Goal: Task Accomplishment & Management: Use online tool/utility

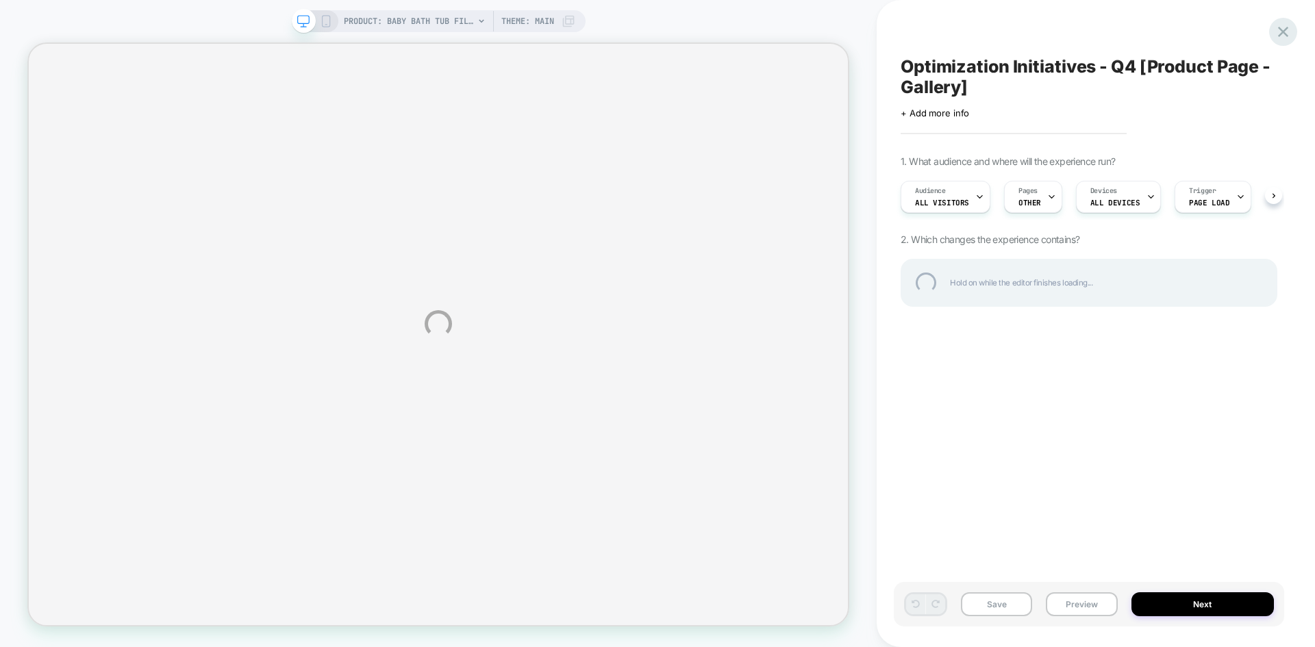
click at [1285, 37] on div at bounding box center [1283, 32] width 28 height 28
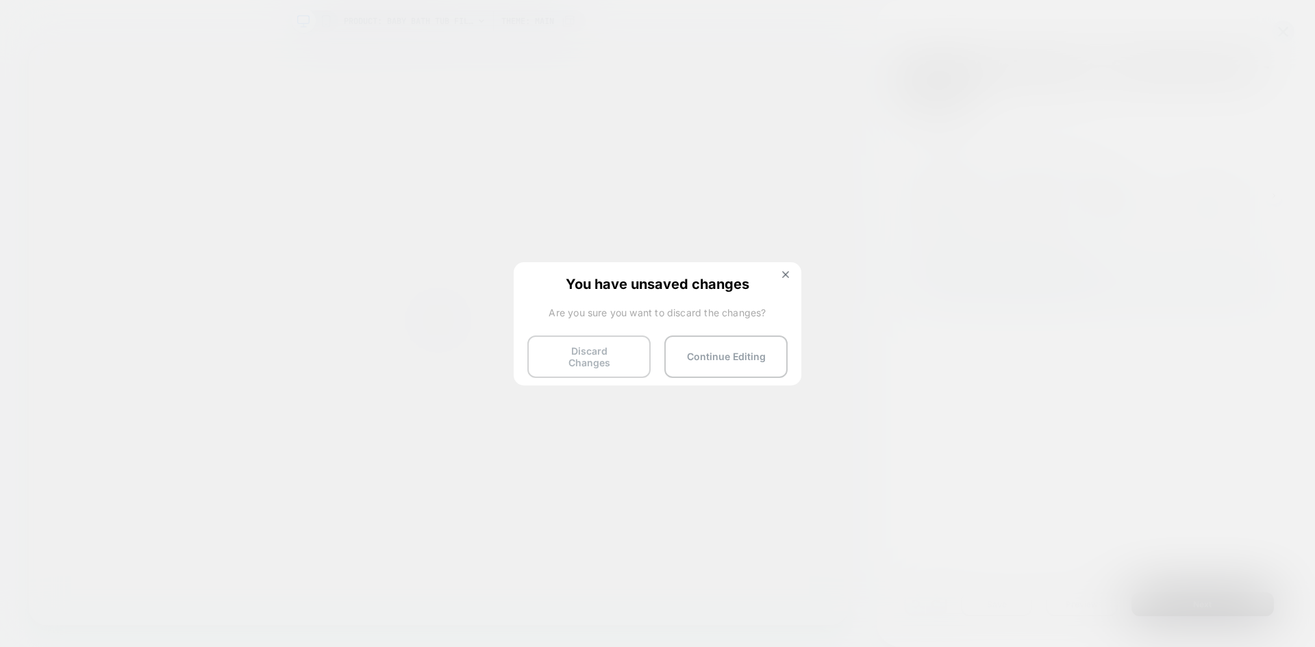
click at [626, 352] on button "Discard Changes" at bounding box center [588, 357] width 123 height 42
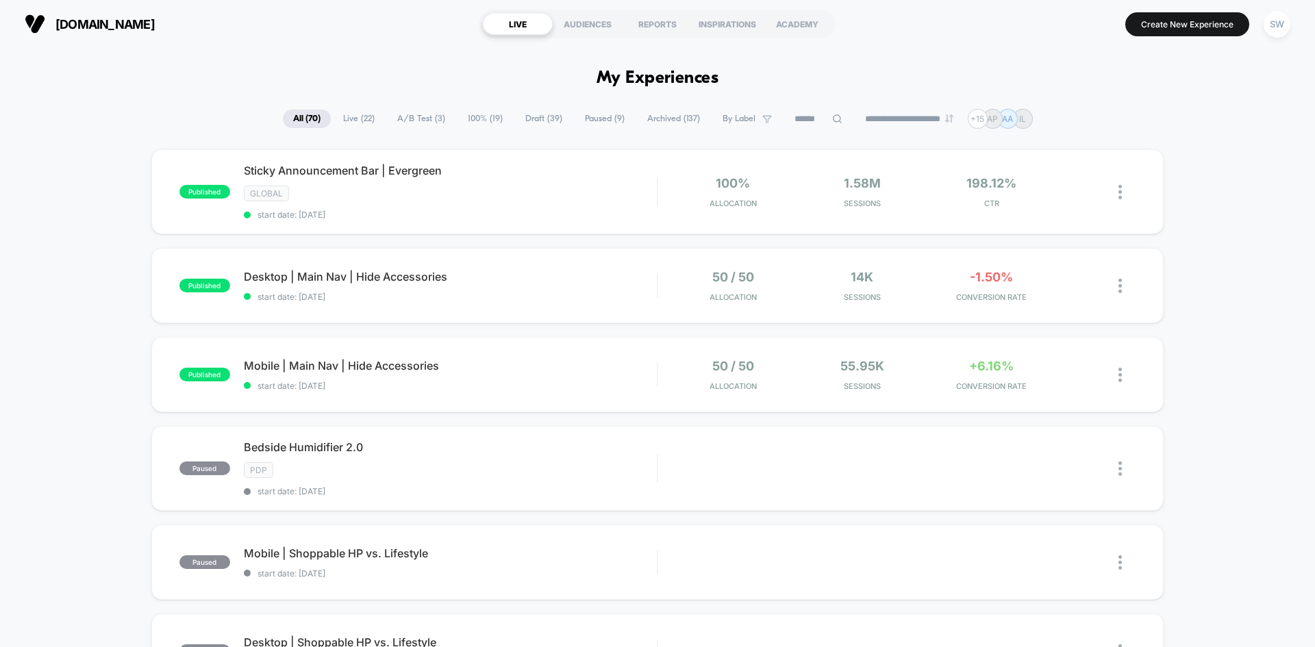
click at [832, 119] on icon at bounding box center [837, 119] width 10 height 10
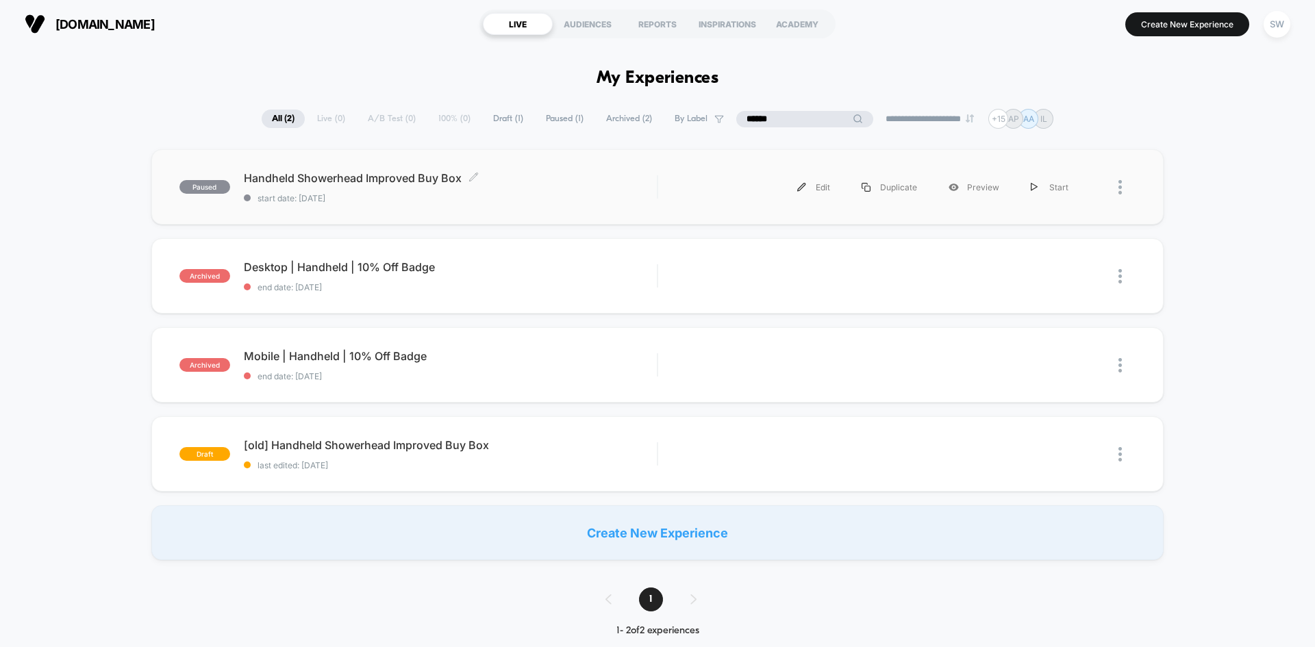
type input "******"
click at [375, 181] on span "Handheld Showerhead Improved Buy Box Click to edit experience details" at bounding box center [450, 178] width 413 height 14
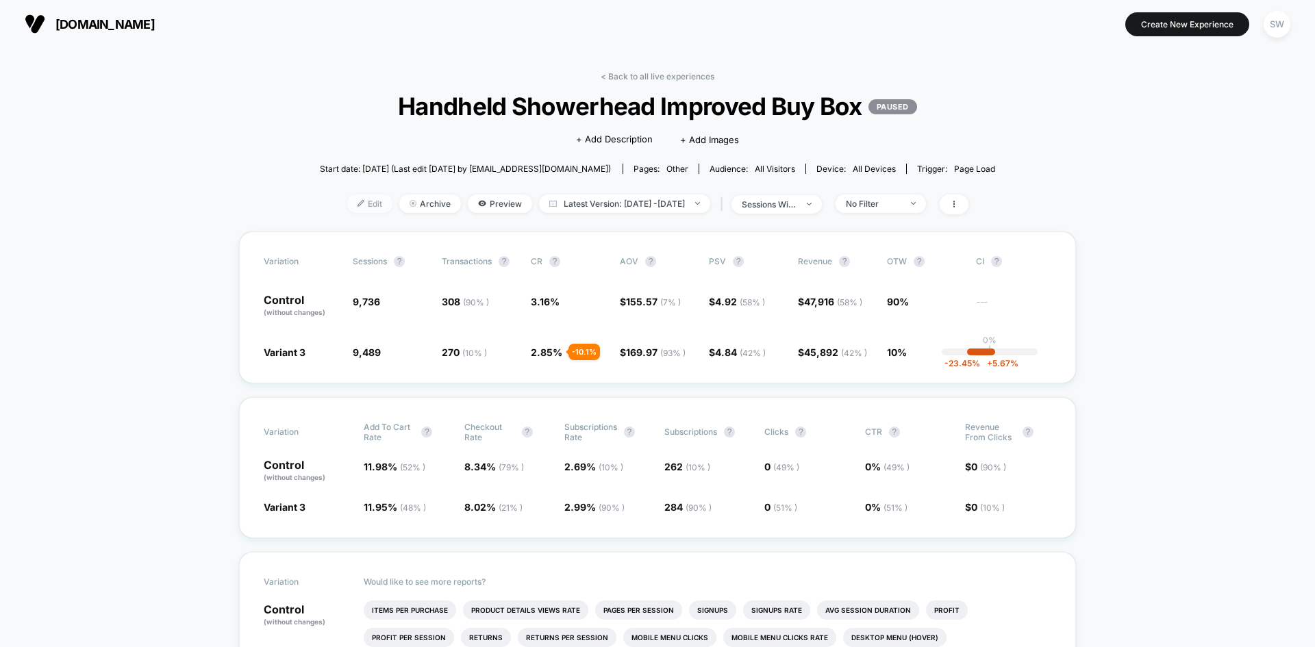
click at [358, 201] on img at bounding box center [361, 203] width 7 height 7
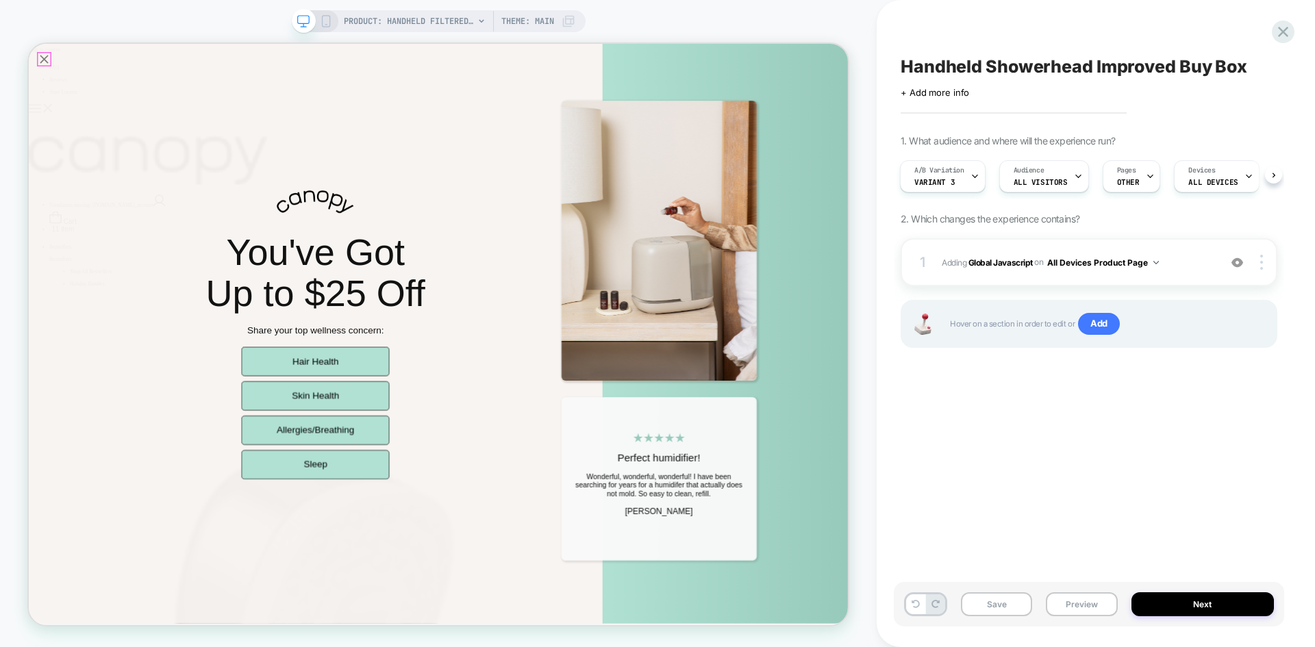
click at [53, 66] on icon "Close popup" at bounding box center [49, 64] width 19 height 19
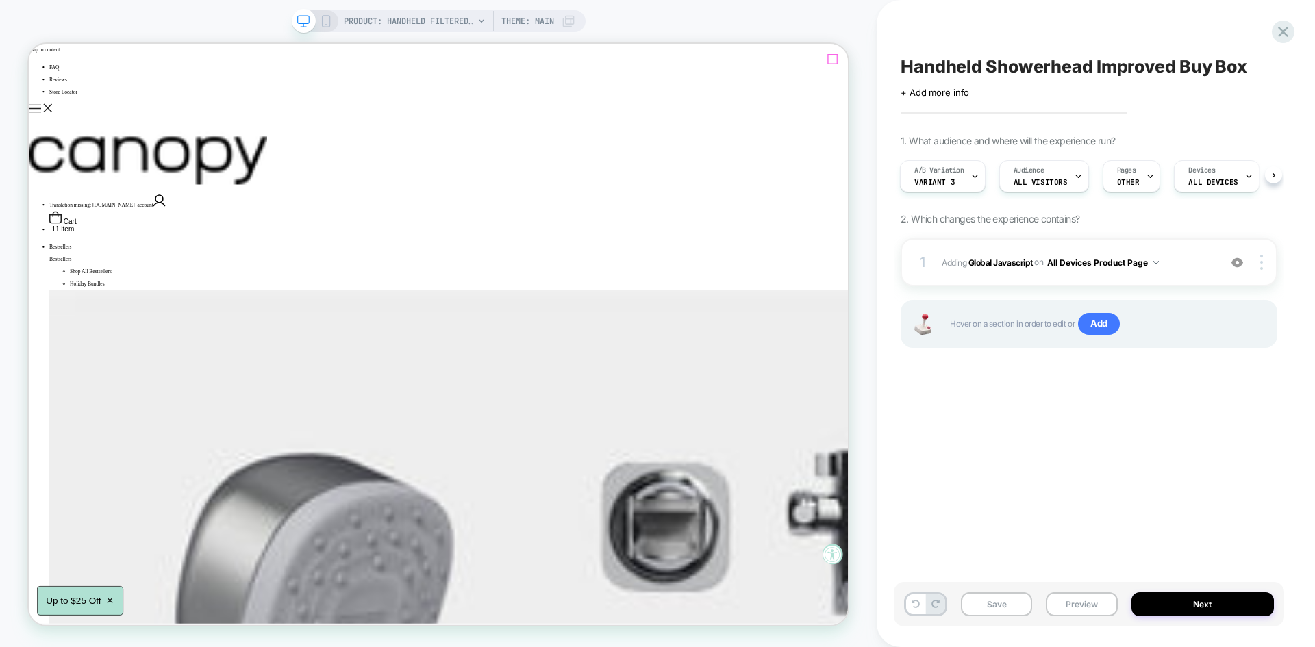
click at [965, 176] on div "A/B Variation Variant 3" at bounding box center [939, 176] width 77 height 31
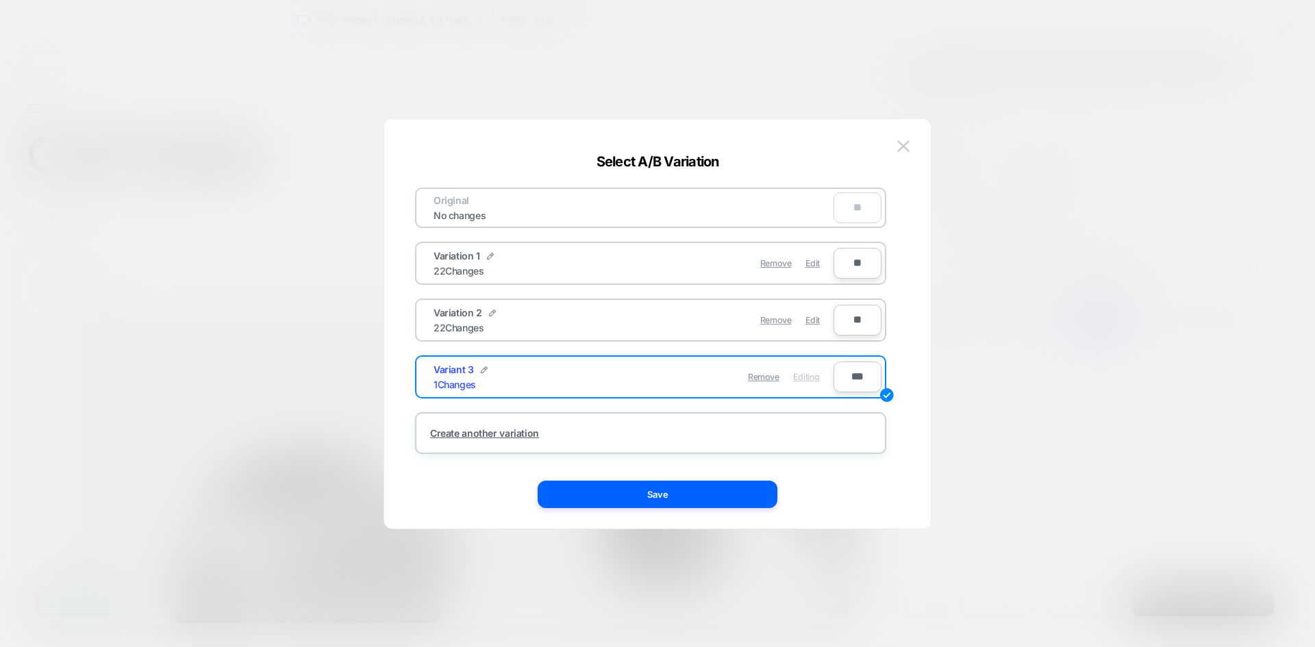
click at [517, 275] on div "Variation 1 22 Changes" at bounding box center [534, 263] width 200 height 27
click at [491, 251] on div at bounding box center [490, 255] width 7 height 11
click at [547, 263] on img at bounding box center [546, 263] width 7 height 7
click at [900, 140] on img at bounding box center [903, 146] width 12 height 12
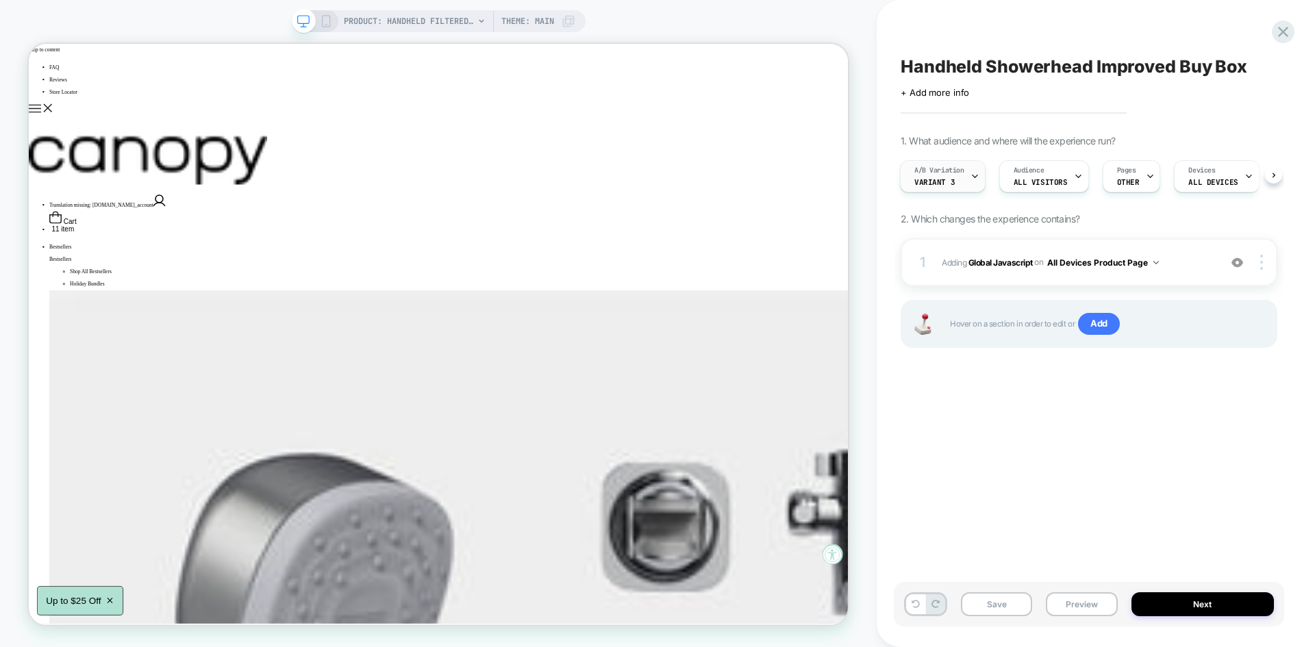
click at [965, 178] on div "A/B Variation Variant 3" at bounding box center [939, 176] width 77 height 31
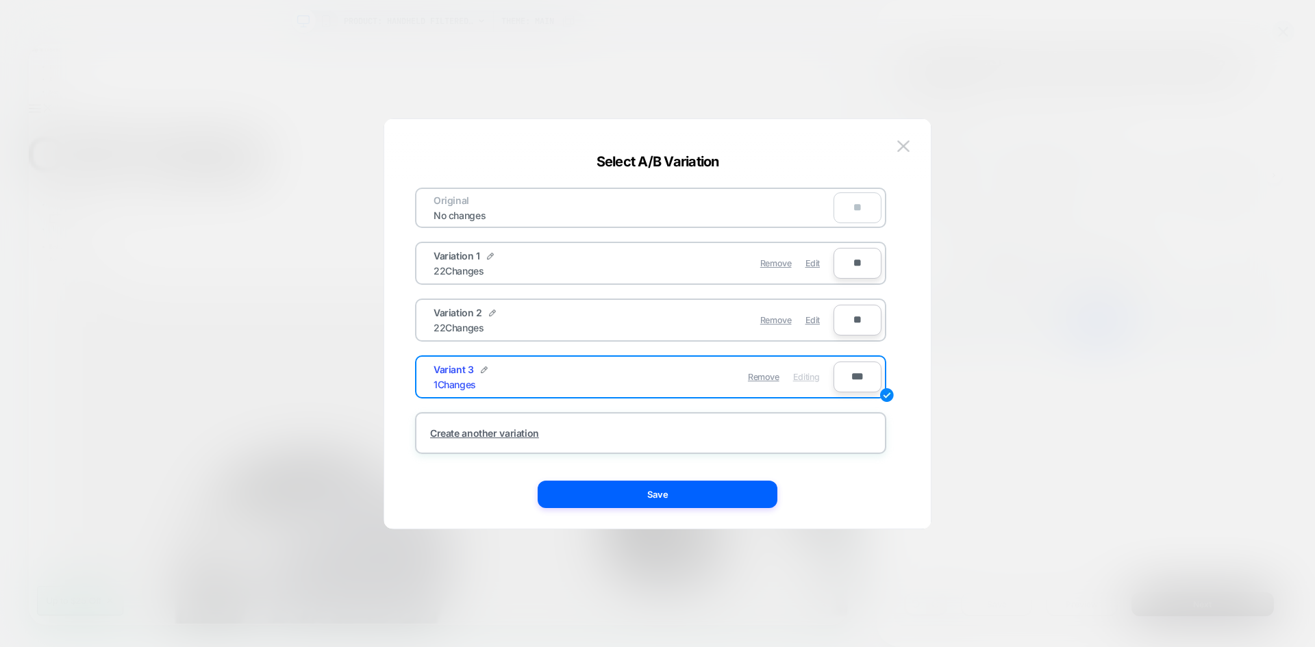
click at [821, 264] on div "Remove Edit" at bounding box center [730, 263] width 193 height 27
click at [811, 264] on span "Edit" at bounding box center [813, 263] width 14 height 10
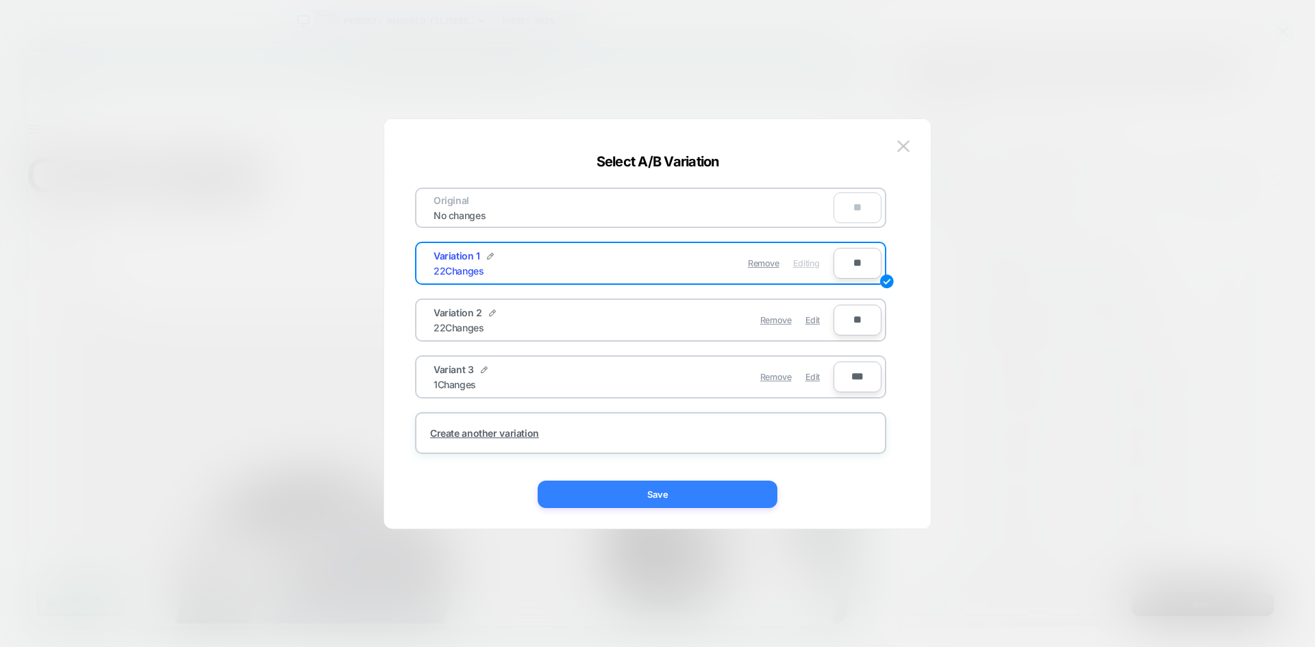
click at [646, 504] on button "Save" at bounding box center [658, 494] width 240 height 27
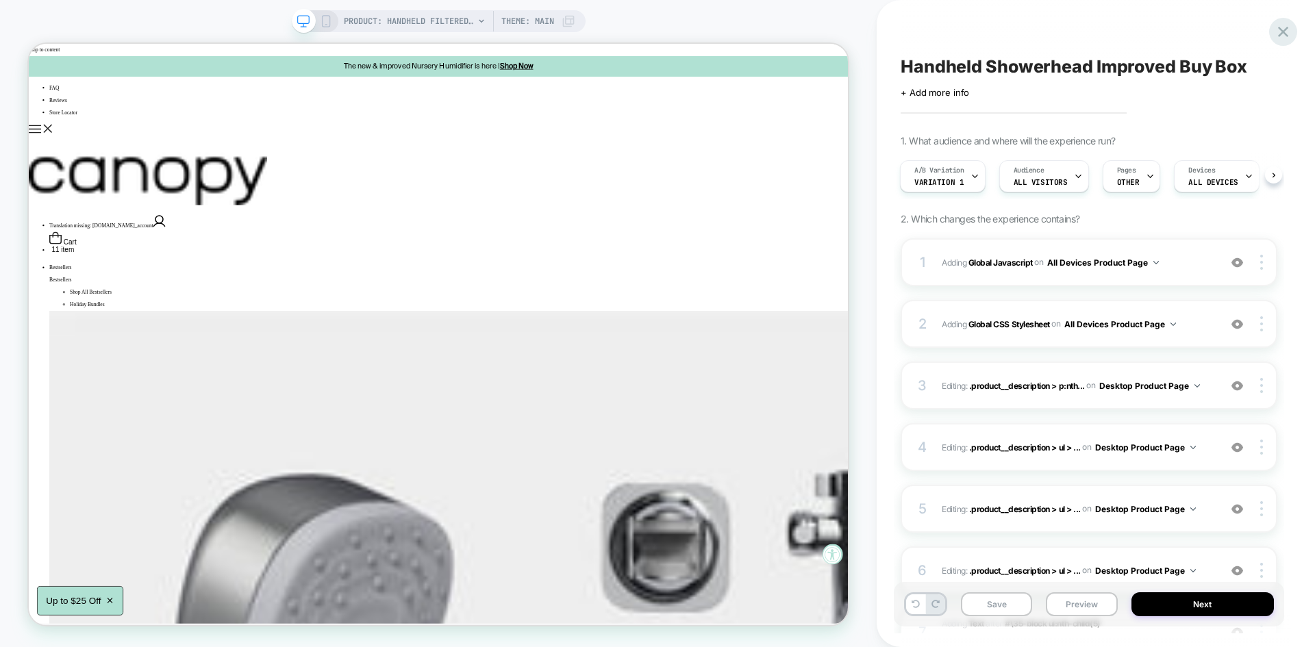
click at [1277, 33] on icon at bounding box center [1283, 32] width 18 height 18
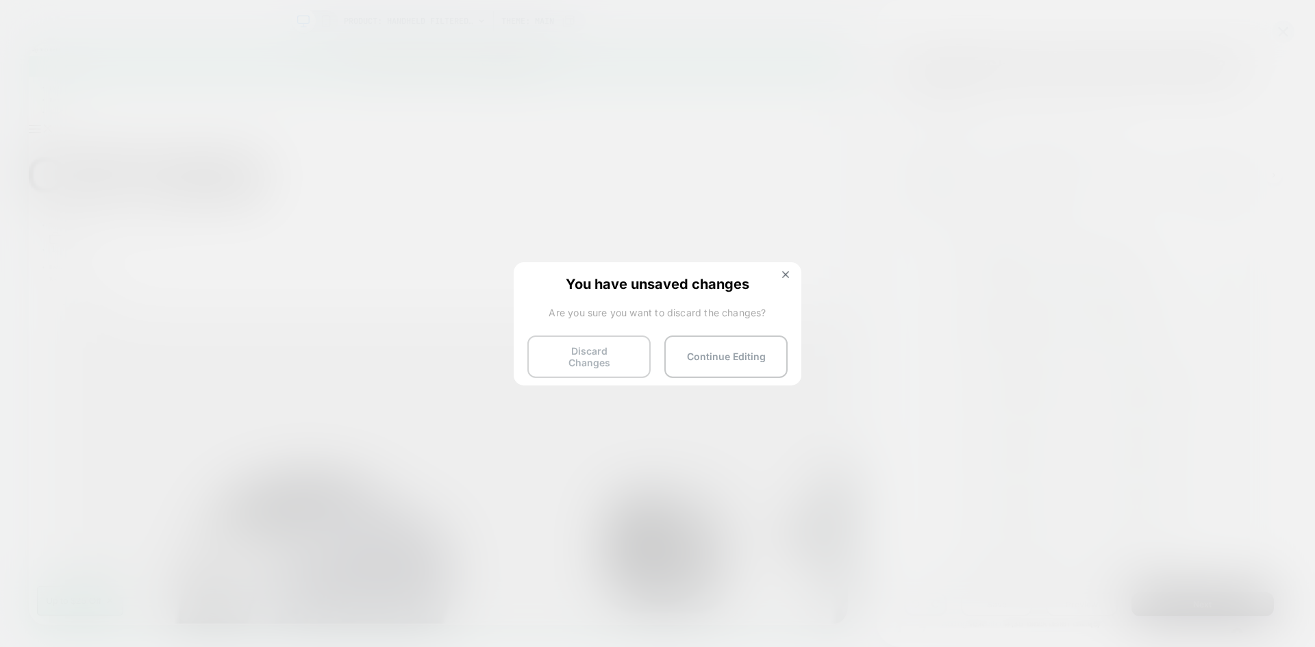
click at [585, 347] on button "Discard Changes" at bounding box center [588, 357] width 123 height 42
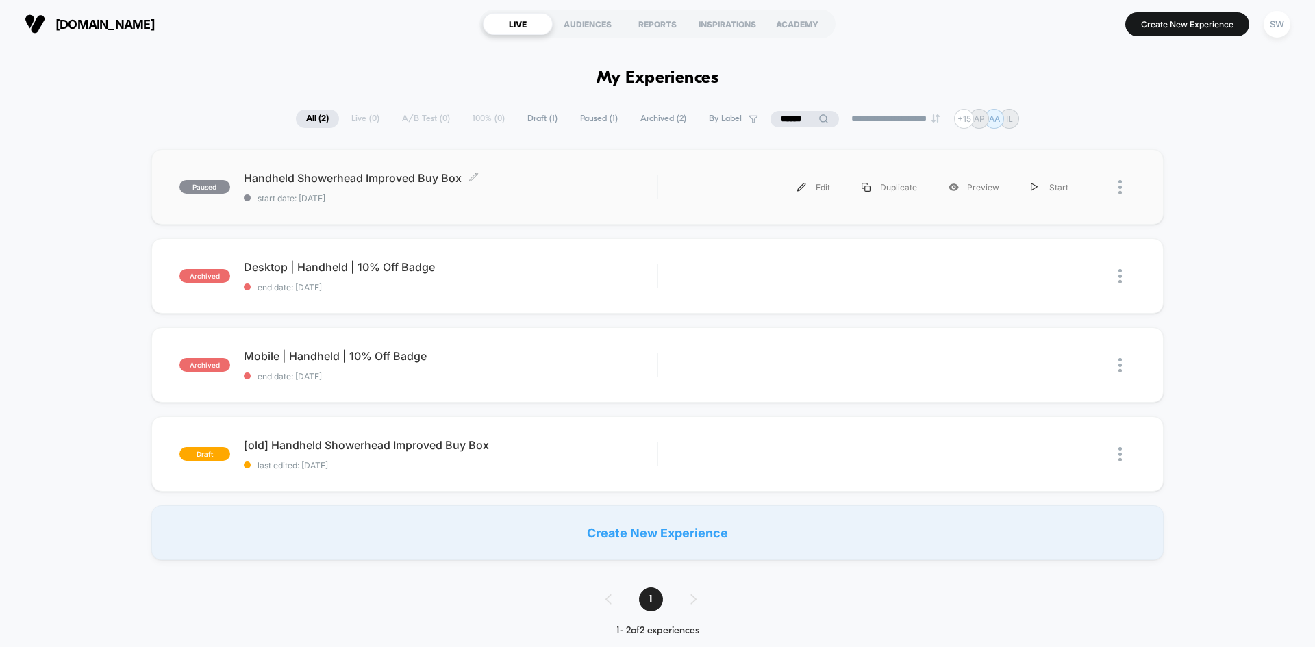
click at [486, 189] on div "Handheld Showerhead Improved Buy Box Click to edit experience details Click to …" at bounding box center [450, 187] width 413 height 32
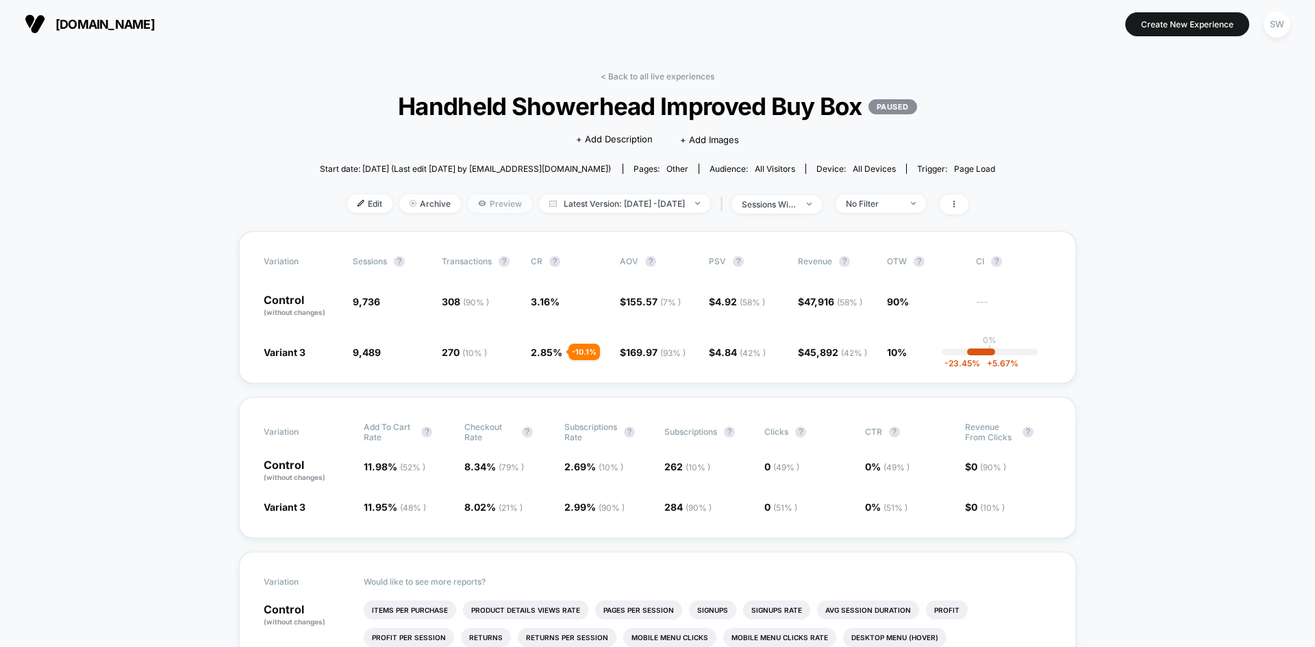
click at [468, 206] on span "Preview" at bounding box center [500, 204] width 64 height 18
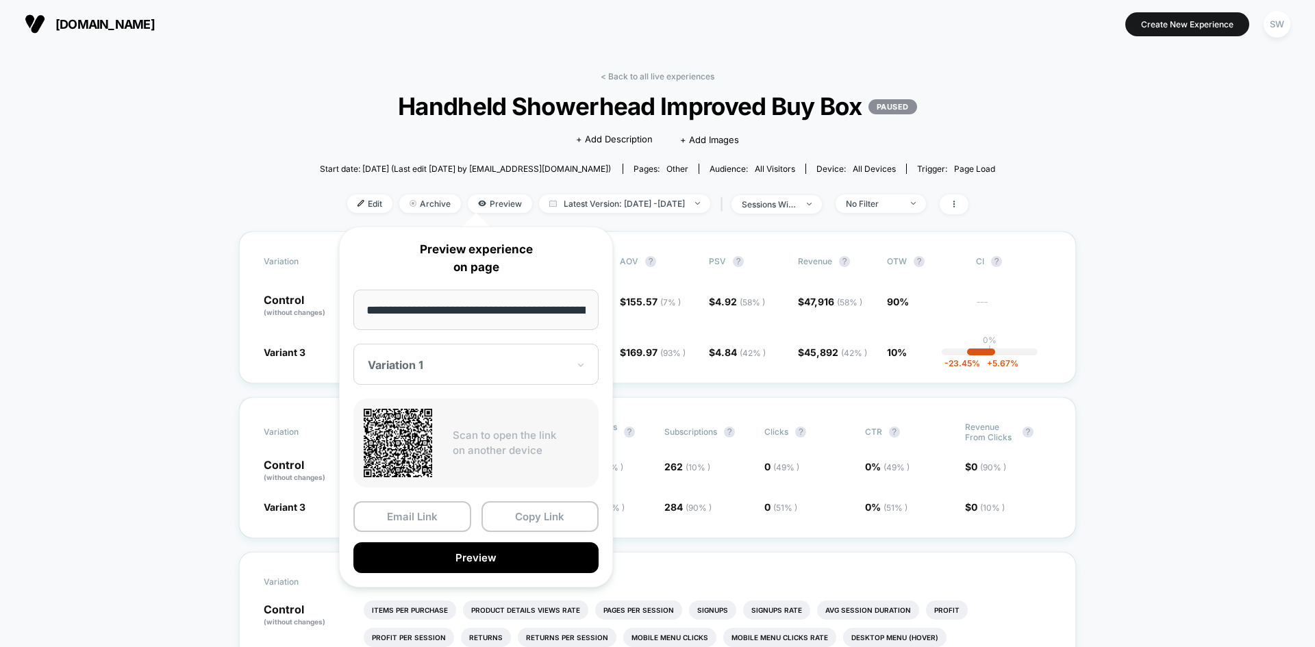
click at [449, 574] on div "**********" at bounding box center [476, 407] width 274 height 361
click at [464, 566] on button "Preview" at bounding box center [475, 558] width 245 height 31
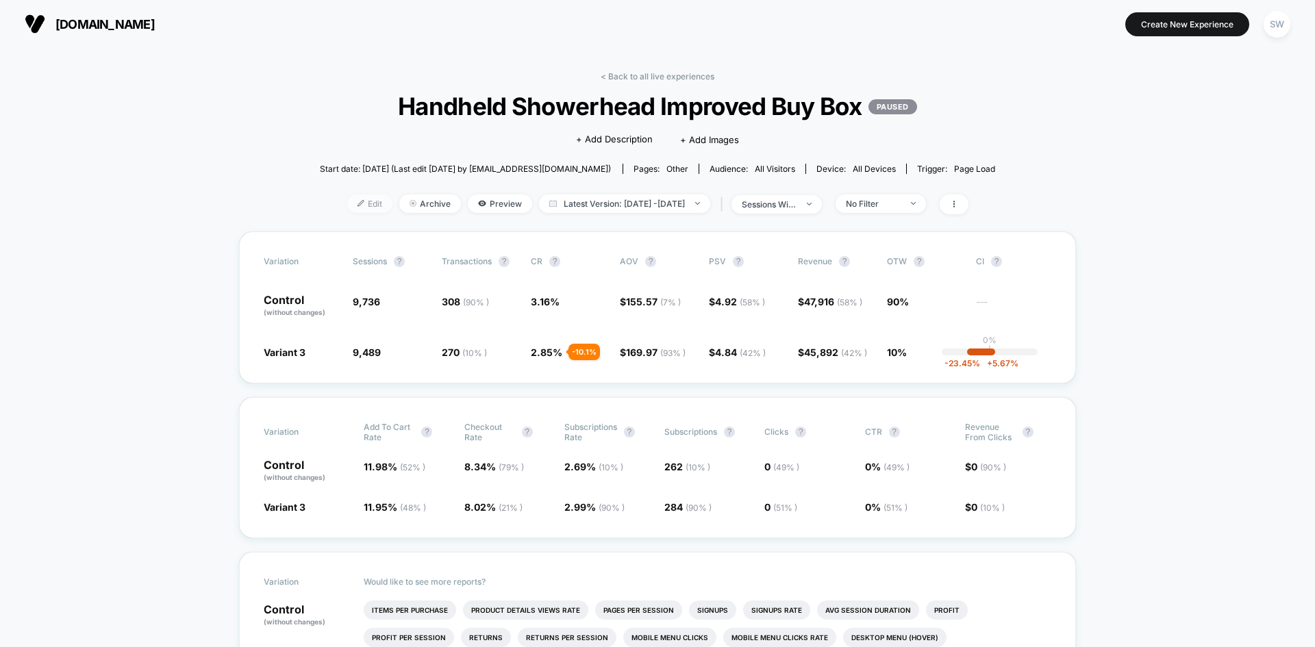
click at [355, 208] on span "Edit" at bounding box center [369, 204] width 45 height 18
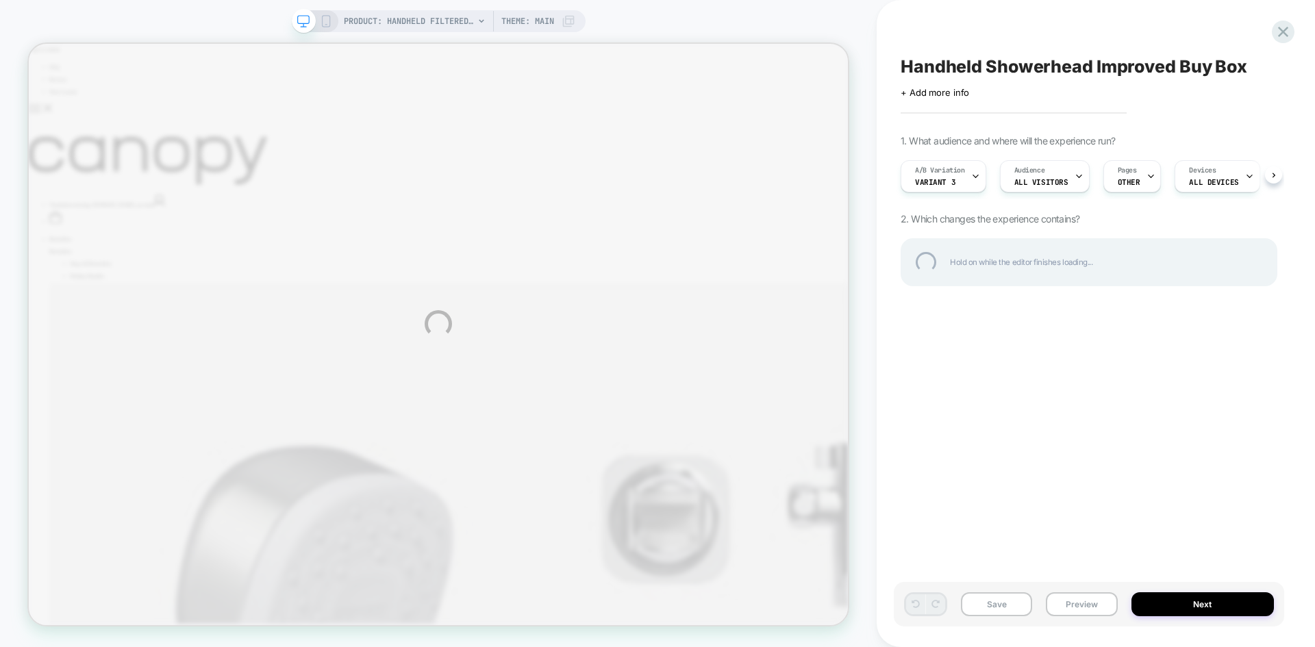
click at [965, 181] on div "PRODUCT: Handheld Filtered Showerhead PRODUCT: Handheld Filtered Showerhead The…" at bounding box center [657, 323] width 1315 height 647
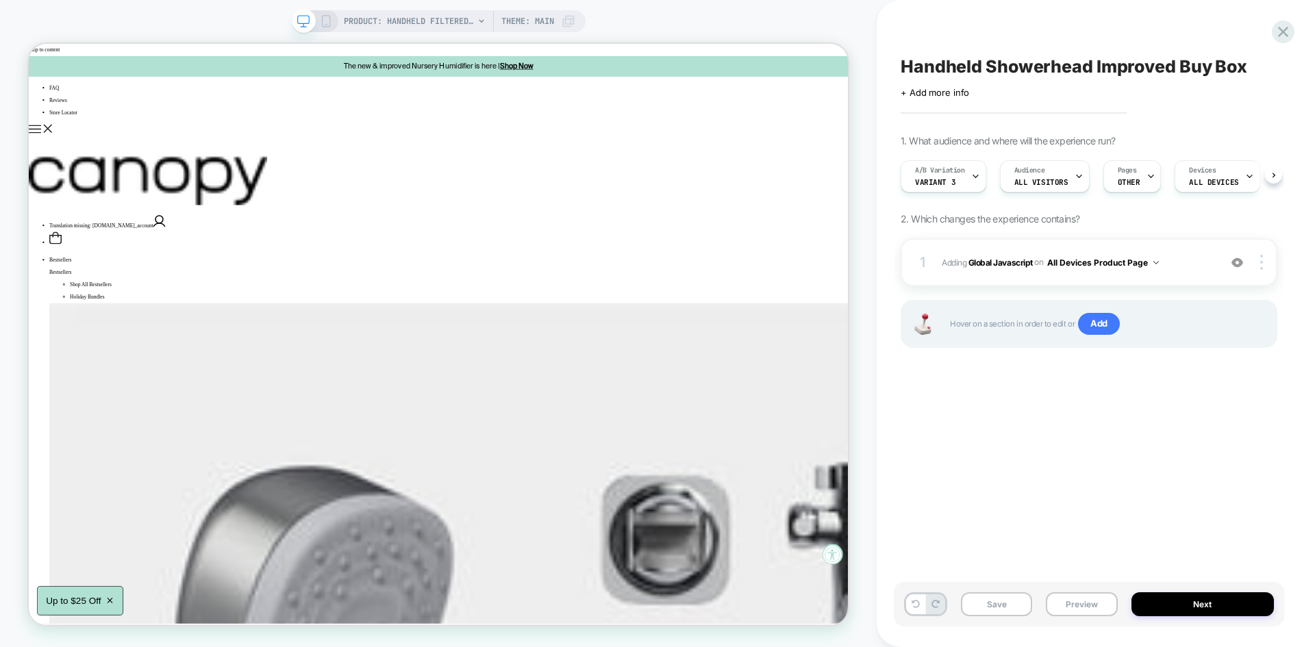
scroll to position [0, 1]
click at [965, 181] on div "A/B Variation Variant 3" at bounding box center [939, 176] width 77 height 31
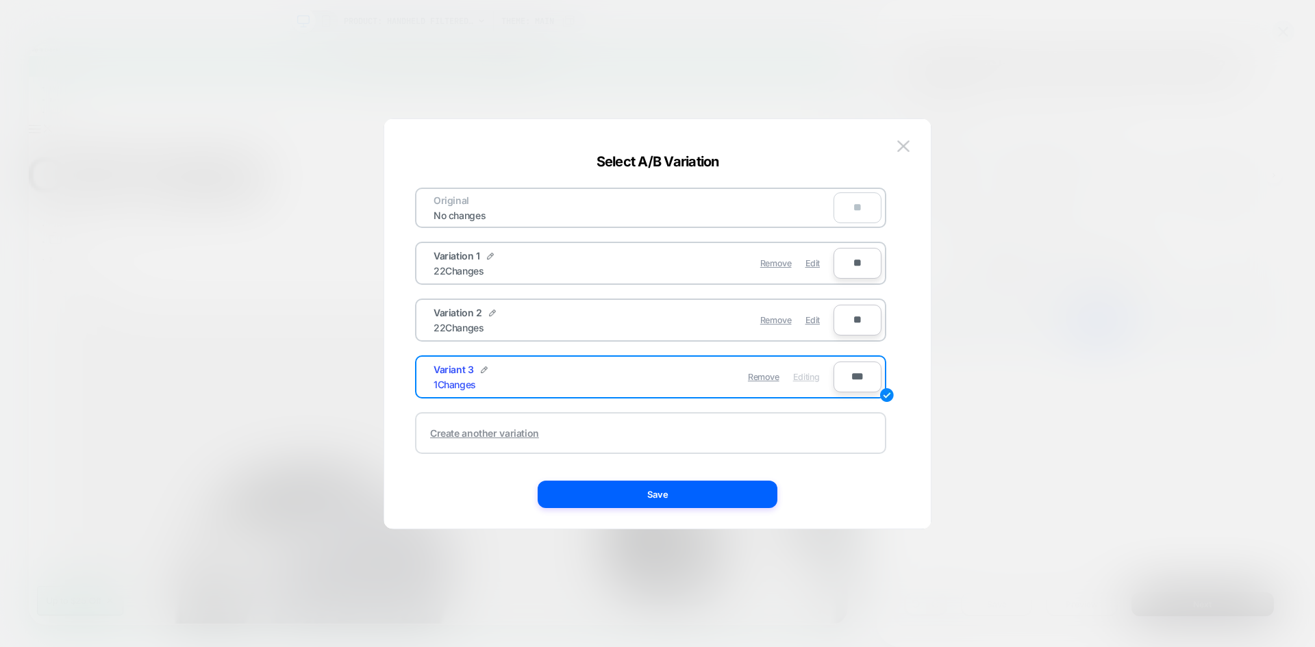
click at [508, 439] on div "Create another variation" at bounding box center [650, 433] width 471 height 42
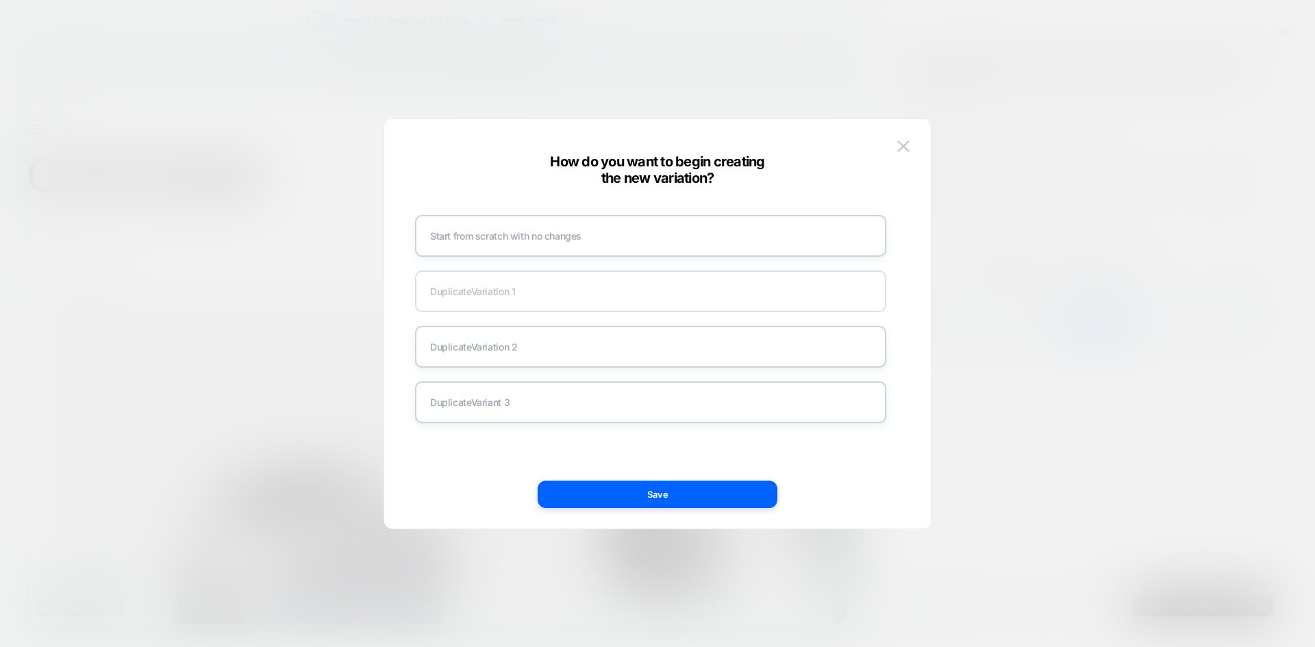
click at [499, 288] on div "Duplicate Variation 1" at bounding box center [650, 292] width 471 height 42
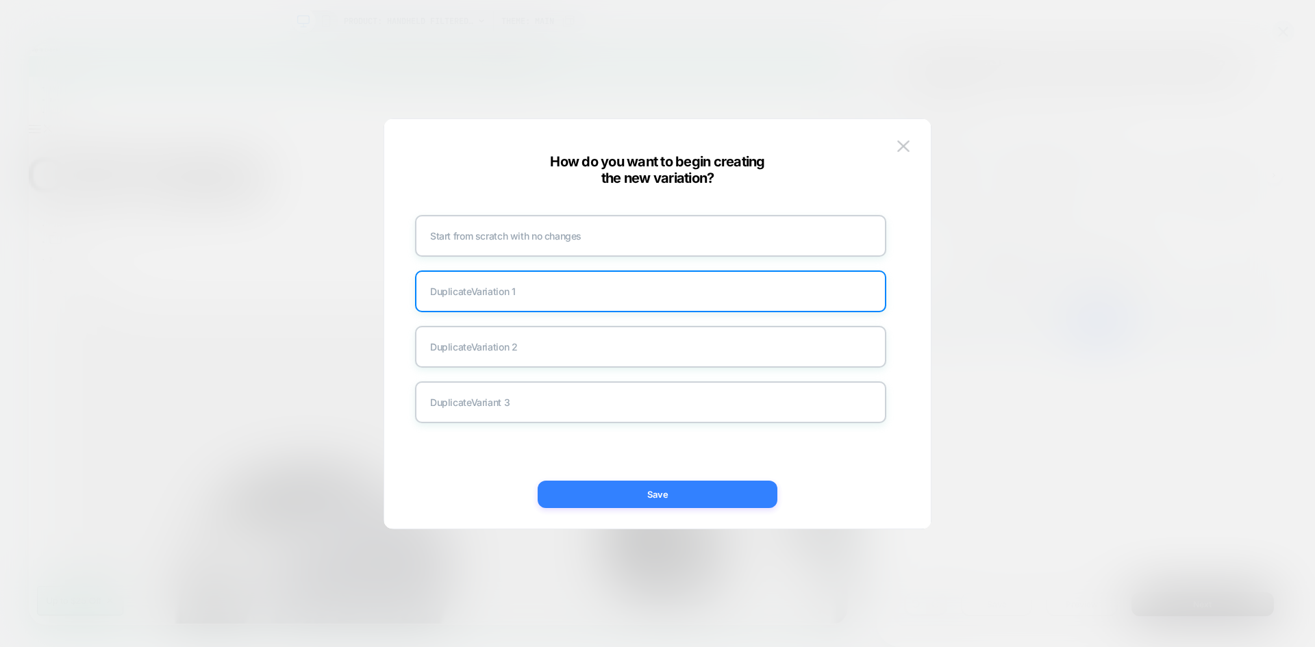
click at [640, 486] on button "Save" at bounding box center [658, 494] width 240 height 27
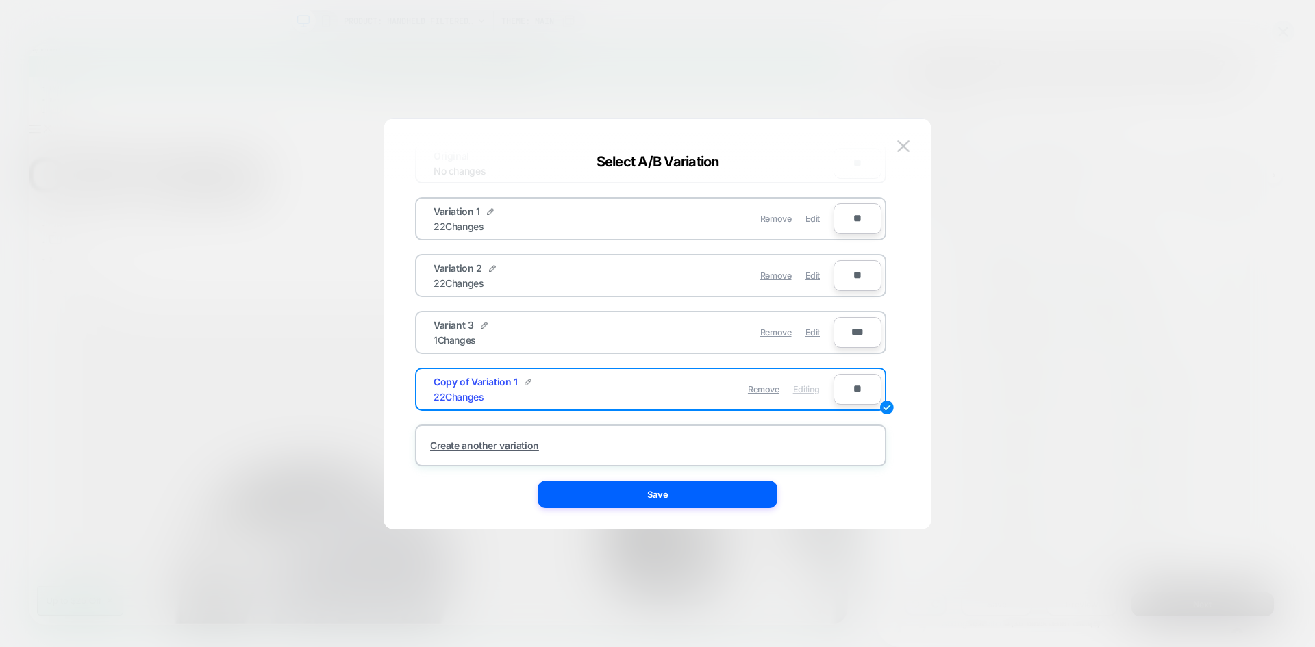
scroll to position [45, 0]
click at [525, 382] on img at bounding box center [528, 381] width 7 height 7
click at [488, 388] on input "**********" at bounding box center [483, 388] width 99 height 27
type input "*********"
click at [594, 387] on strong "Save" at bounding box center [584, 389] width 22 height 10
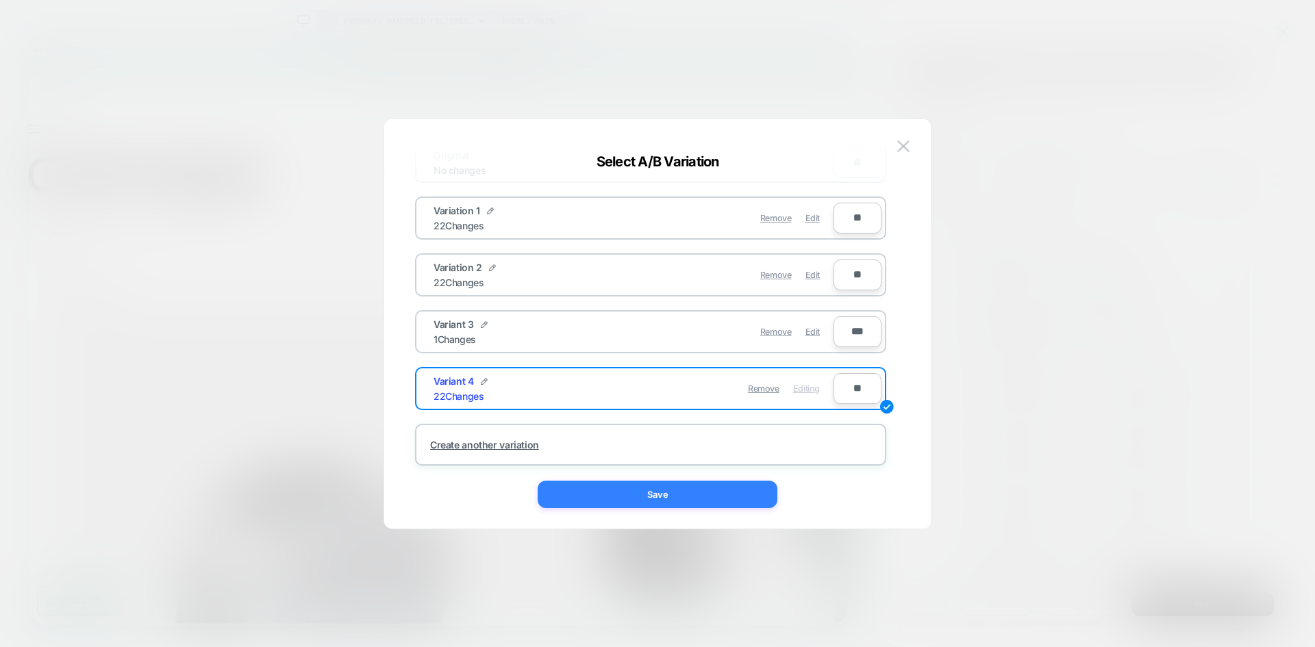
click at [660, 487] on button "Save" at bounding box center [658, 494] width 240 height 27
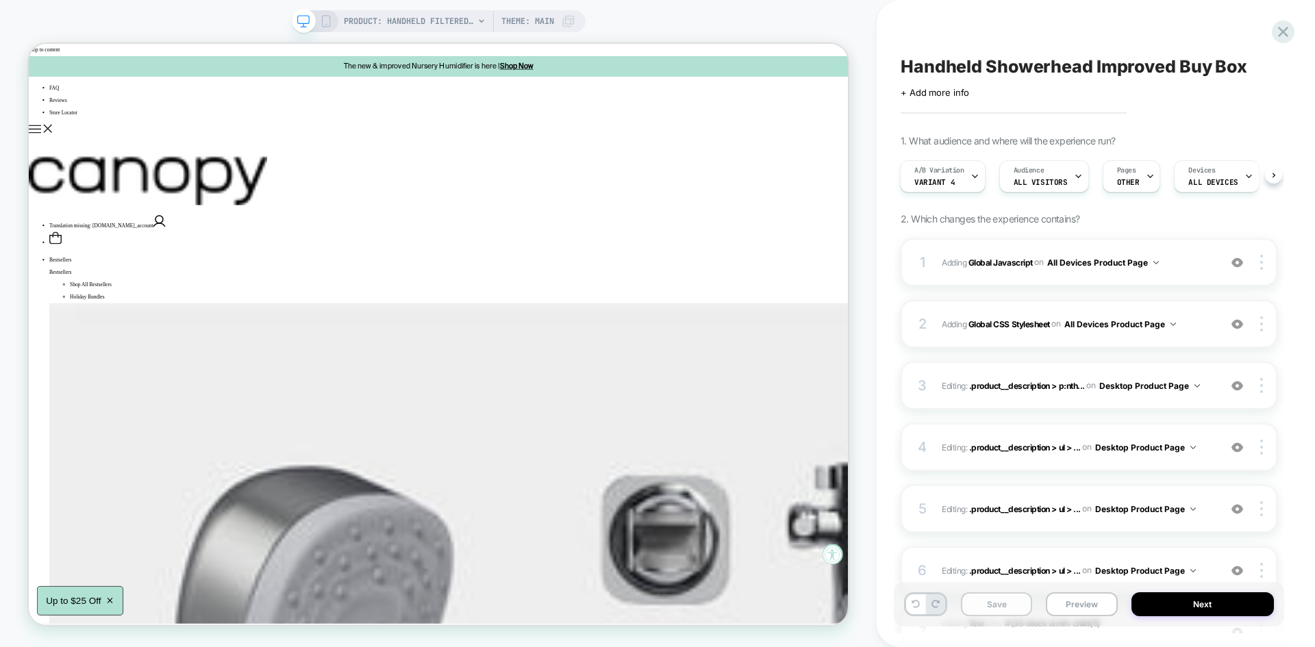
click at [1008, 602] on button "Save" at bounding box center [996, 605] width 71 height 24
click at [1060, 608] on button "Preview" at bounding box center [1081, 605] width 71 height 24
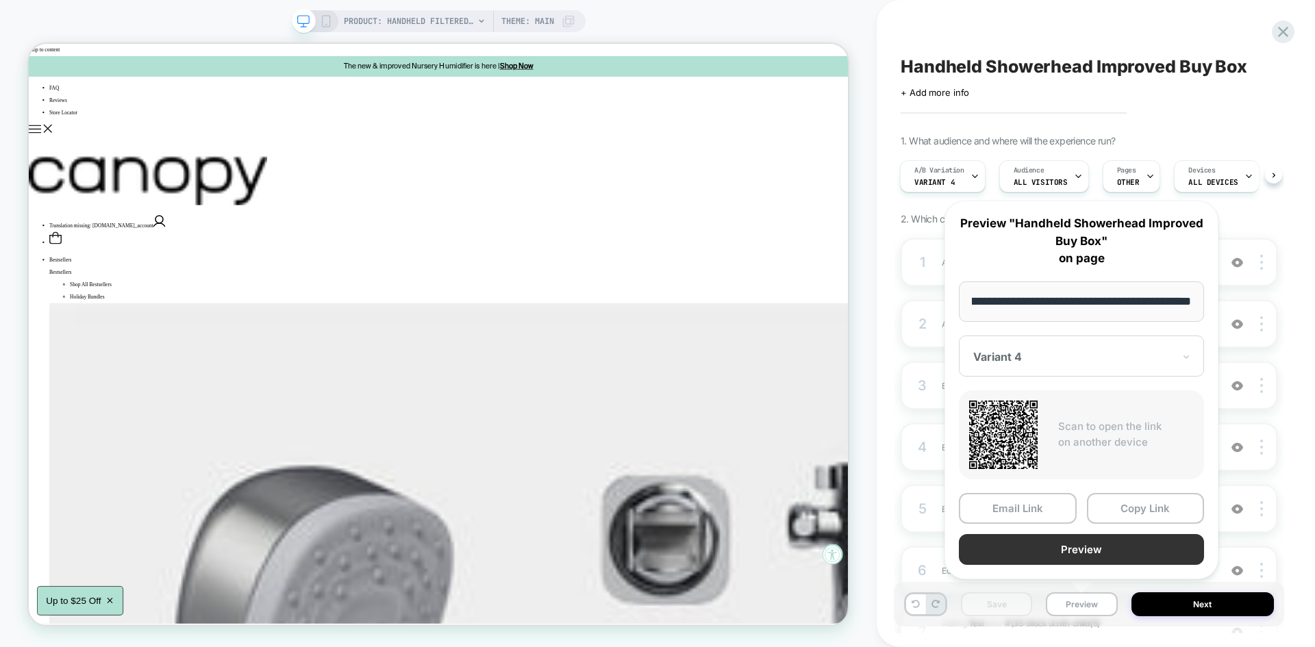
scroll to position [0, 0]
click at [1048, 562] on button "Preview" at bounding box center [1081, 549] width 245 height 31
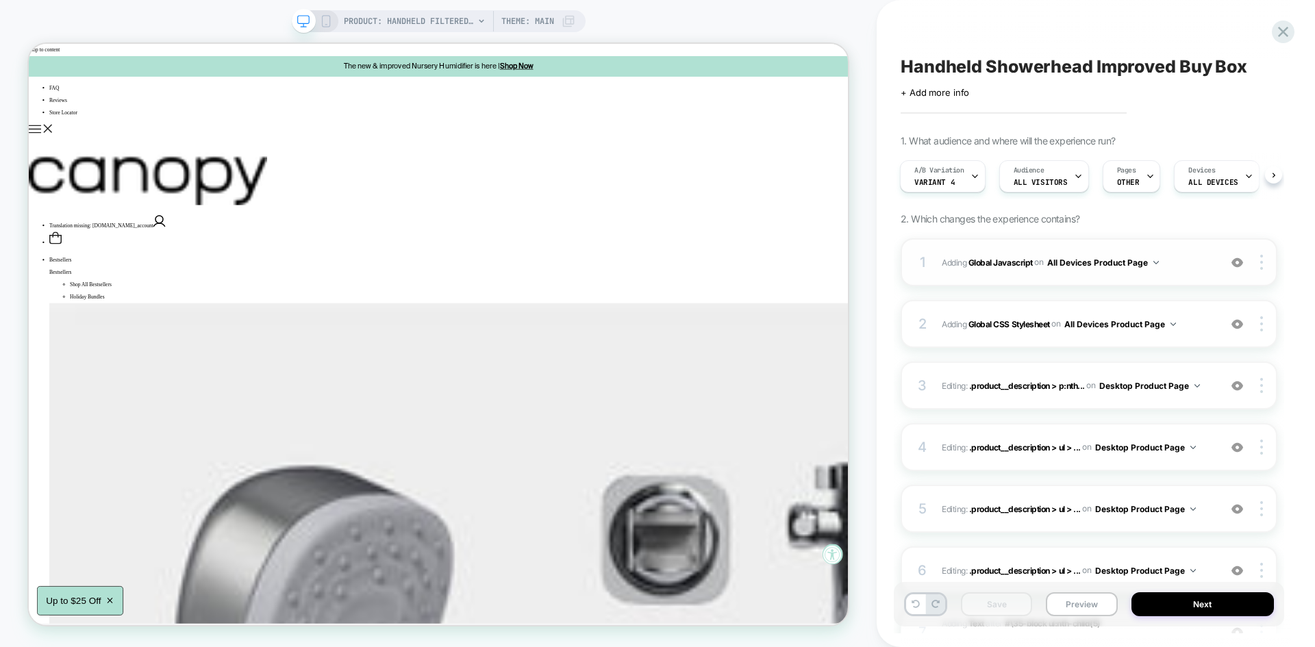
click at [1173, 261] on span "Adding Global Javascript on All Devices Product Page" at bounding box center [1077, 262] width 271 height 17
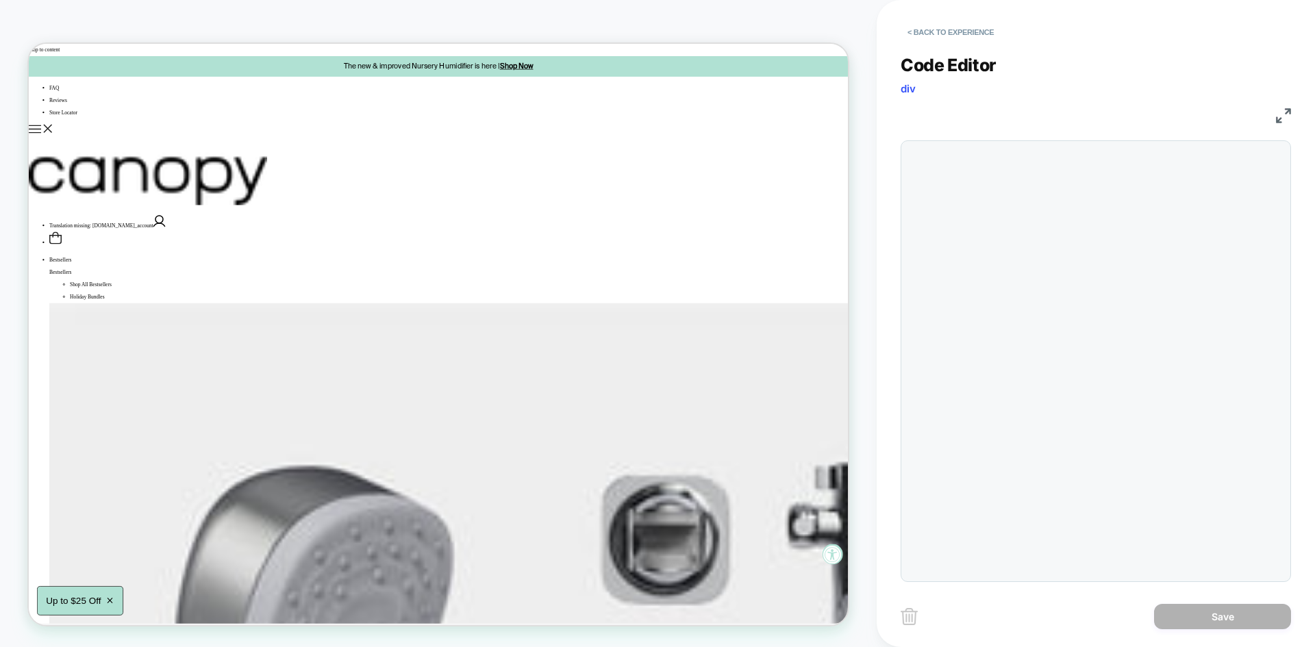
click at [1282, 115] on img at bounding box center [1283, 115] width 15 height 15
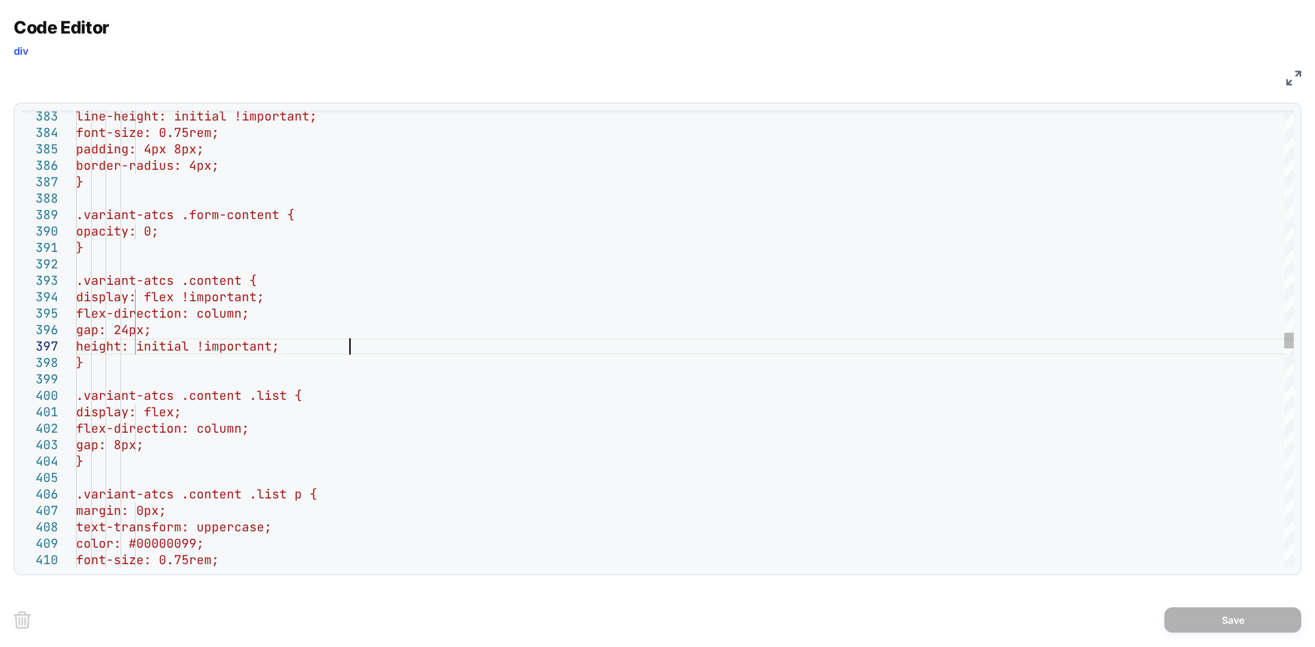
click at [356, 347] on div "line-height: initial !important; font-size: 0.75rem; padding: 4px 8px; border-r…" at bounding box center [685, 288] width 1218 height 12920
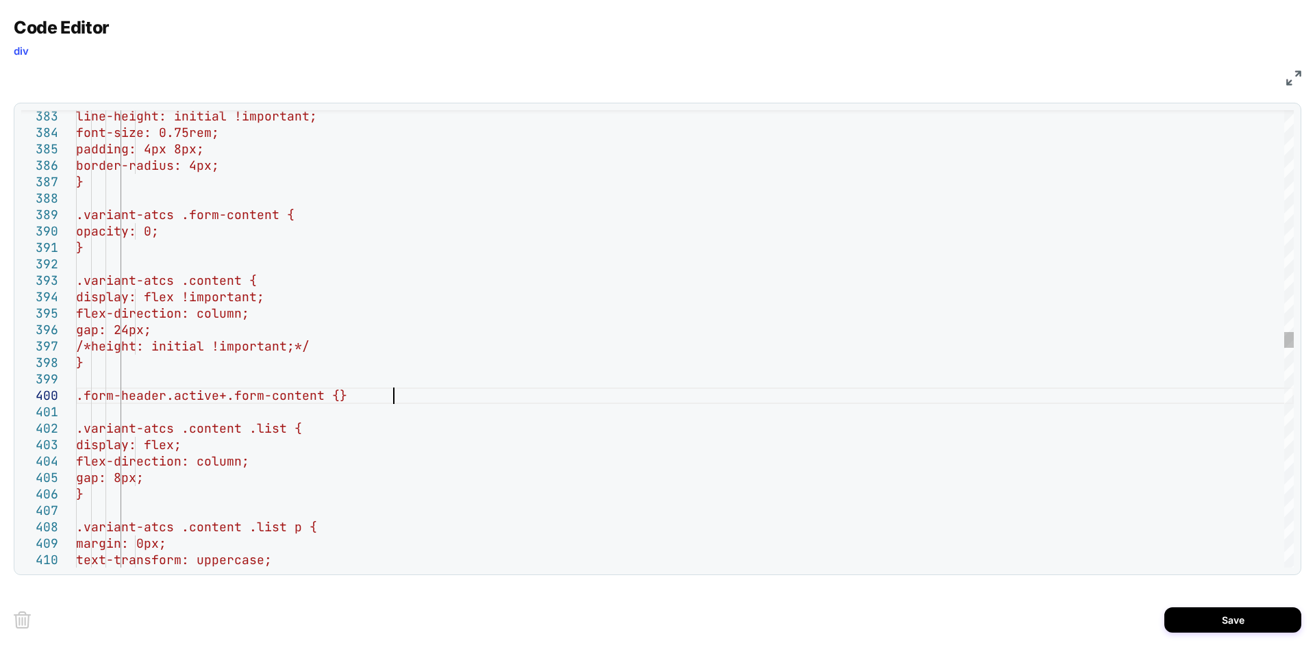
scroll to position [15, 73]
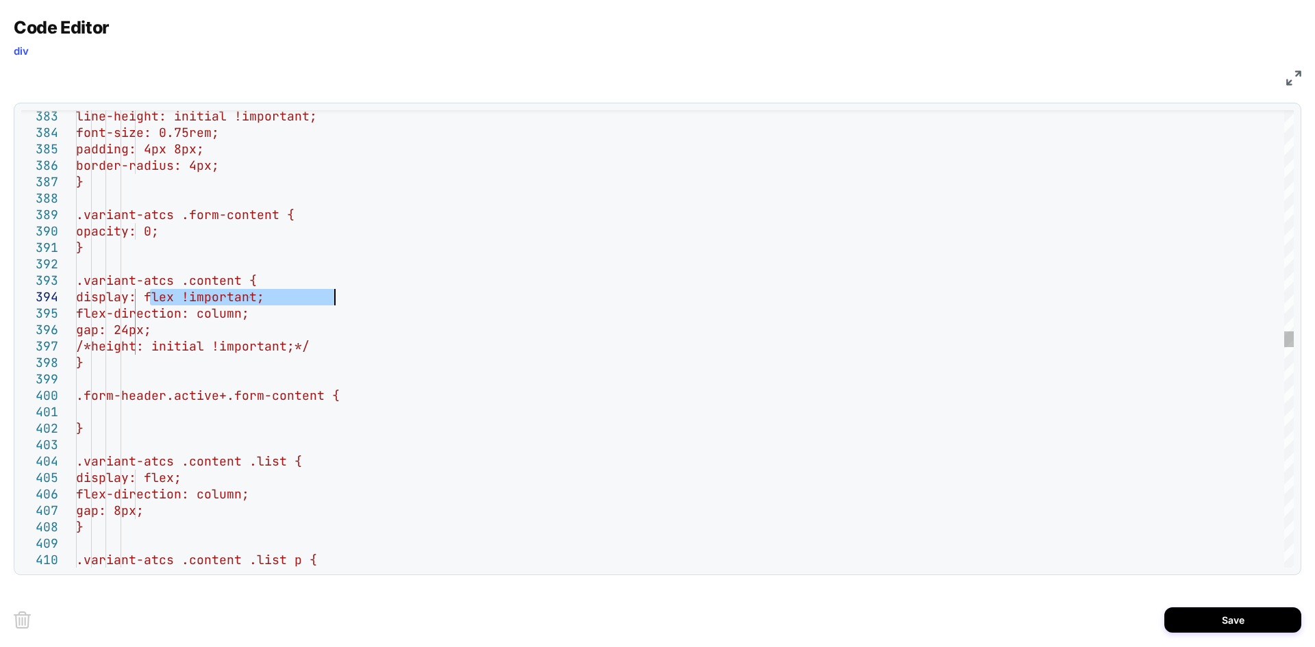
drag, startPoint x: 151, startPoint y: 292, endPoint x: 332, endPoint y: 290, distance: 180.9
click at [332, 290] on div "line-height: initial !important; font-size: 0.75rem; padding: 4px 8px; border-r…" at bounding box center [685, 321] width 1218 height 12986
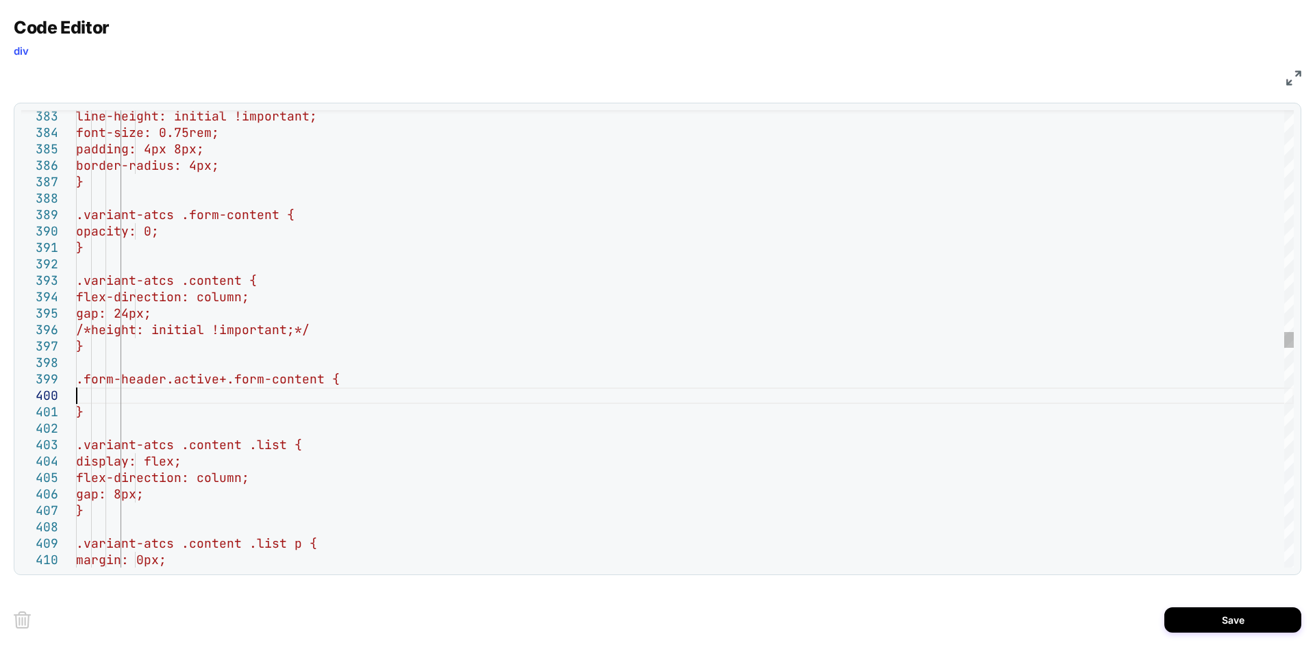
click at [217, 400] on div "line-height: initial !important; font-size: 0.75rem; padding: 4px 8px; border-r…" at bounding box center [685, 312] width 1218 height 12969
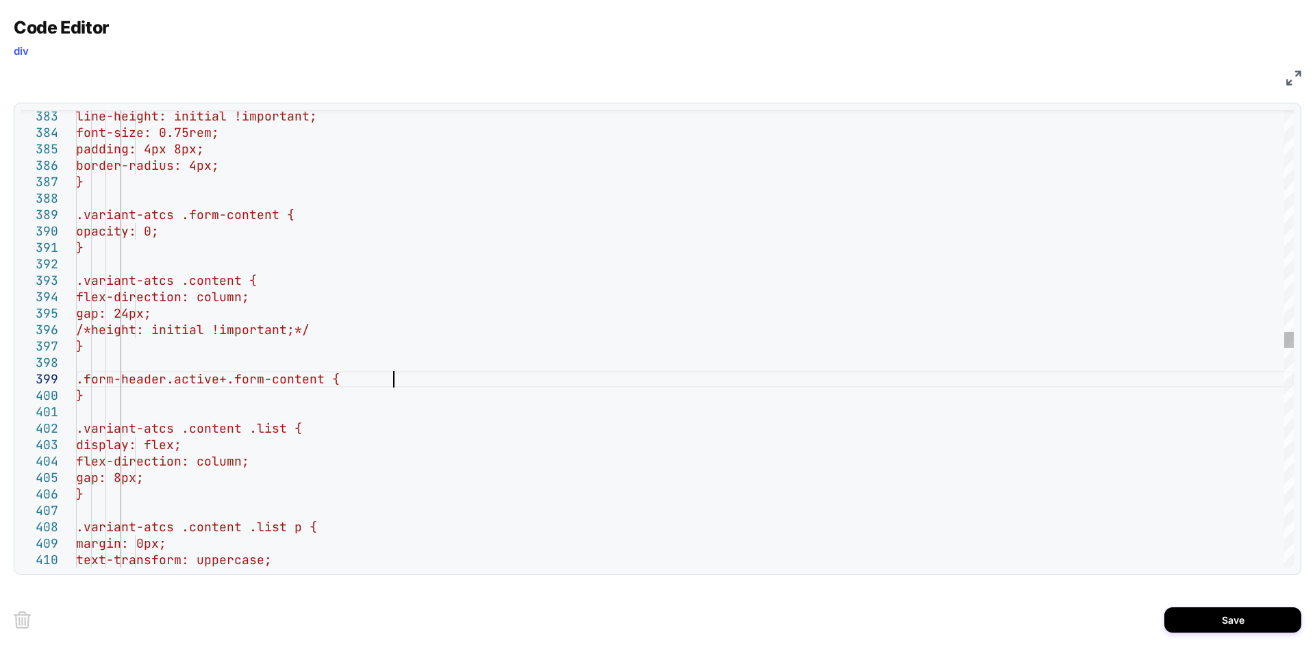
scroll to position [148, 73]
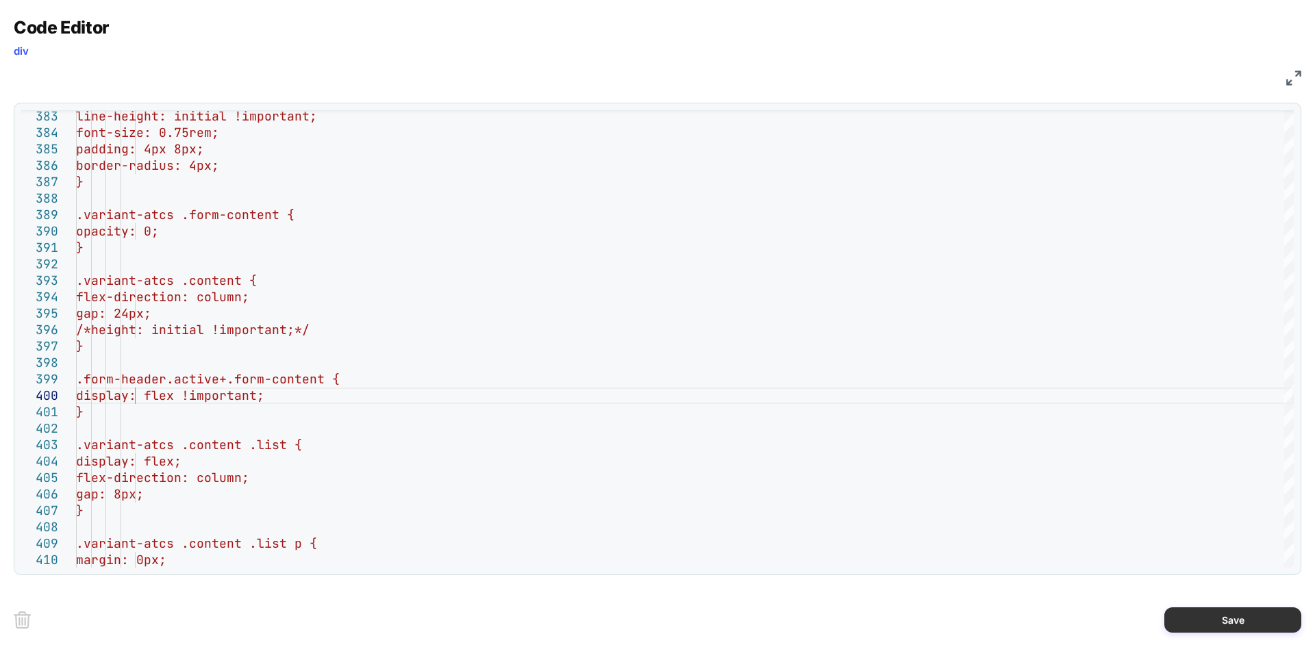
type textarea "**********"
click at [1212, 610] on button "Save" at bounding box center [1233, 620] width 137 height 25
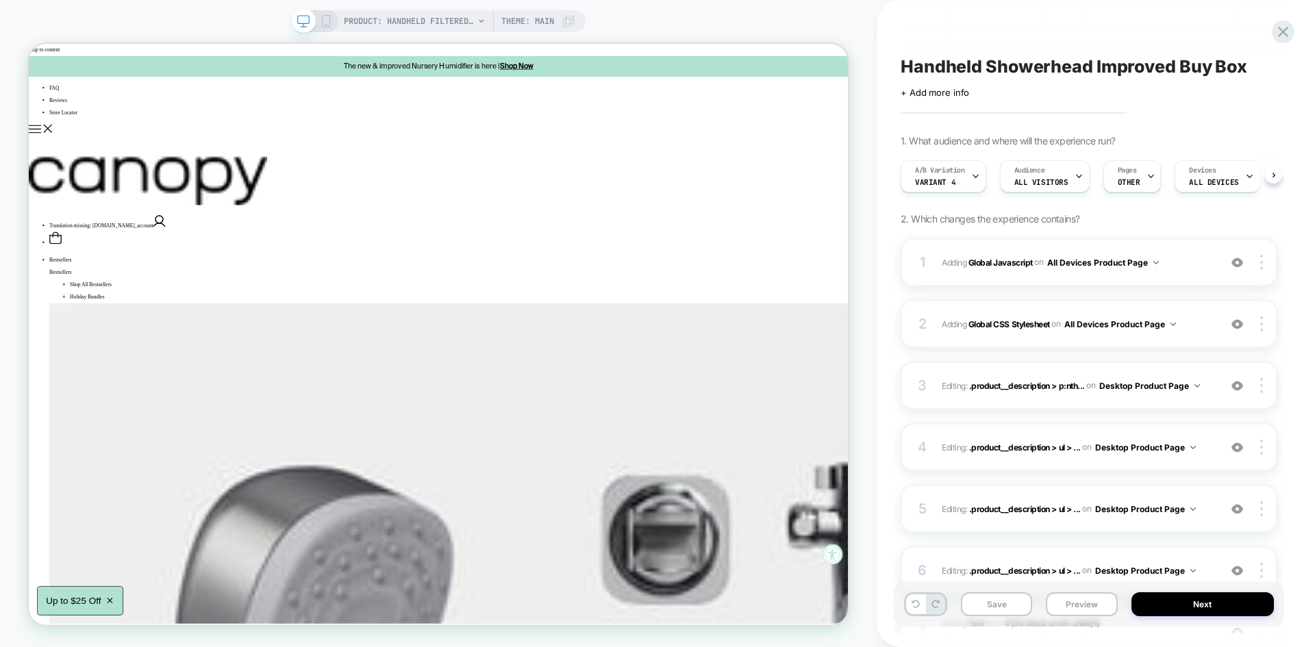
scroll to position [0, 1]
click at [994, 591] on div "Save Preview Next" at bounding box center [1089, 604] width 390 height 45
click at [1000, 595] on button "Save" at bounding box center [996, 605] width 71 height 24
click at [1078, 599] on button "Preview" at bounding box center [1081, 605] width 71 height 24
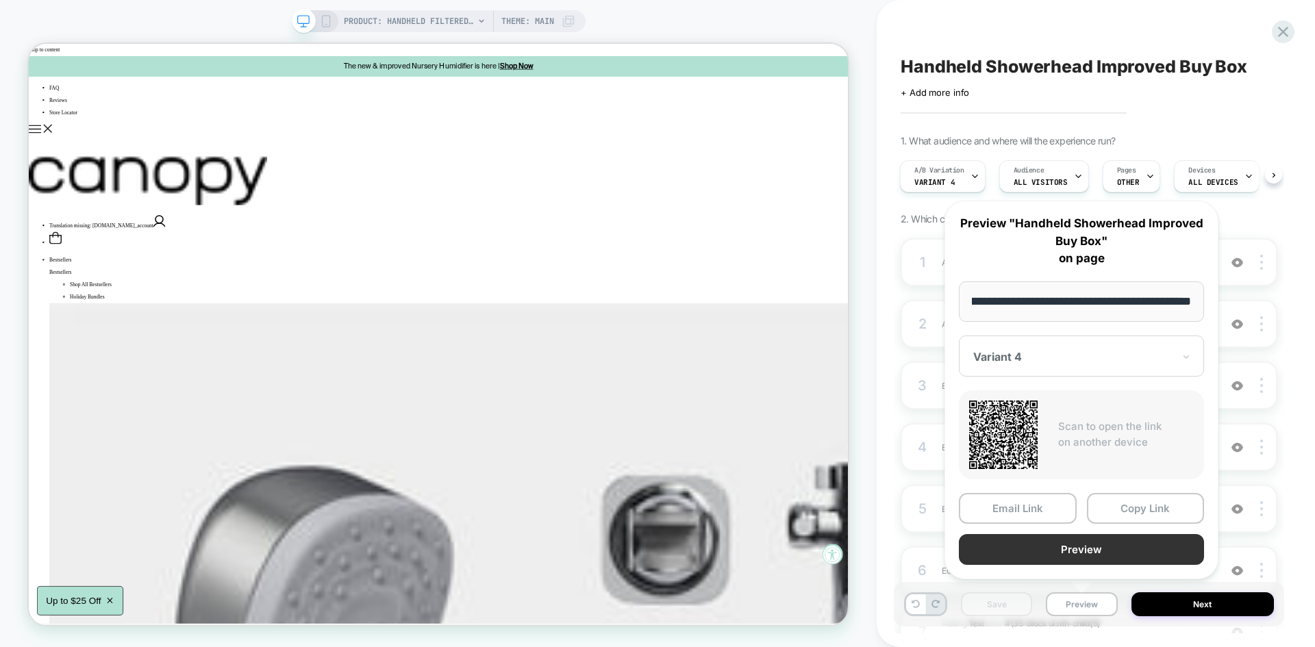
scroll to position [0, 0]
click at [1058, 558] on button "Preview" at bounding box center [1081, 549] width 245 height 31
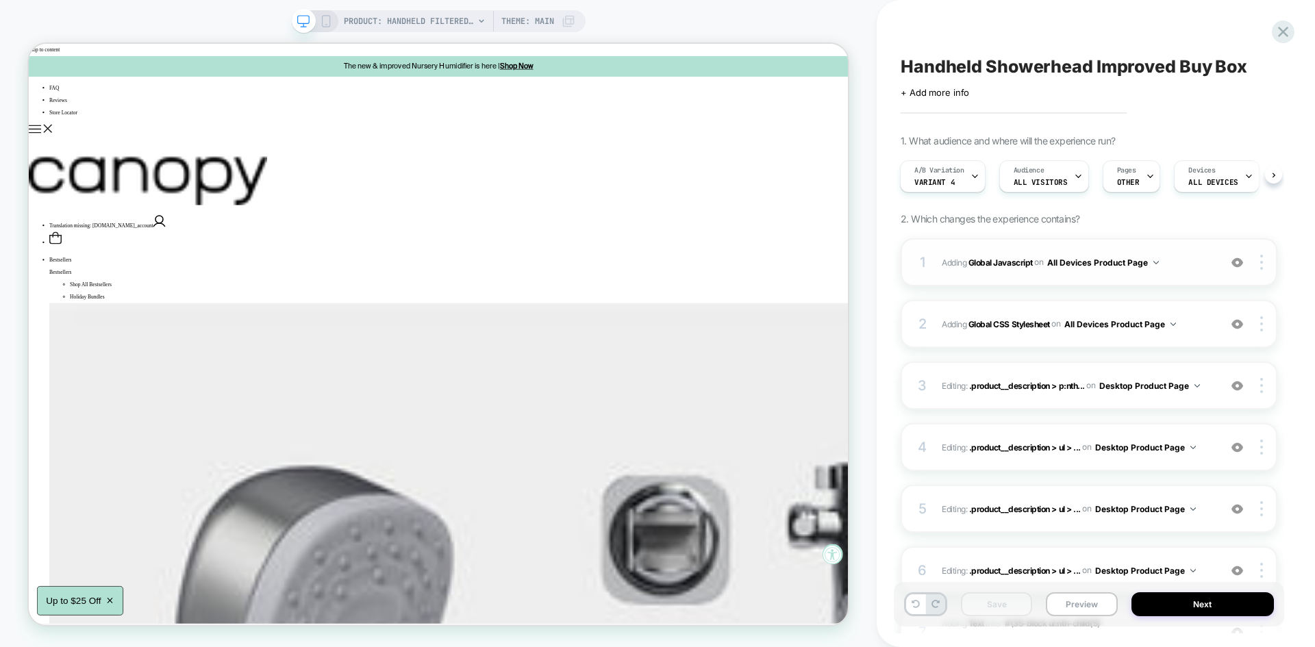
click at [1178, 276] on div "1 Adding Global Javascript on All Devices Product Page Add Before Add After Tar…" at bounding box center [1089, 262] width 377 height 48
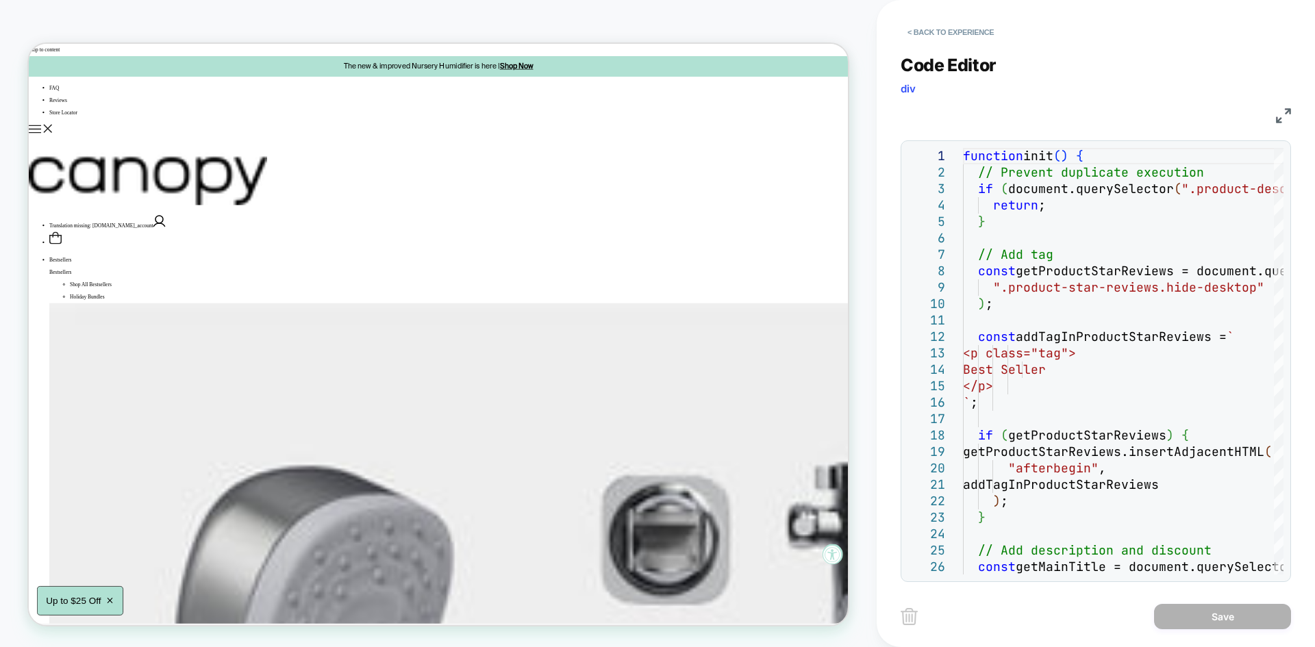
click at [1279, 117] on img at bounding box center [1283, 115] width 15 height 15
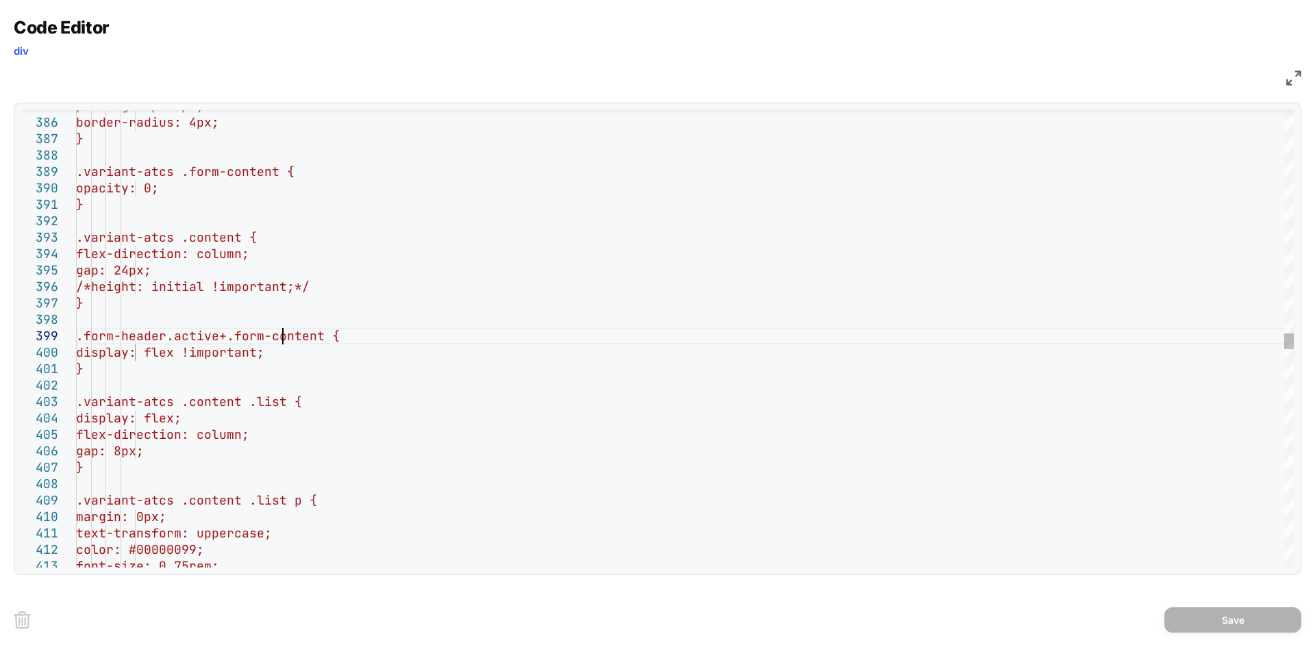
click at [281, 340] on div "padding: 4px 8px; border-radius: 4px; } .variant-atcs .form-content { opacity: …" at bounding box center [685, 269] width 1218 height 12969
click at [349, 336] on div "padding: 4px 8px; border-radius: 4px; } .variant-atcs .form-content { opacity: …" at bounding box center [685, 269] width 1218 height 12969
type textarea "**********"
click at [1174, 620] on button "Save" at bounding box center [1233, 620] width 137 height 25
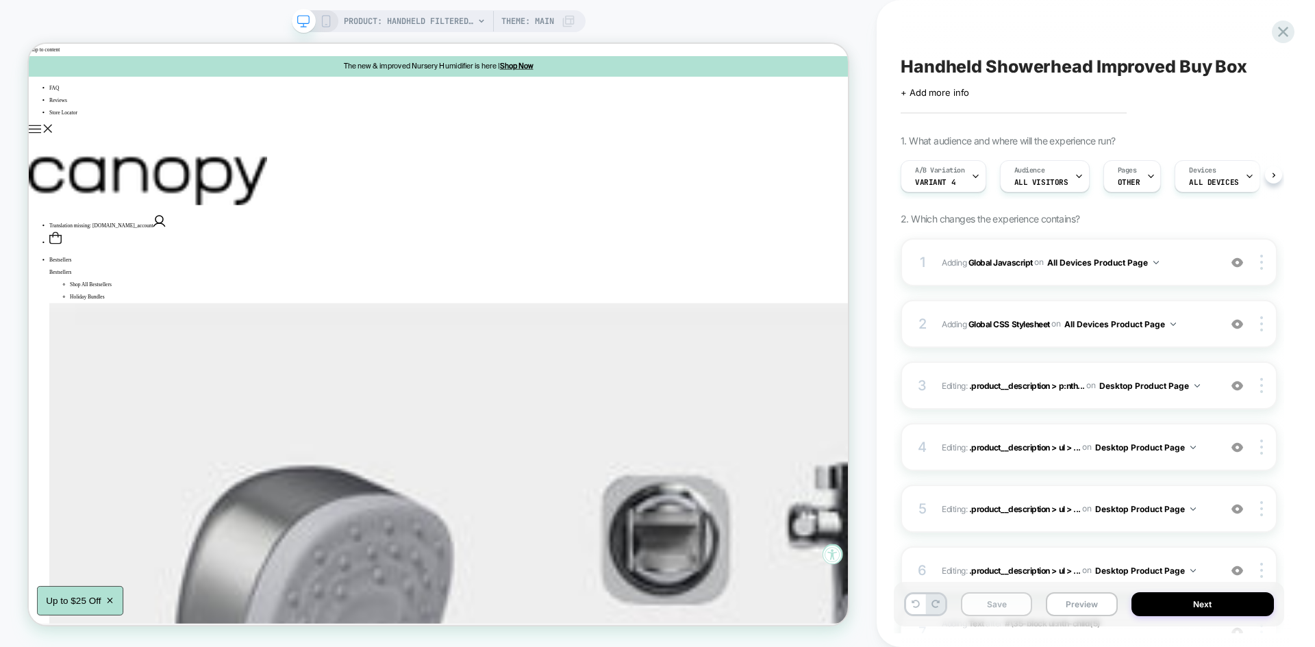
scroll to position [0, 1]
click at [990, 596] on button "Save" at bounding box center [996, 605] width 71 height 24
click at [1076, 608] on button "Preview" at bounding box center [1081, 605] width 71 height 24
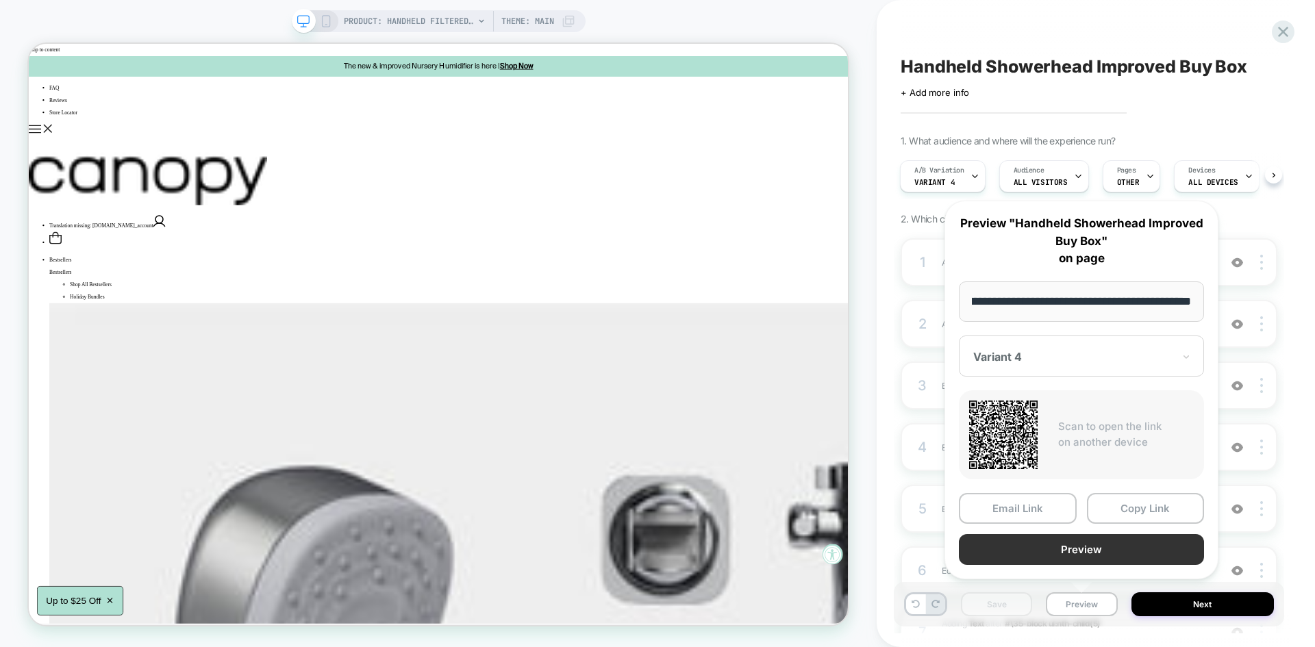
scroll to position [0, 0]
click at [1066, 554] on button "Preview" at bounding box center [1081, 549] width 245 height 31
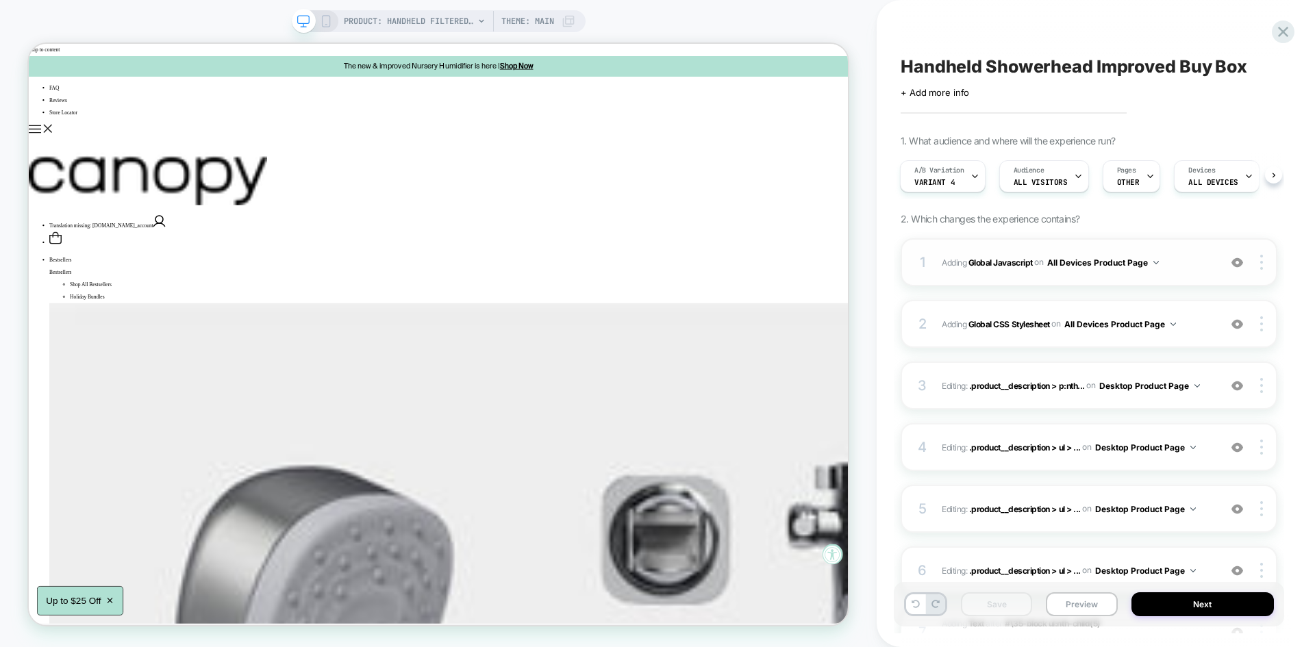
click at [1180, 265] on span "Adding Global Javascript on All Devices Product Page" at bounding box center [1077, 262] width 271 height 17
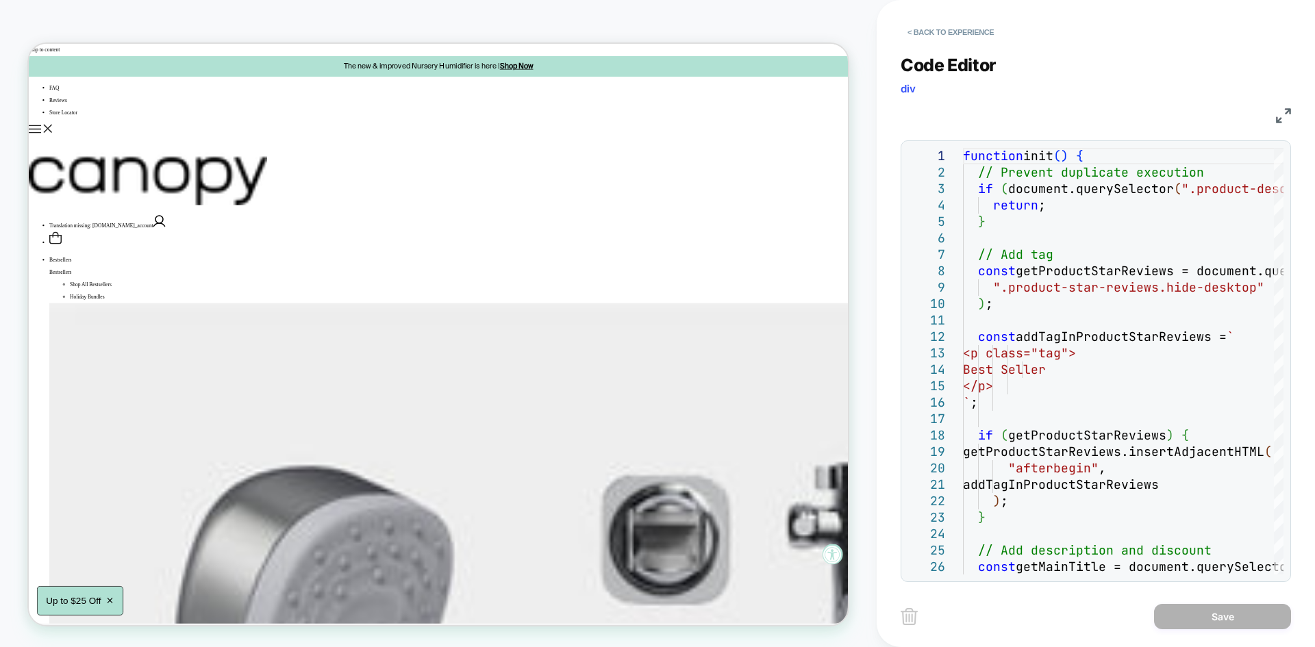
click at [1284, 119] on img at bounding box center [1283, 115] width 15 height 15
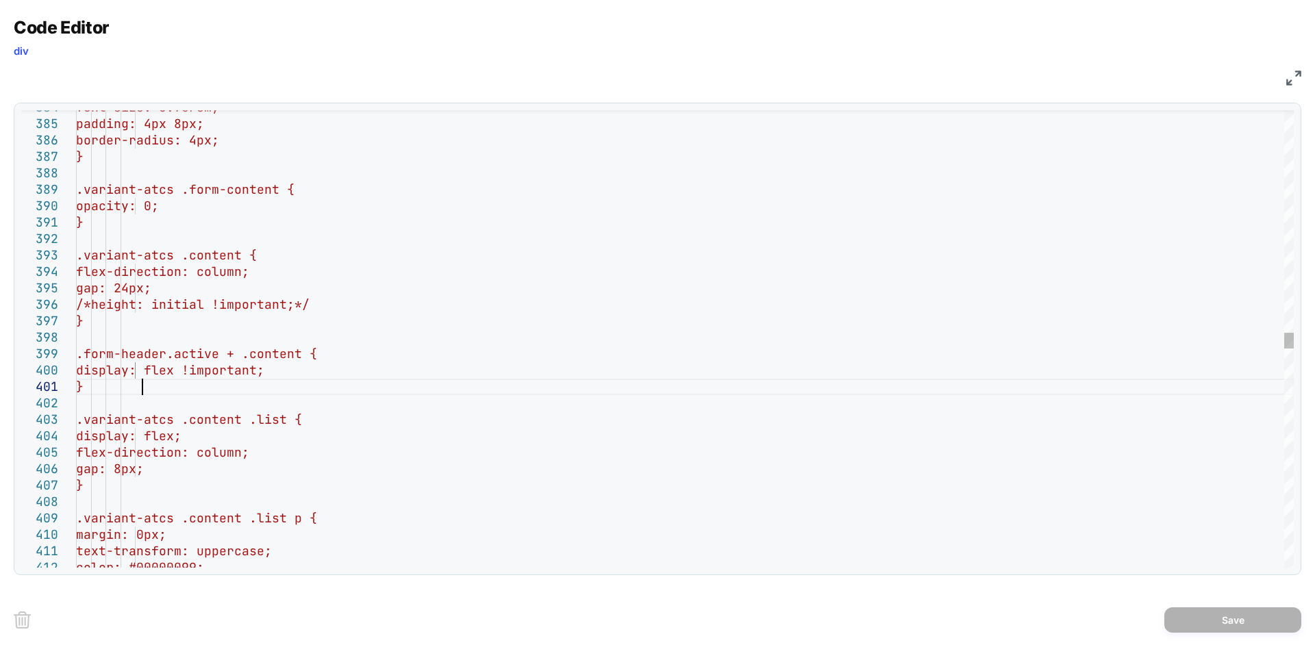
click at [179, 383] on div "text-transform: uppercase; color: #00000099; margin: 0px; .variant-atcs .conten…" at bounding box center [685, 286] width 1218 height 12969
click at [401, 298] on div "text-transform: uppercase; color: #00000099; margin: 0px; .variant-atcs .conten…" at bounding box center [685, 286] width 1218 height 12969
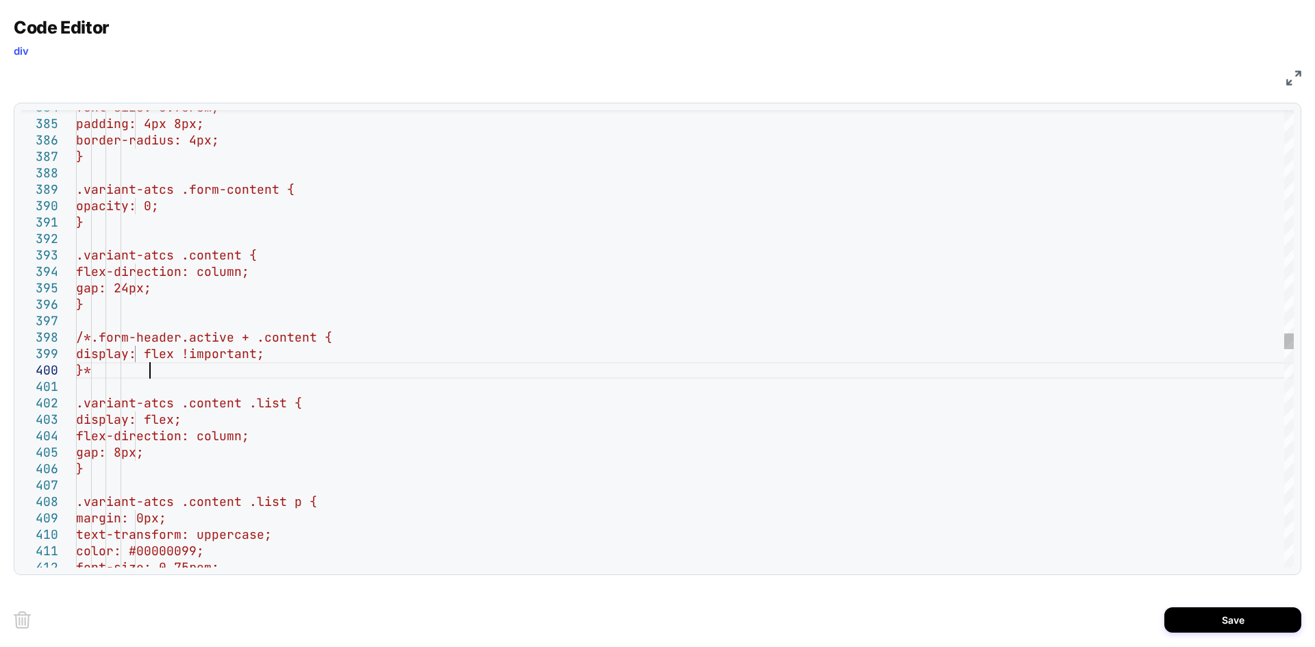
scroll to position [148, 80]
type textarea "**********"
click at [1203, 630] on button "Save" at bounding box center [1233, 620] width 137 height 25
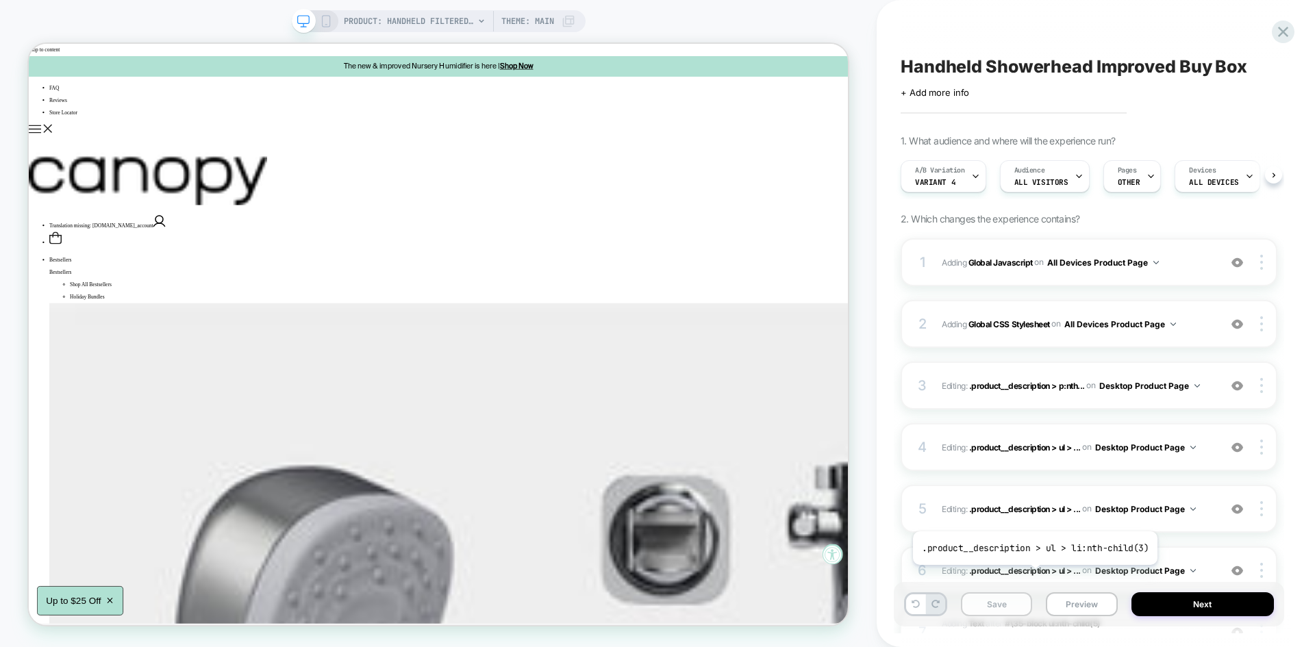
scroll to position [0, 1]
click at [997, 601] on button "Save" at bounding box center [996, 605] width 71 height 24
click at [1086, 597] on button "Preview" at bounding box center [1081, 605] width 71 height 24
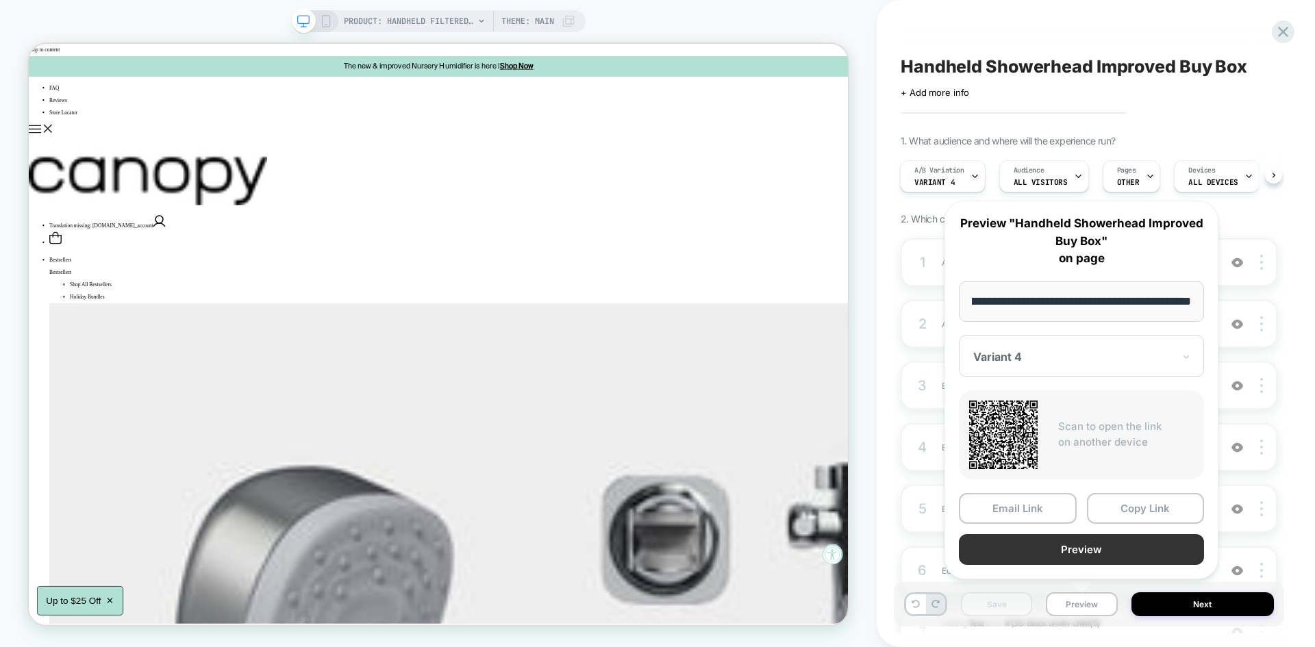
scroll to position [0, 0]
click at [1044, 555] on button "Preview" at bounding box center [1081, 549] width 245 height 31
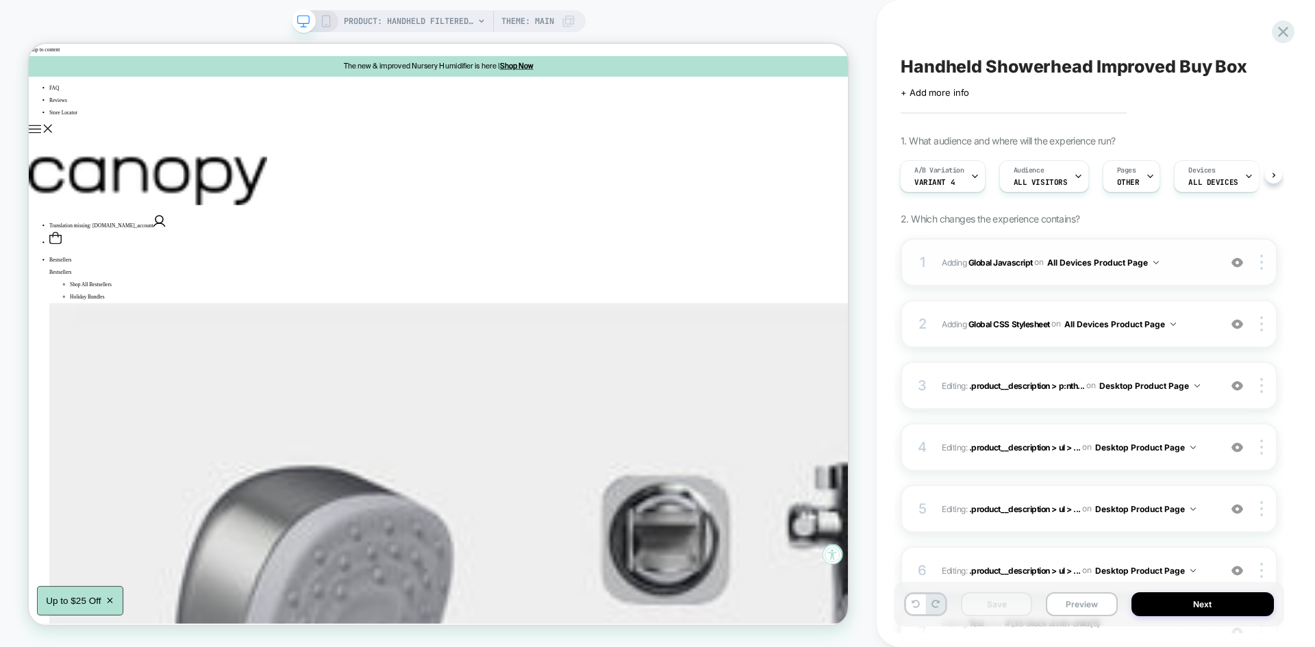
click at [1177, 258] on span "Adding Global Javascript on All Devices Product Page" at bounding box center [1077, 262] width 271 height 17
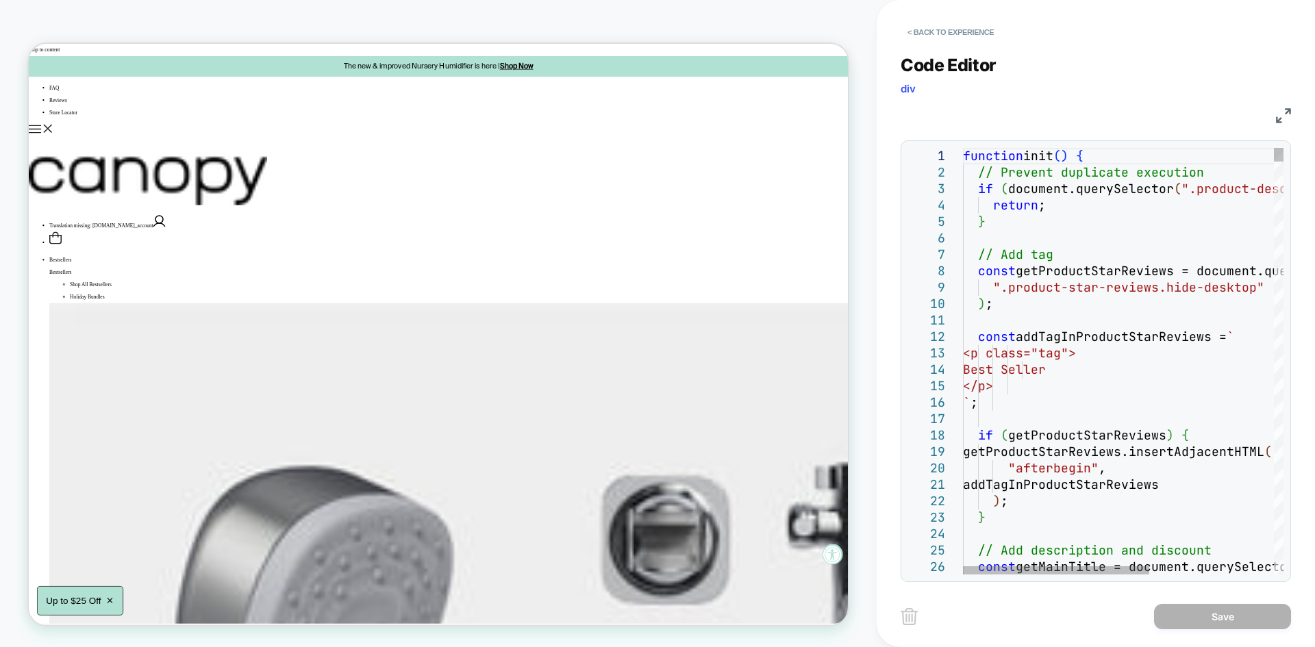
click at [1289, 117] on img at bounding box center [1283, 115] width 15 height 15
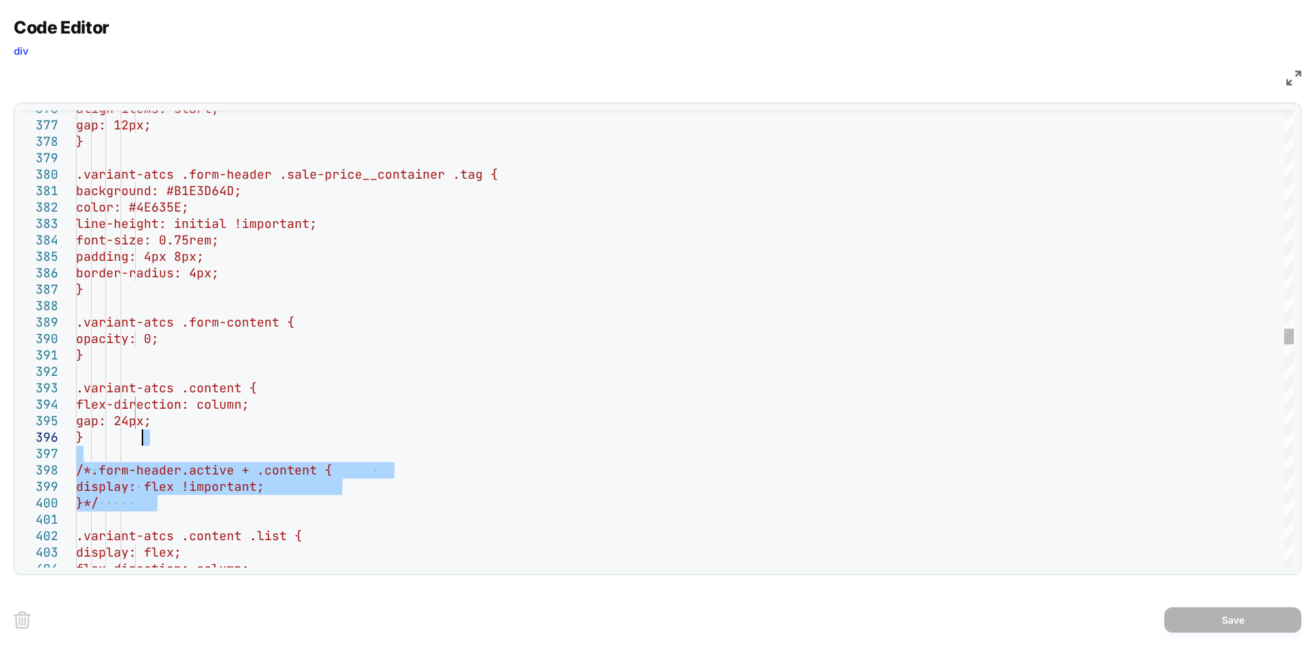
drag, startPoint x: 162, startPoint y: 501, endPoint x: 151, endPoint y: 437, distance: 65.2
click at [151, 437] on div "flex-direction: column; display: flex; .variant-atcs .content .list { }*/ displ…" at bounding box center [685, 411] width 1218 height 12953
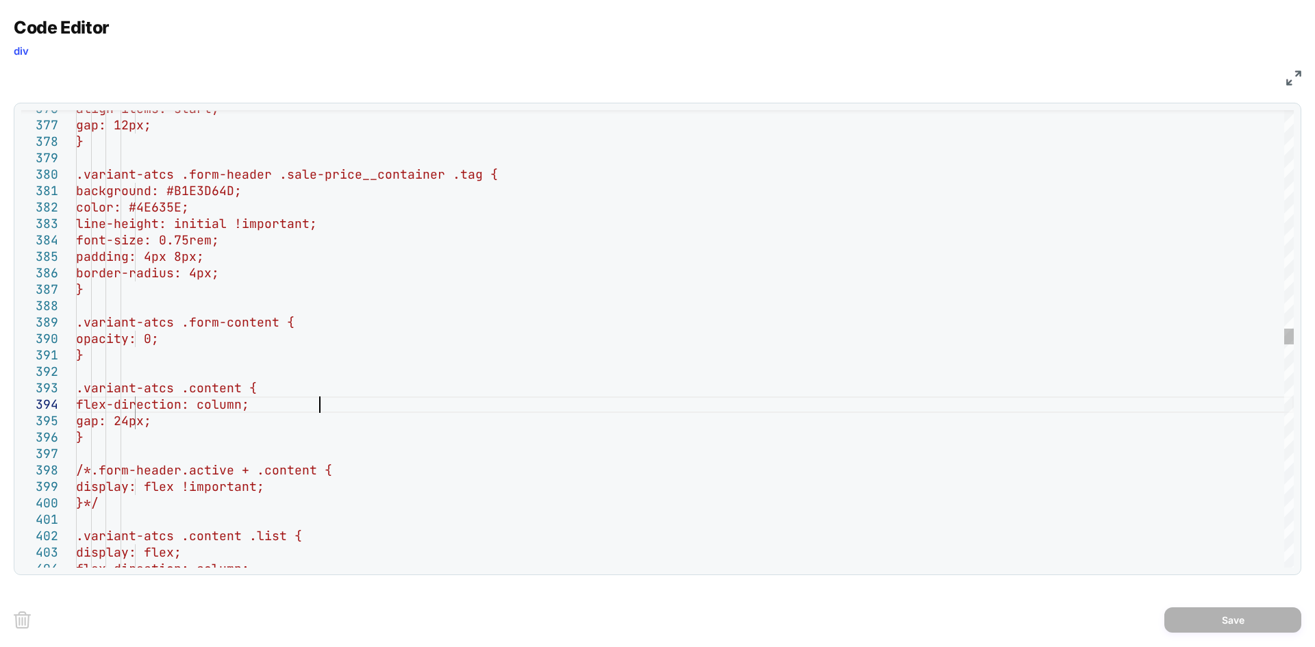
click at [519, 411] on div "flex-direction: column; display: flex; .variant-atcs .content .list { }*/ displ…" at bounding box center [685, 411] width 1218 height 12953
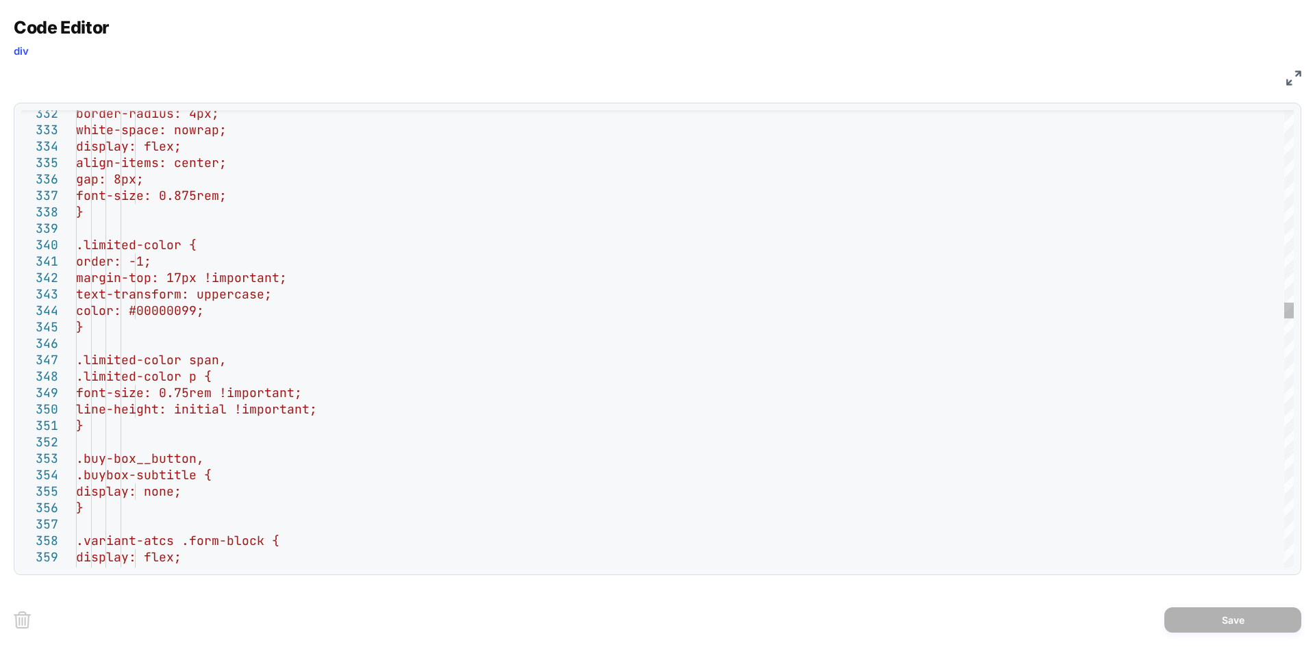
type textarea "**********"
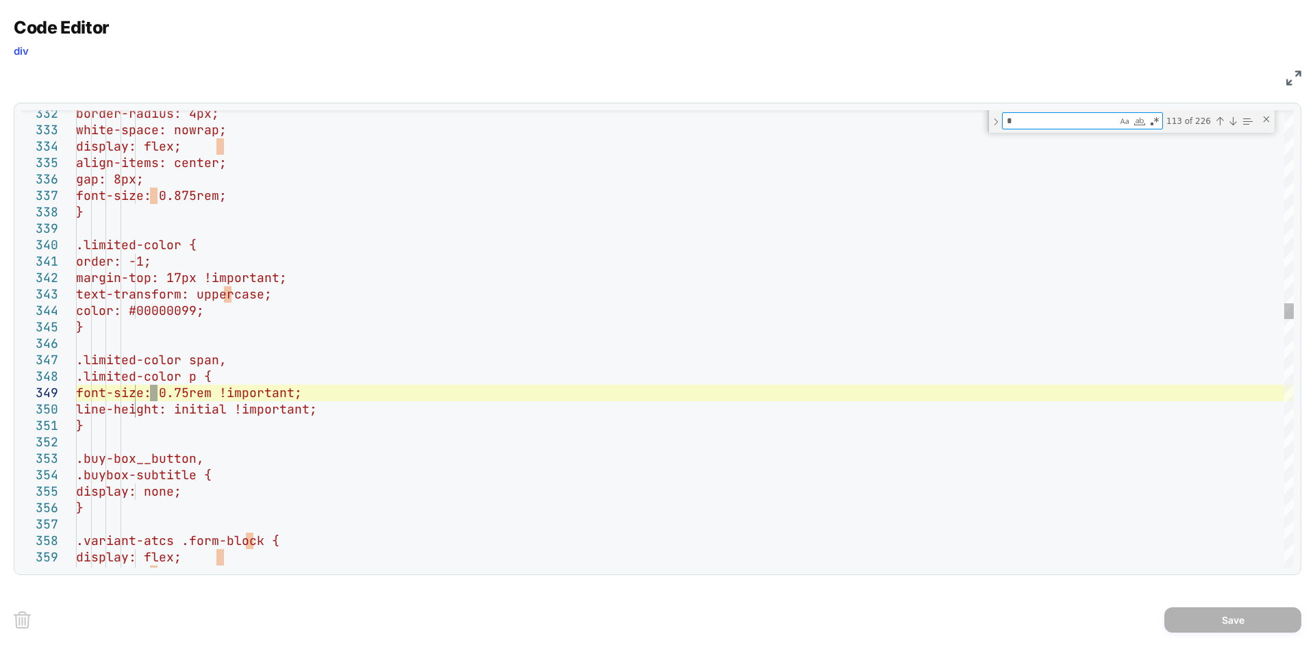
type textarea "**"
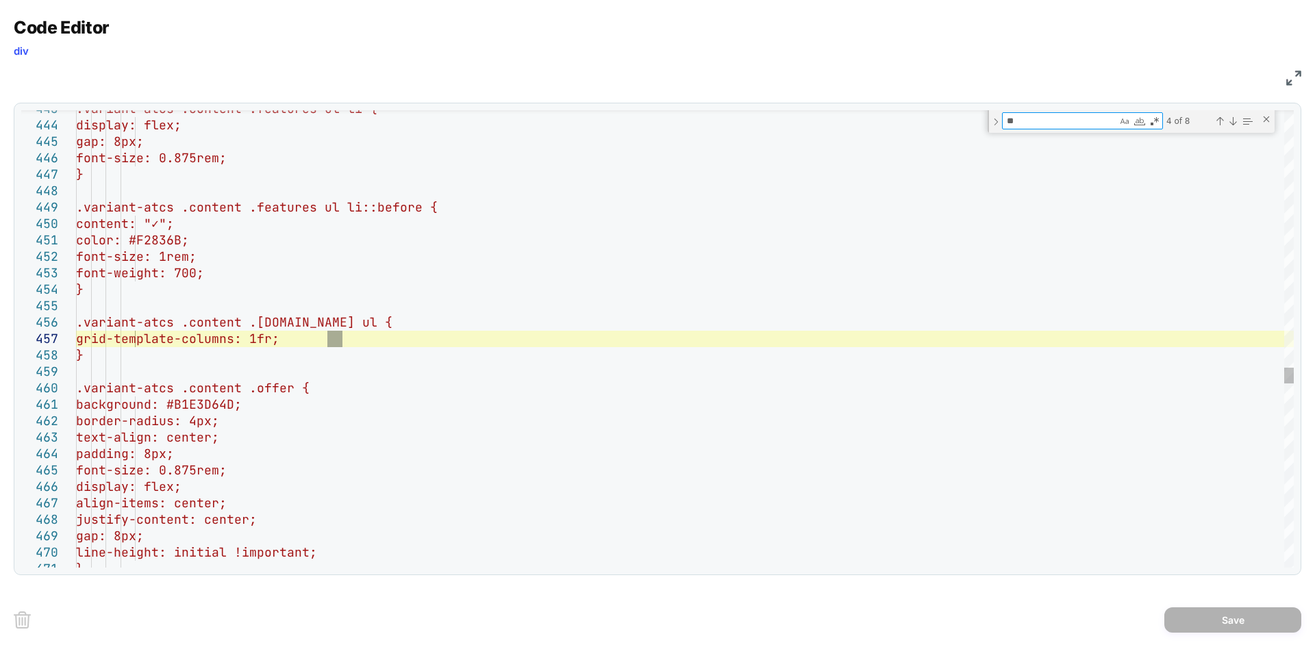
type textarea "**********"
type textarea "*"
type textarea "**********"
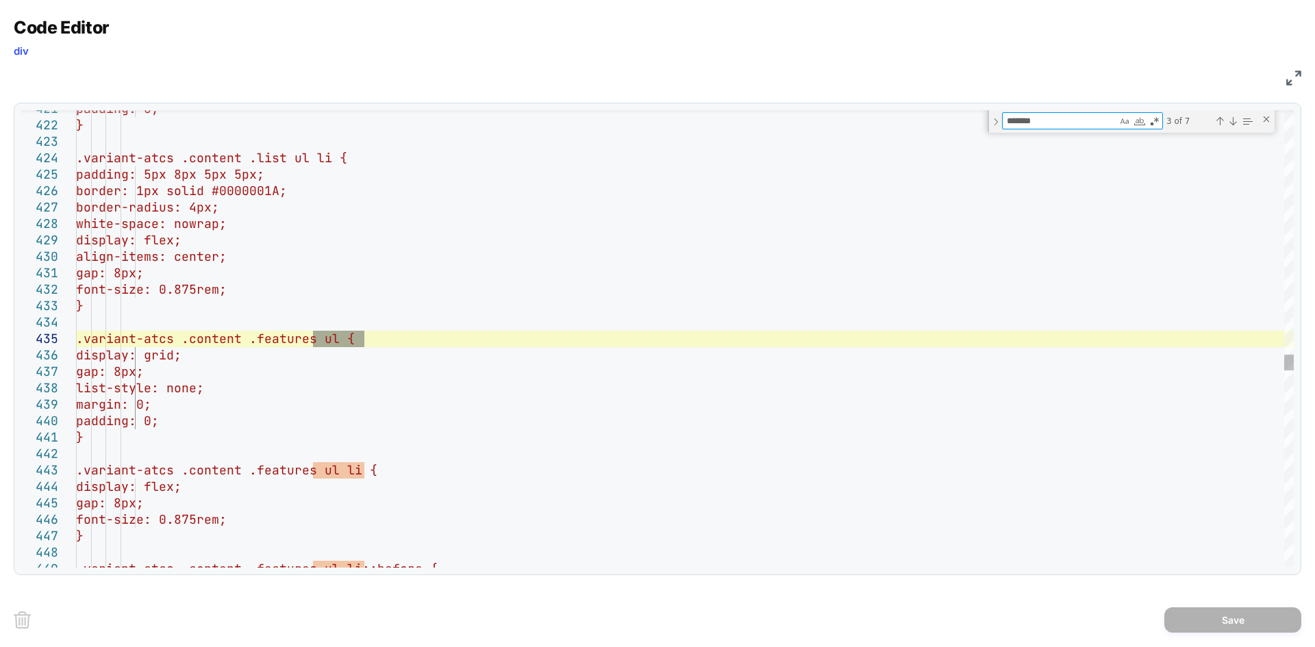
type textarea "********"
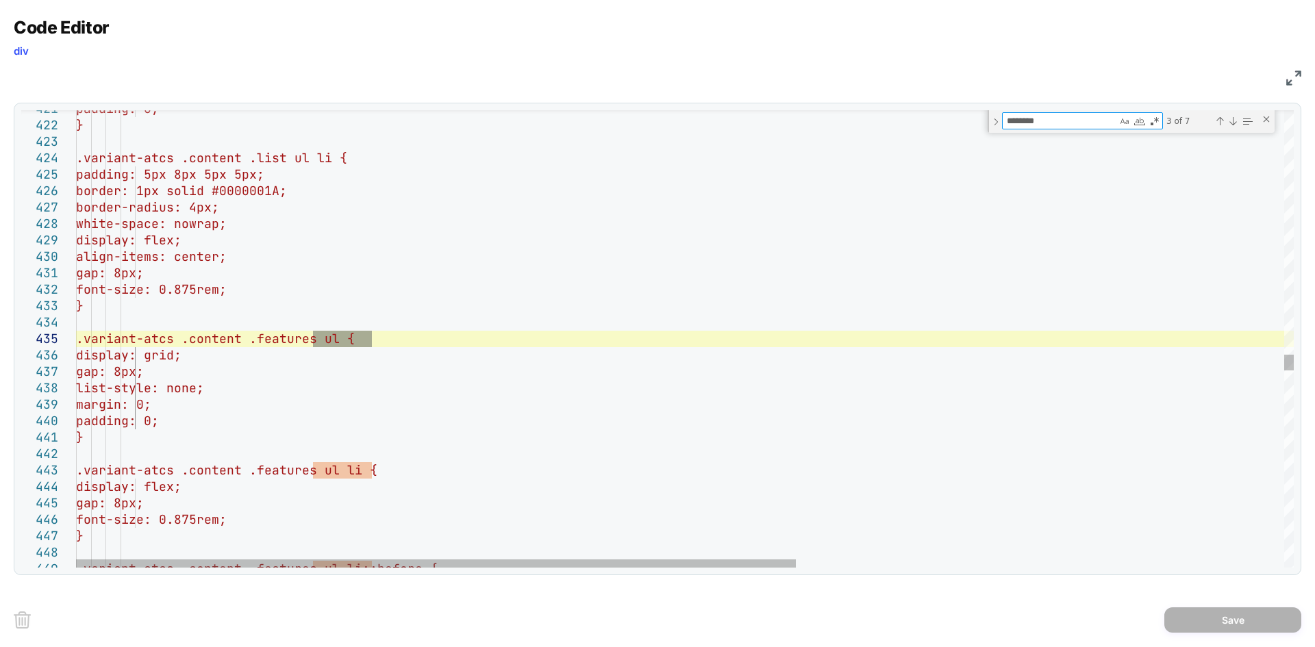
type textarea "**********"
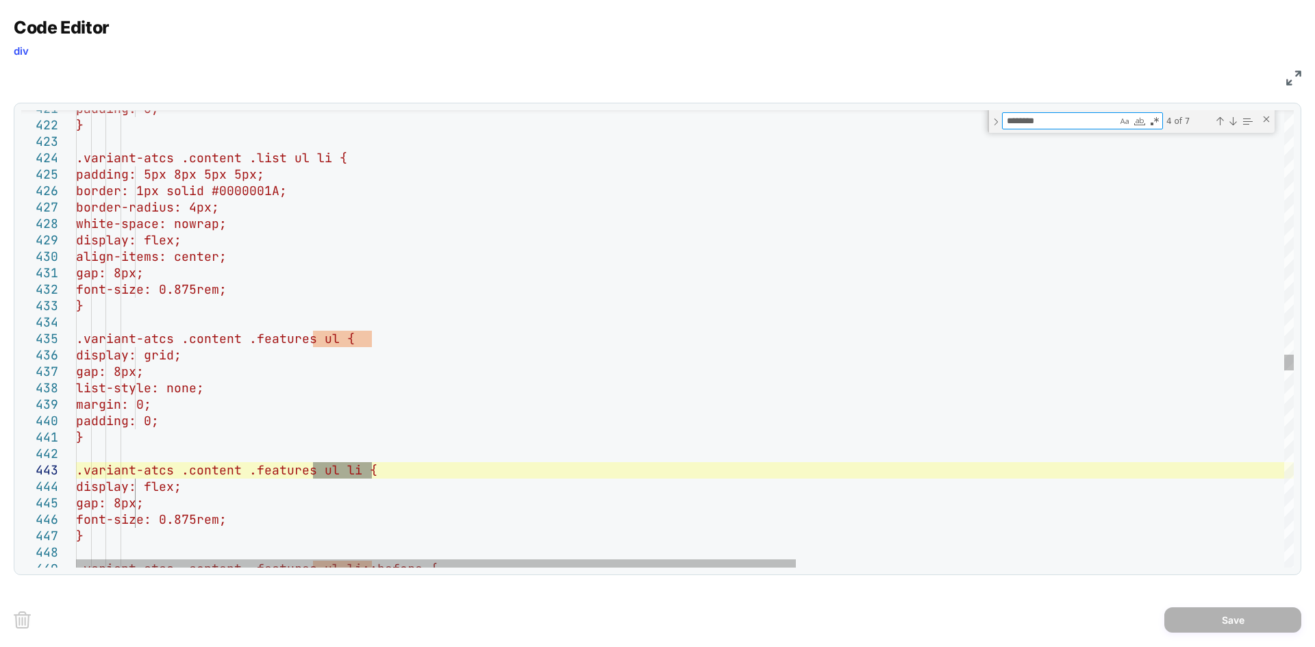
type textarea "********"
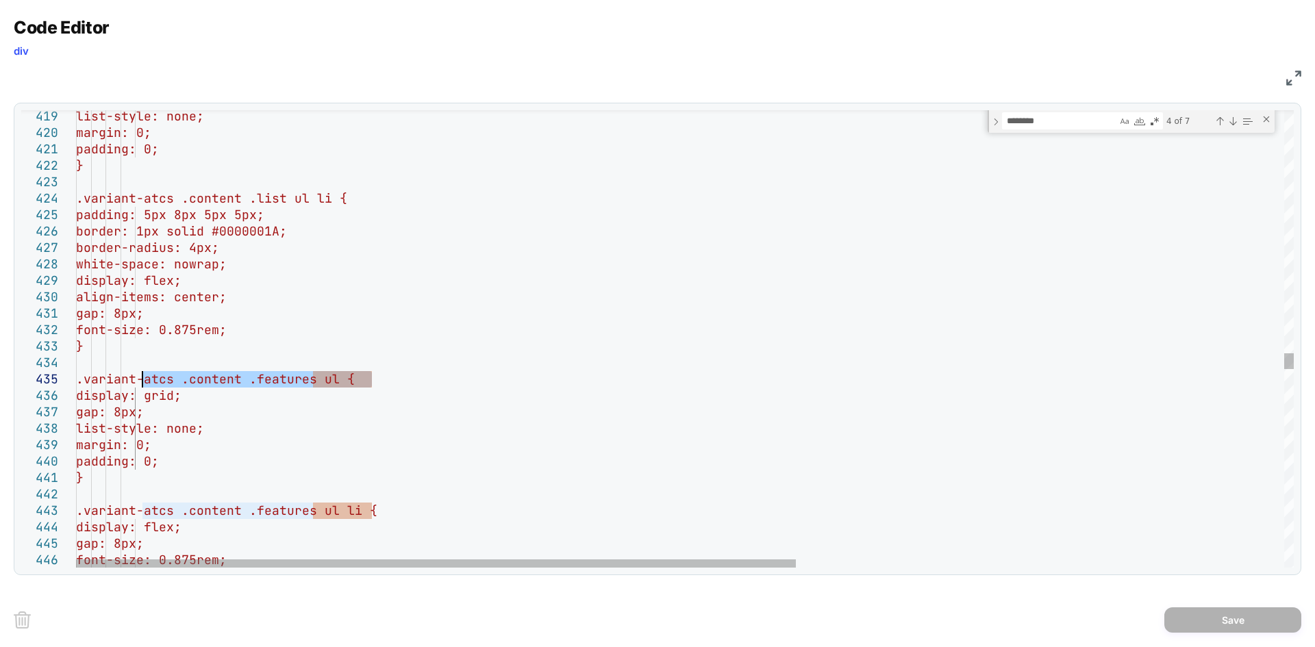
drag, startPoint x: 372, startPoint y: 377, endPoint x: 136, endPoint y: 380, distance: 236.3
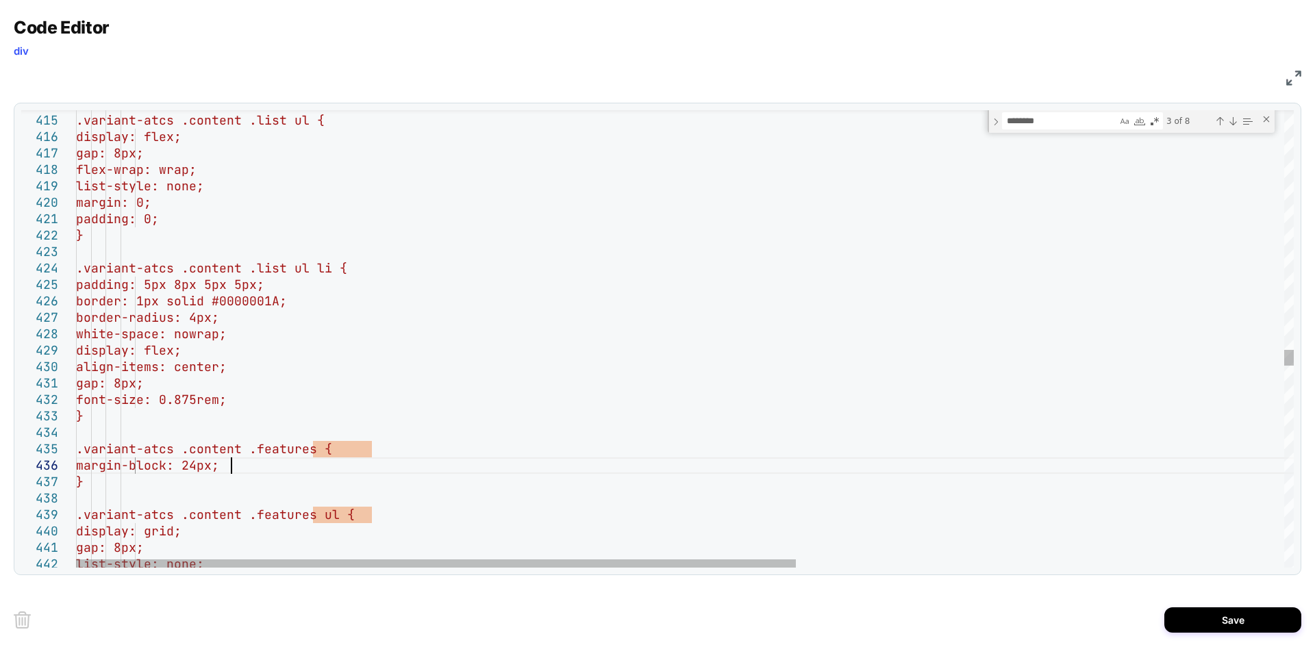
scroll to position [82, 155]
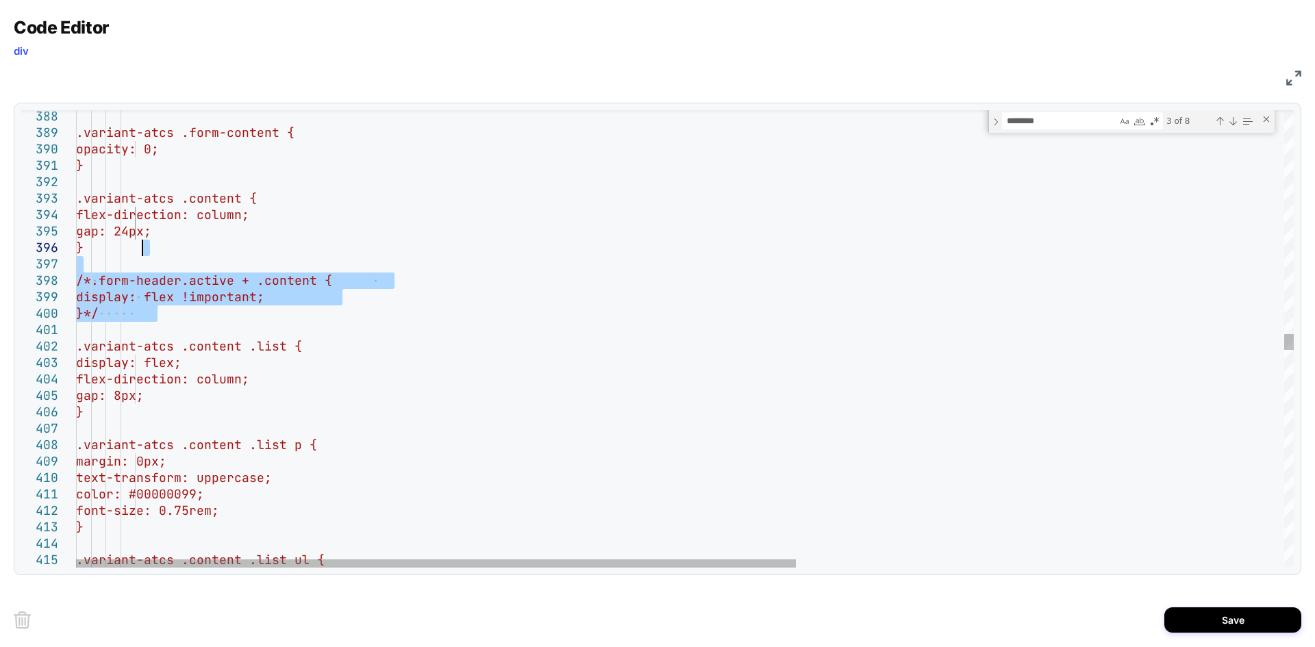
drag, startPoint x: 158, startPoint y: 311, endPoint x: 148, endPoint y: 247, distance: 65.1
click at [148, 247] on div ".variant-atcs .content .list ul { } font-size: 0.75rem; text-transform: upperca…" at bounding box center [1098, 243] width 2044 height 13041
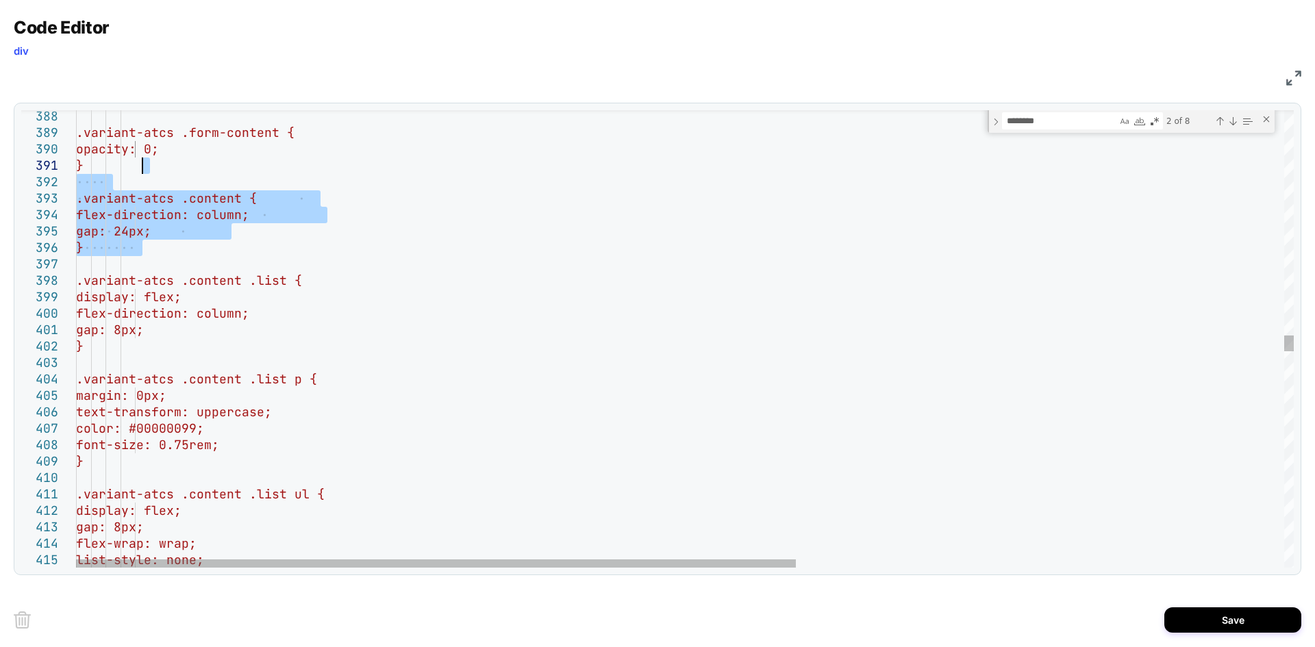
click at [151, 171] on div ".variant-atcs .content .list ul { } font-size: 0.75rem; text-transform: upperca…" at bounding box center [1098, 210] width 2044 height 12975
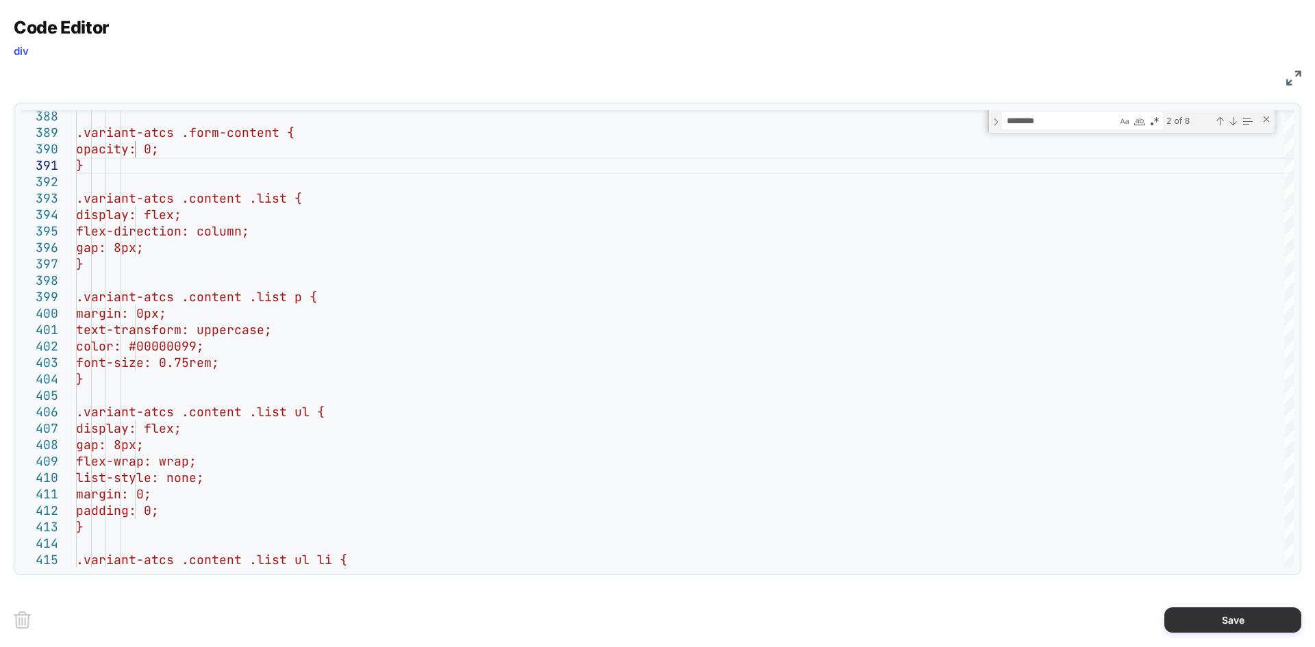
type textarea "**********"
click at [1210, 611] on button "Save" at bounding box center [1233, 620] width 137 height 25
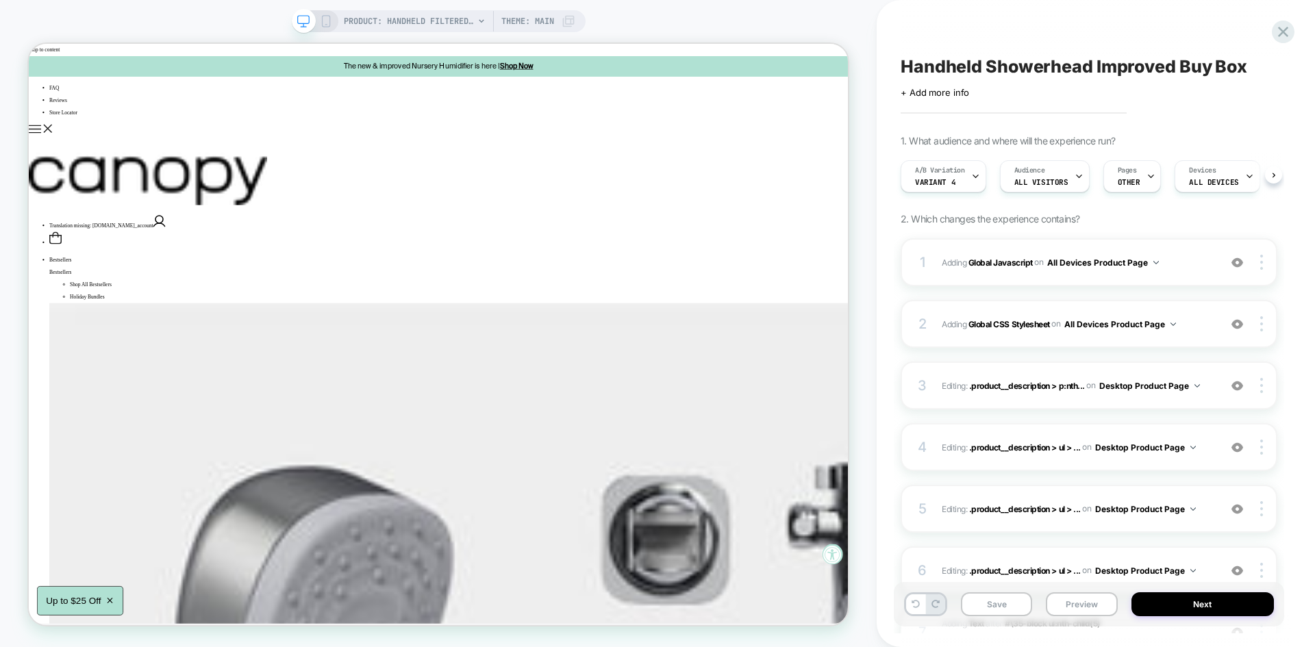
scroll to position [0, 1]
click at [1018, 605] on button "Save" at bounding box center [996, 605] width 71 height 24
click at [1087, 596] on button "Preview" at bounding box center [1081, 605] width 71 height 24
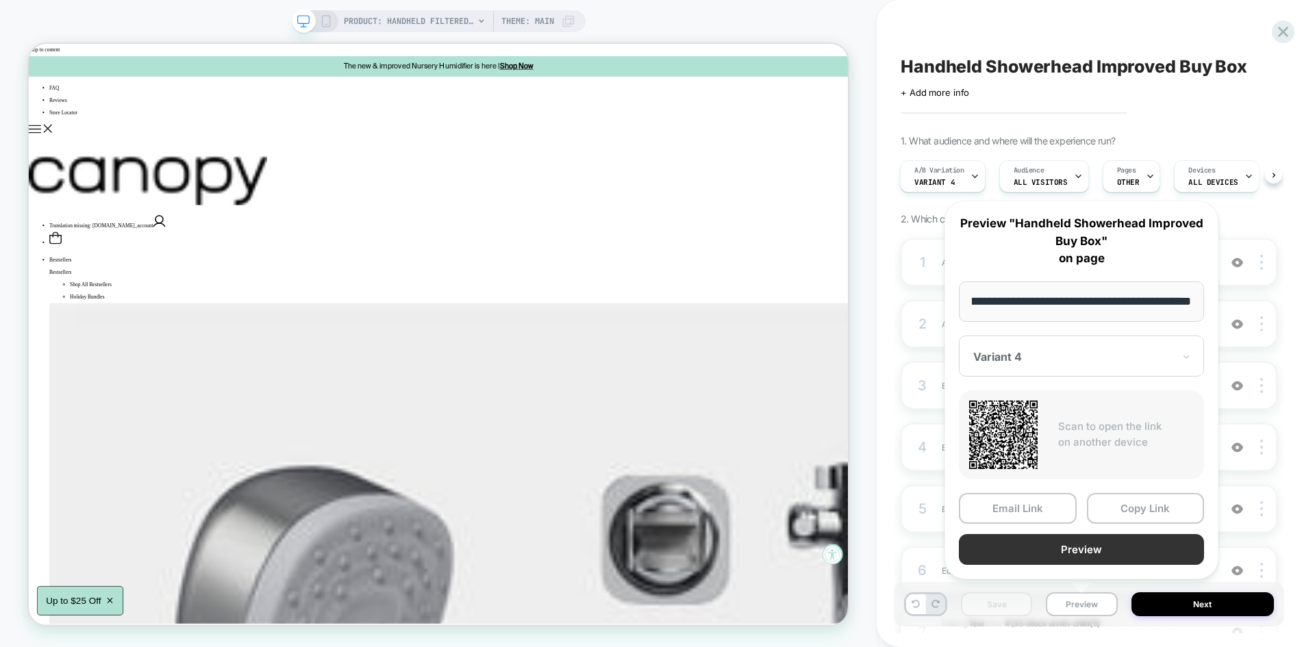
scroll to position [0, 0]
click at [1069, 554] on button "Preview" at bounding box center [1081, 549] width 245 height 31
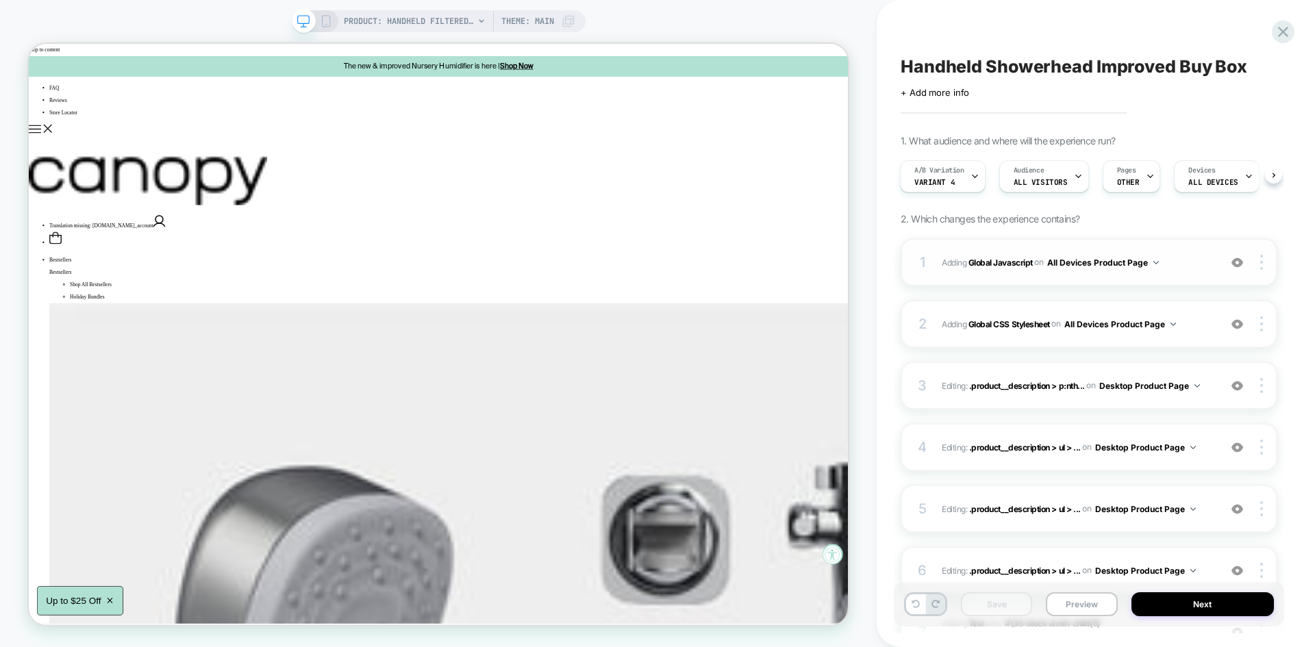
click at [1185, 262] on span "Adding Global Javascript on All Devices Product Page" at bounding box center [1077, 262] width 271 height 17
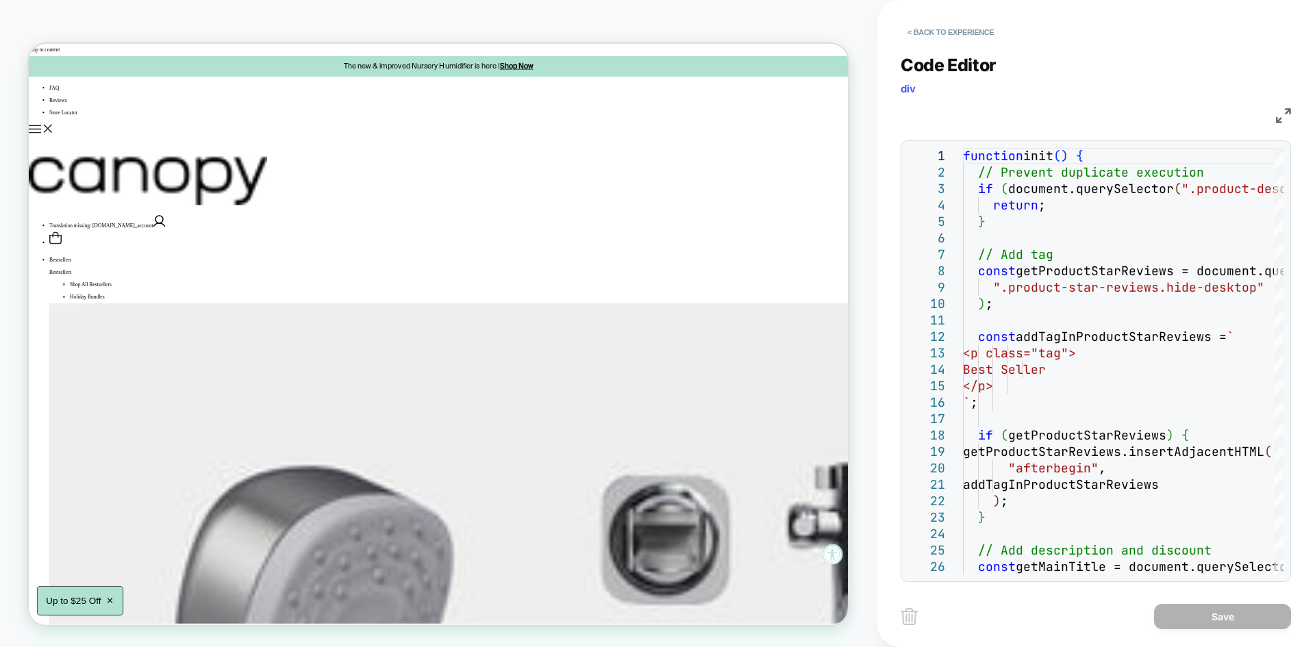
click at [1280, 113] on img at bounding box center [1283, 115] width 15 height 15
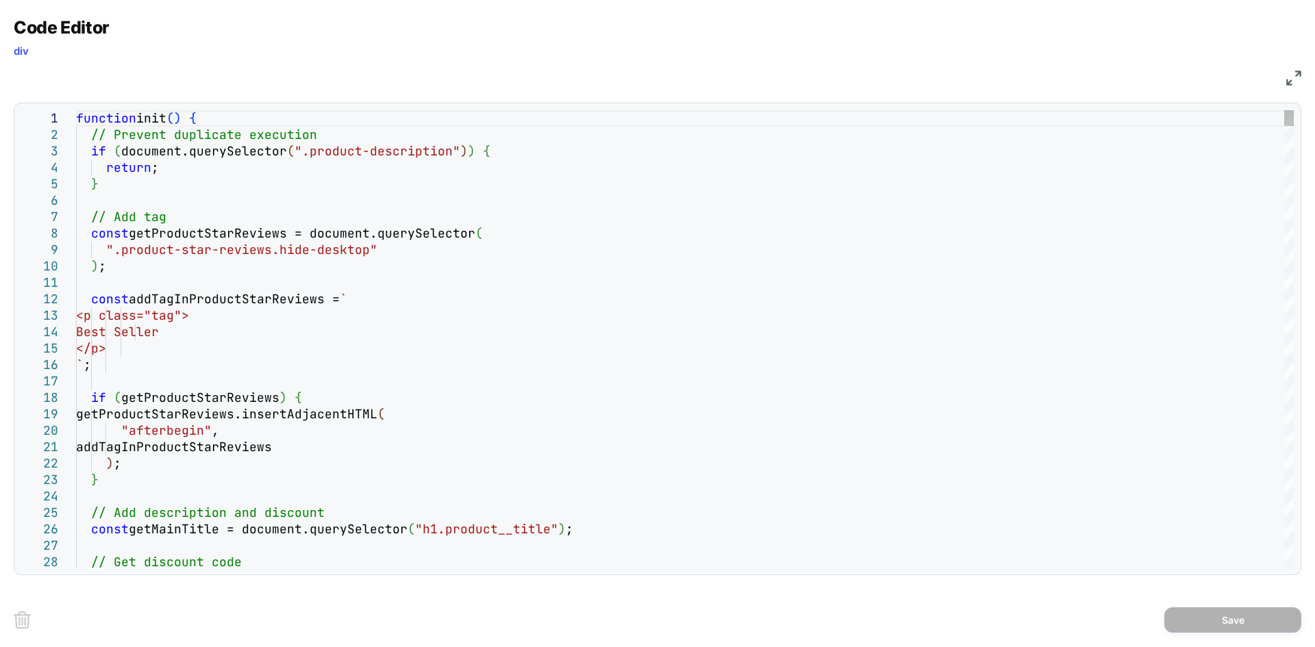
type textarea "**********"
type textarea "*"
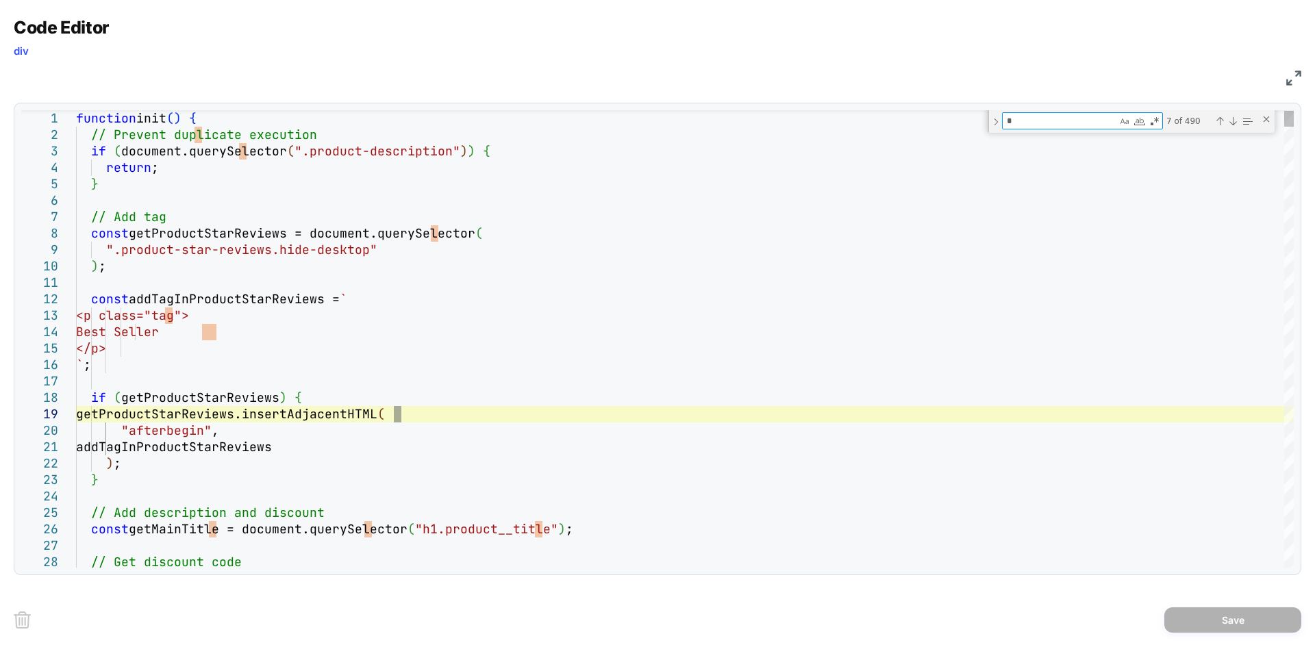
type textarea "**********"
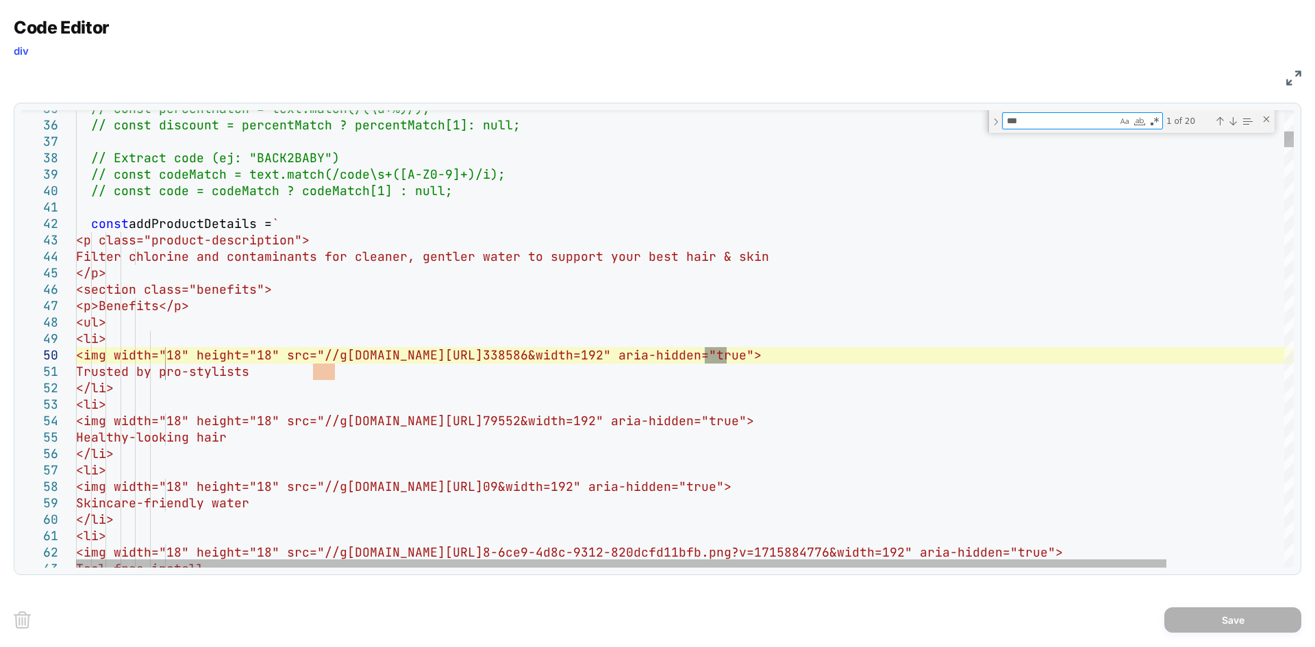
type textarea "****"
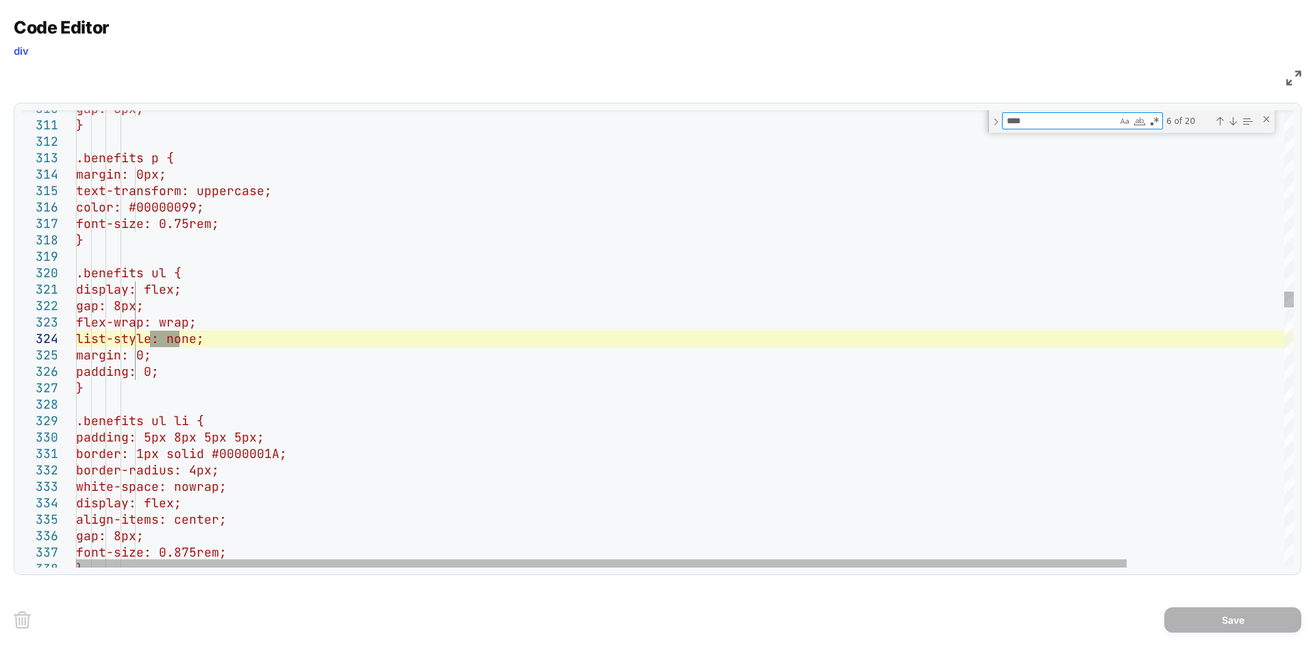
type textarea "**********"
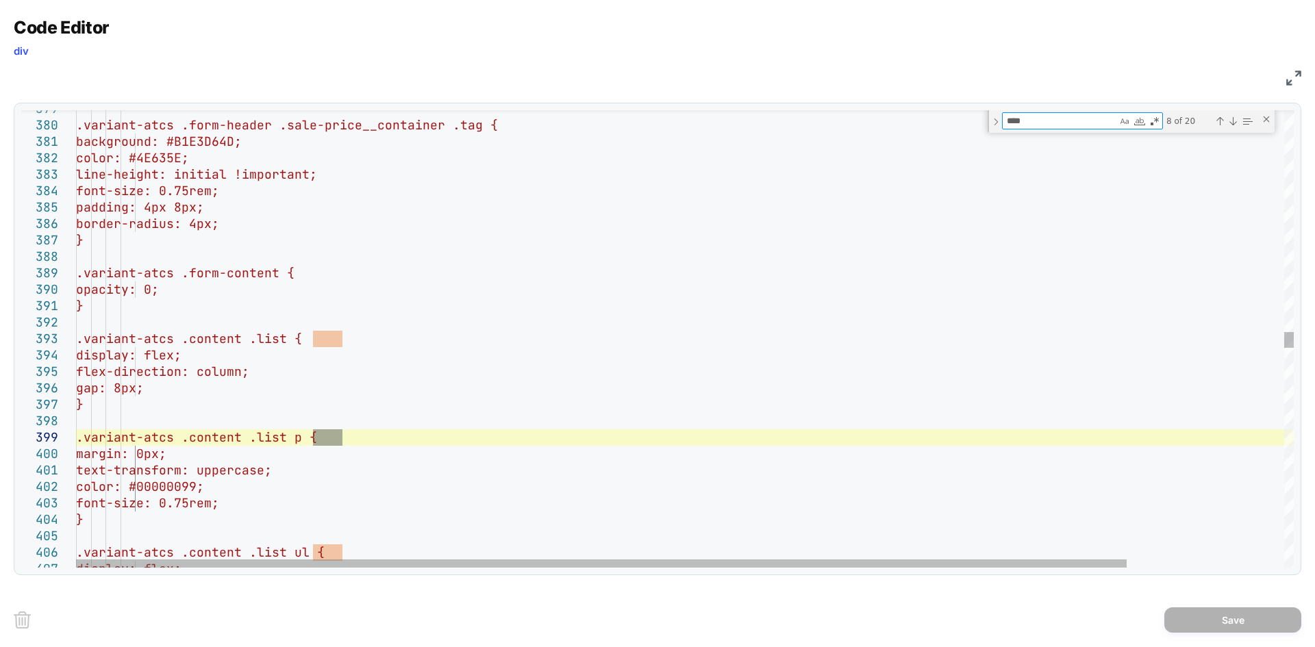
type textarea "****"
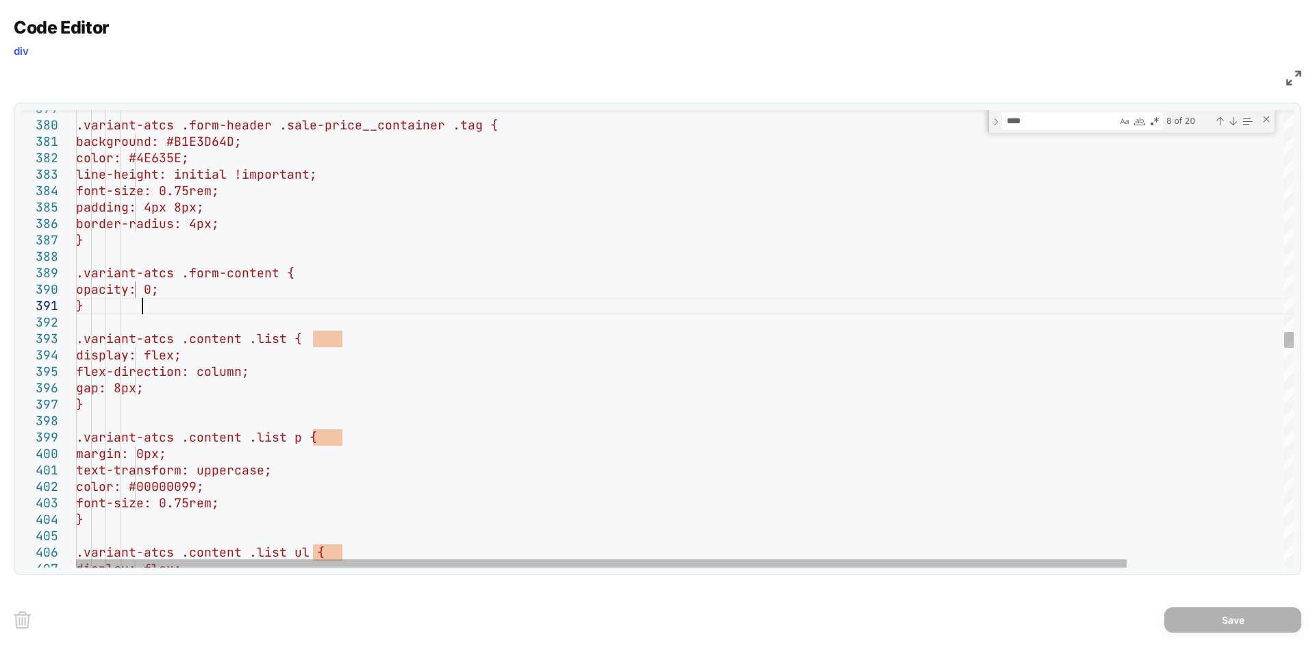
click at [486, 306] on div ".variant-atcs .form-header .sale-price__co ntainer .tag { background: #B1E3D64D…" at bounding box center [776, 309] width 1400 height 12893
drag, startPoint x: 138, startPoint y: 339, endPoint x: 384, endPoint y: 333, distance: 246.0
click at [384, 333] on div ".variant-atcs .form-header .sale-price__co ntainer .tag { background: #B1E3D64D…" at bounding box center [776, 309] width 1400 height 12893
click at [176, 403] on div ".variant-atcs .form-header .sale-price__co ntainer .tag { background: #B1E3D64D…" at bounding box center [776, 309] width 1400 height 12893
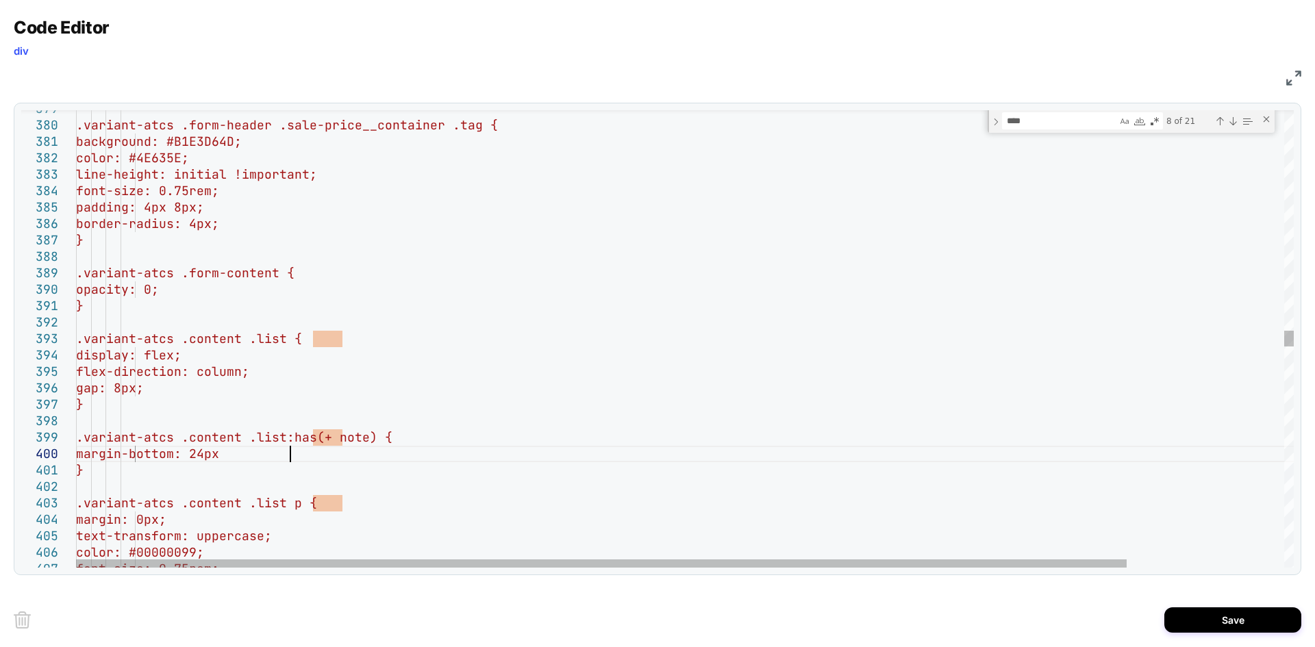
scroll to position [148, 221]
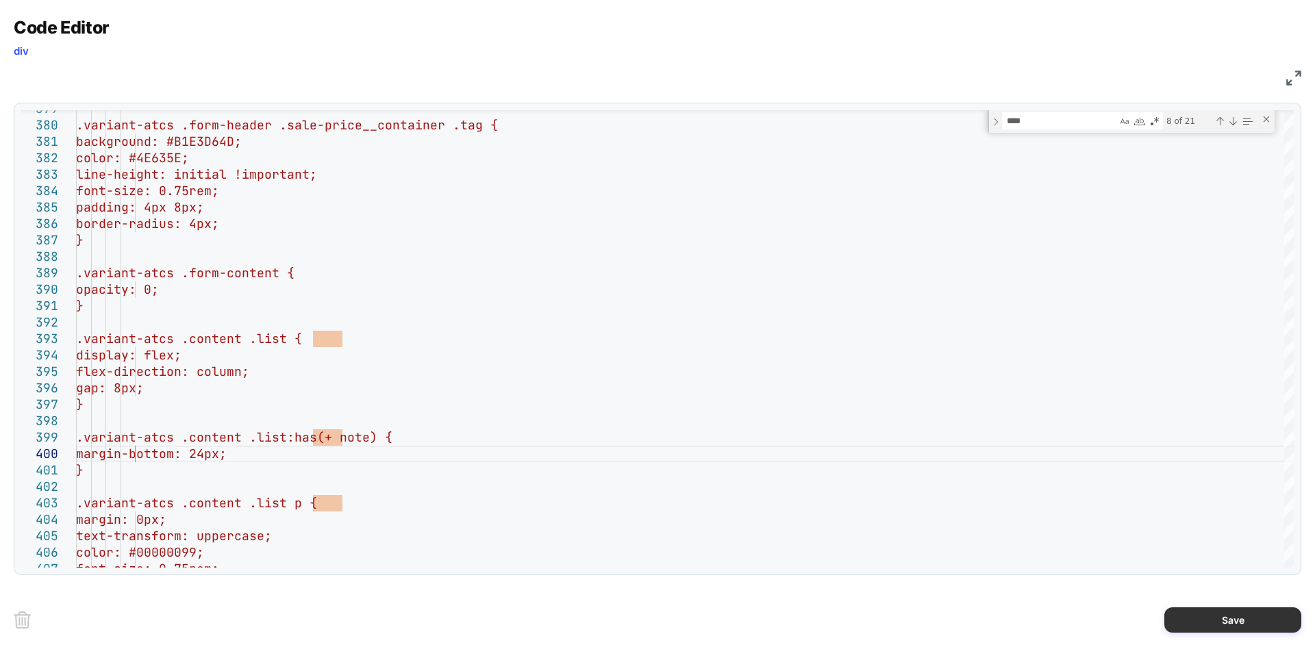
type textarea "**********"
click at [1195, 618] on button "Save" at bounding box center [1233, 620] width 137 height 25
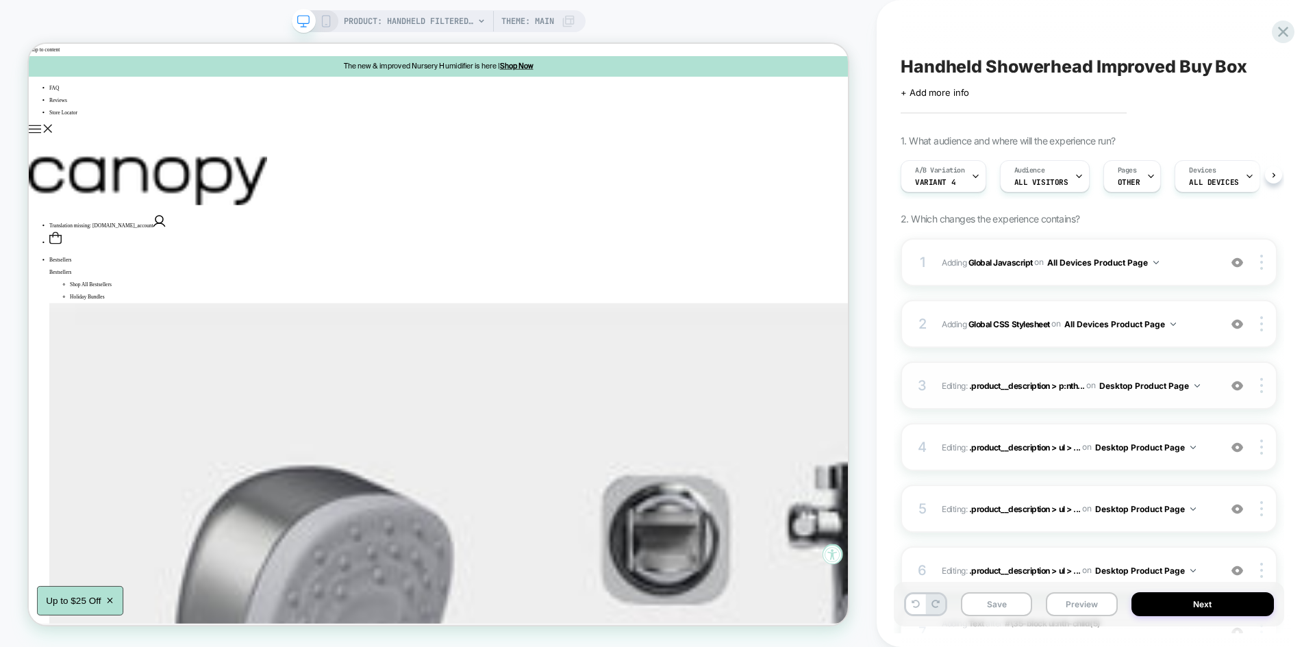
scroll to position [0, 1]
click at [997, 608] on button "Save" at bounding box center [996, 605] width 71 height 24
click at [1089, 606] on button "Preview" at bounding box center [1081, 605] width 71 height 24
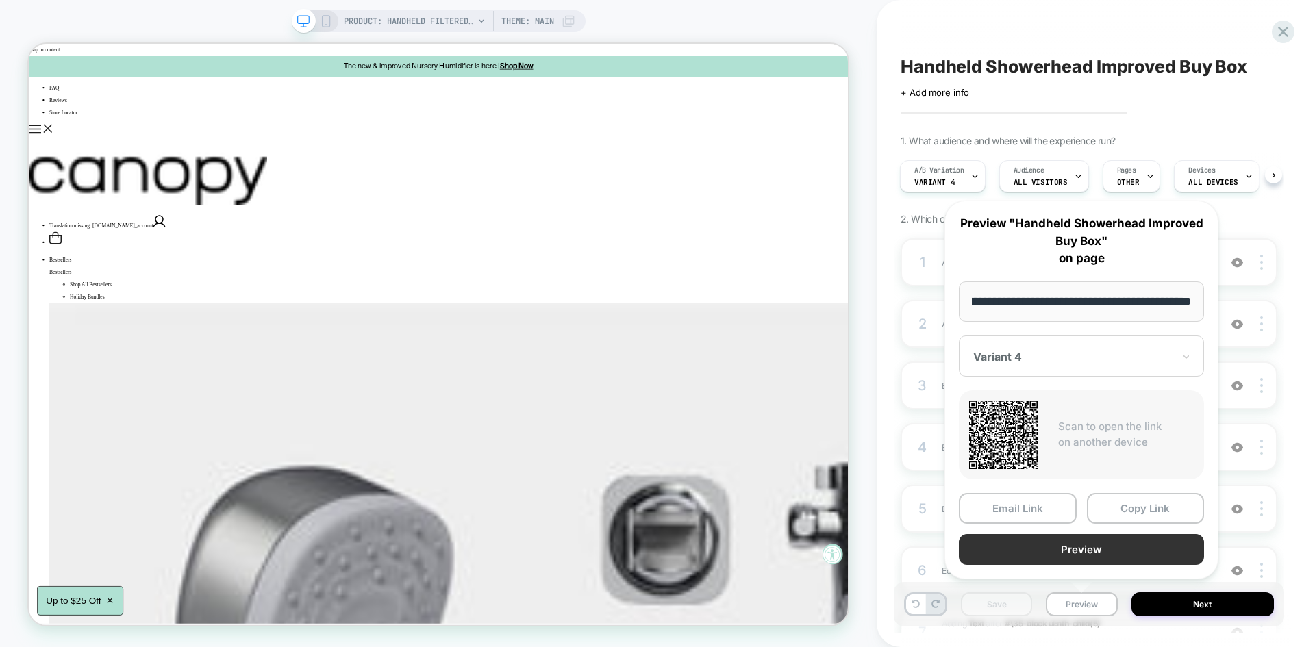
scroll to position [0, 0]
click at [1069, 547] on button "Preview" at bounding box center [1081, 549] width 245 height 31
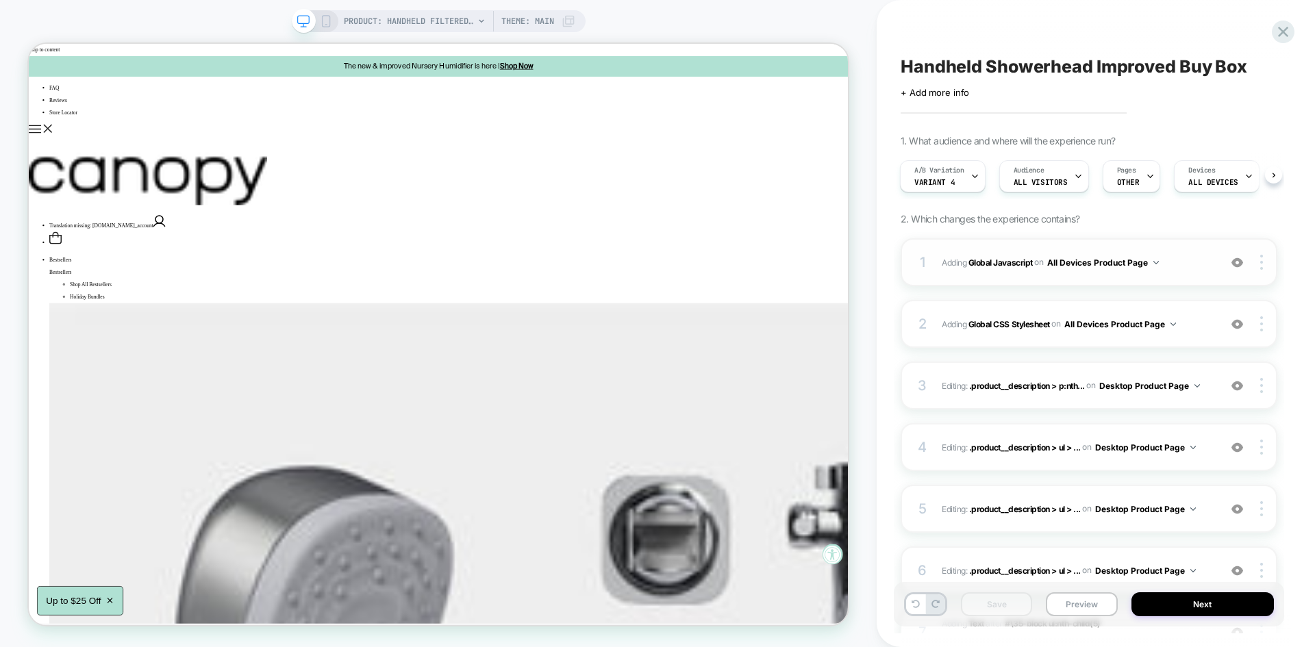
click at [1194, 254] on span "Adding Global Javascript on All Devices Product Page" at bounding box center [1077, 262] width 271 height 17
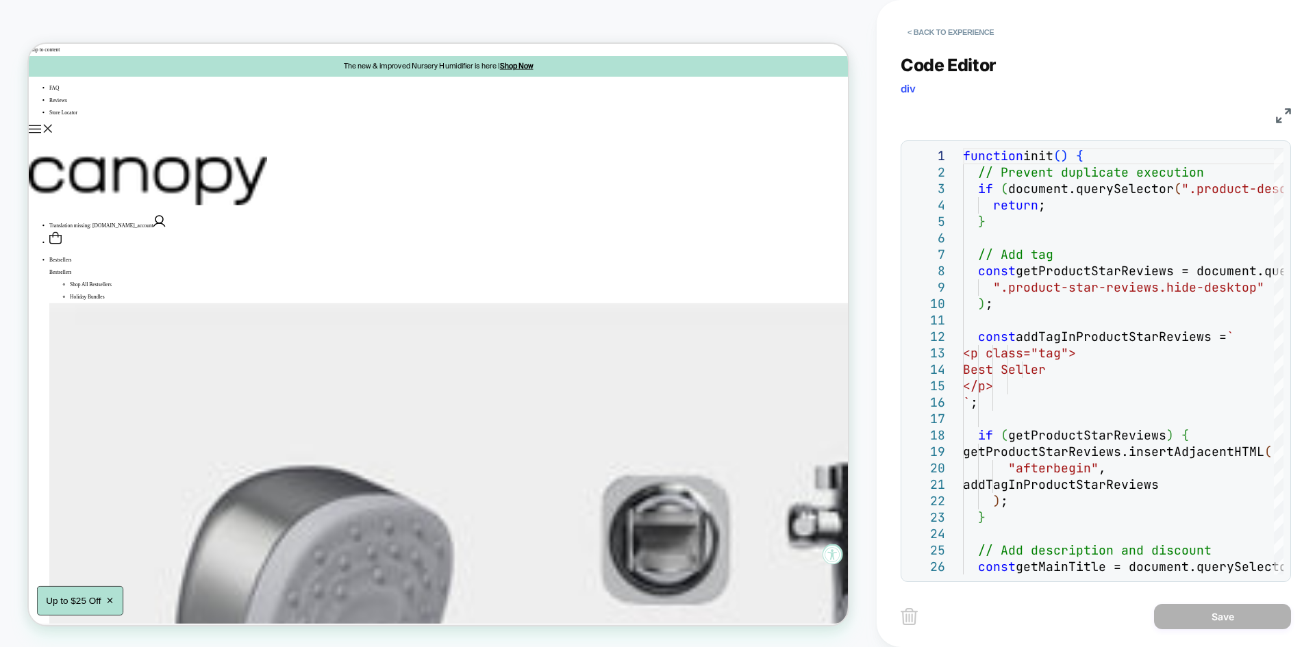
click at [1279, 108] on img at bounding box center [1283, 115] width 15 height 15
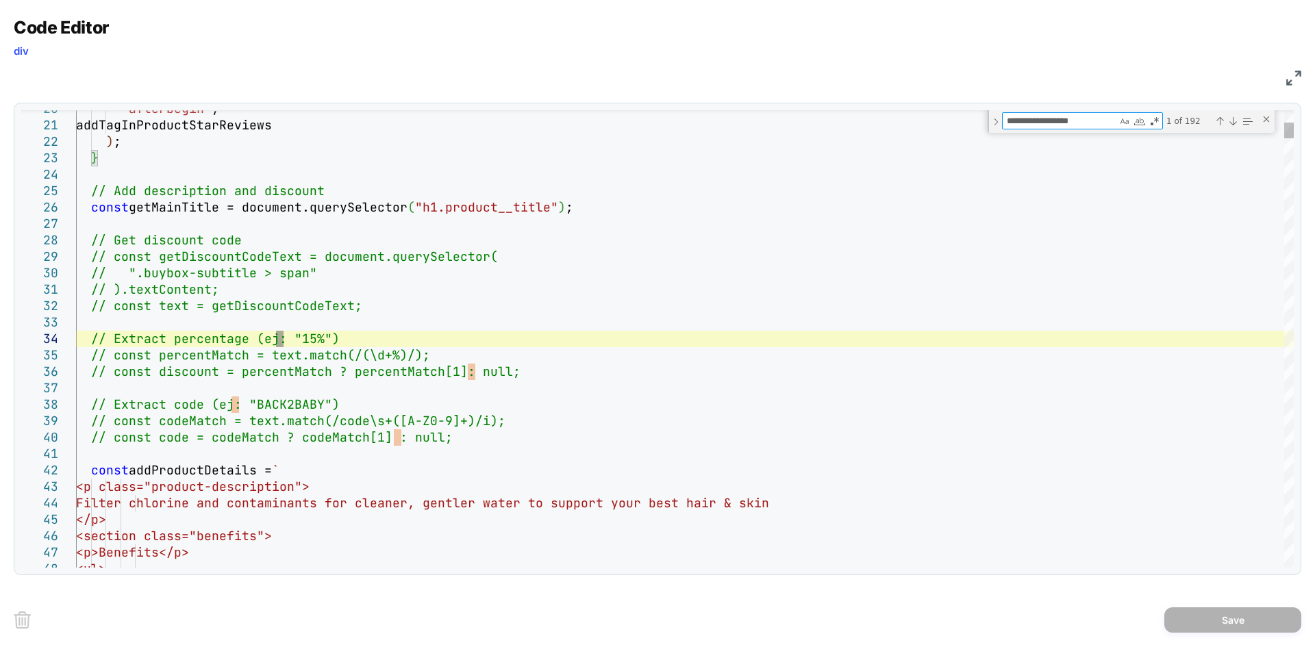
type textarea "**********"
type textarea "*"
type textarea "**********"
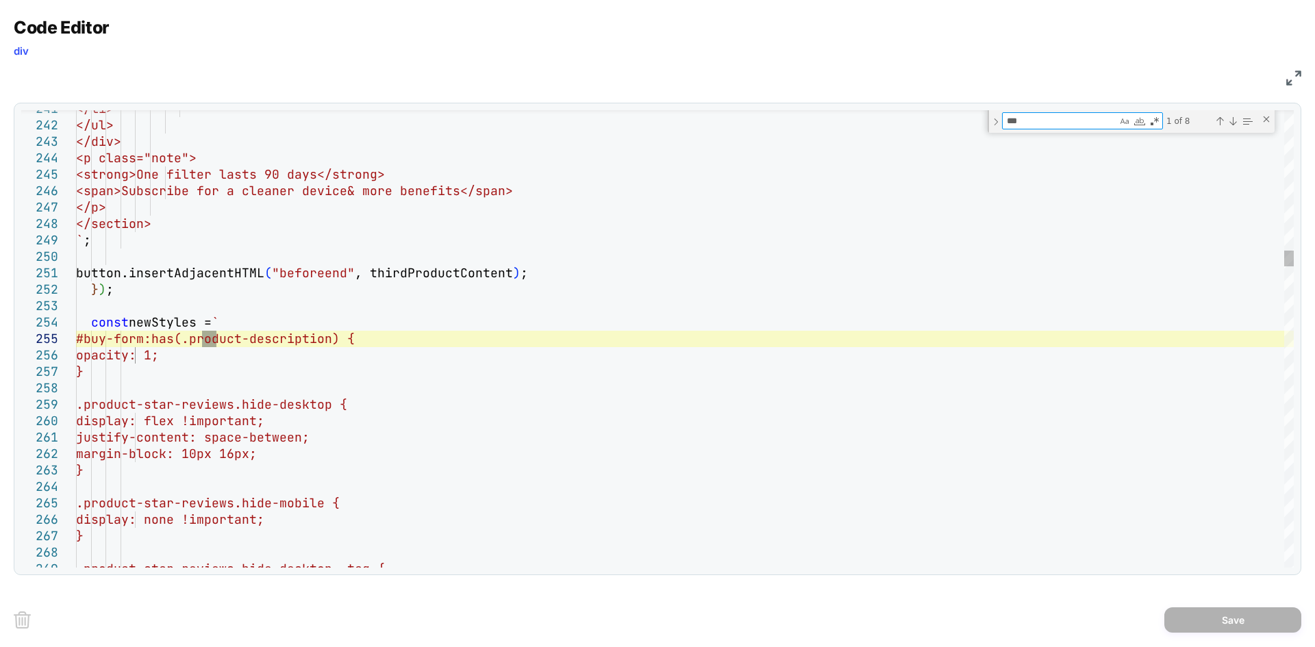
type textarea "****"
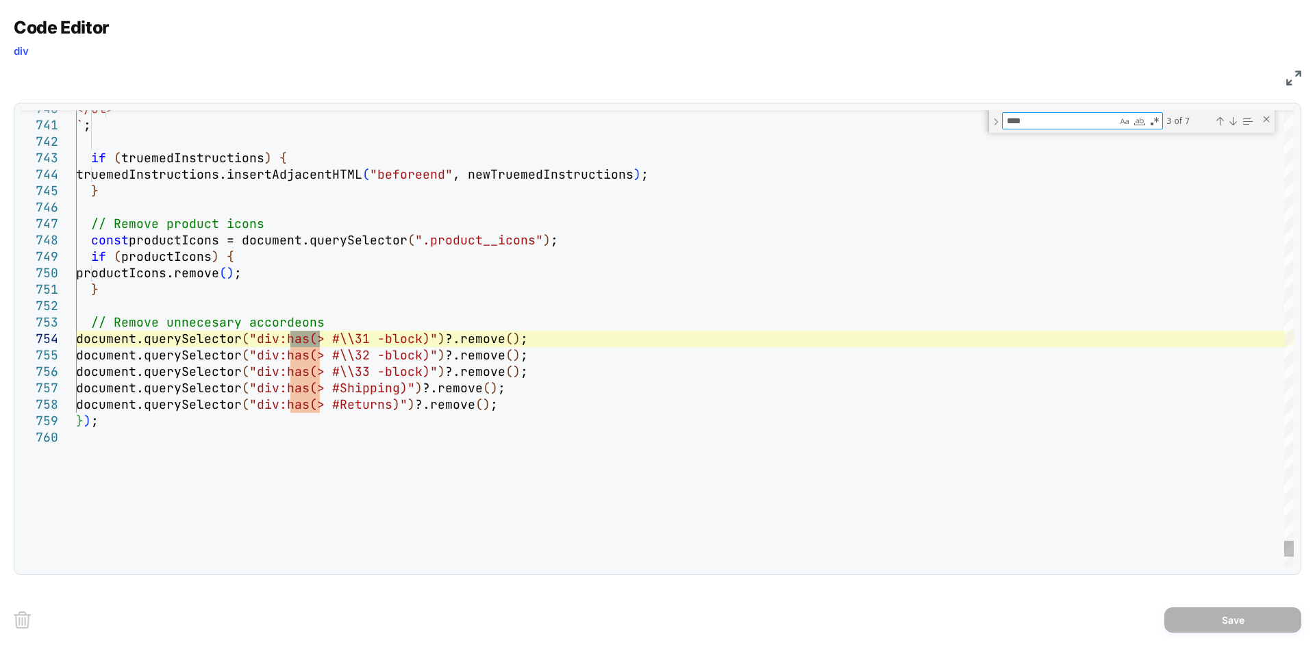
type textarea "**********"
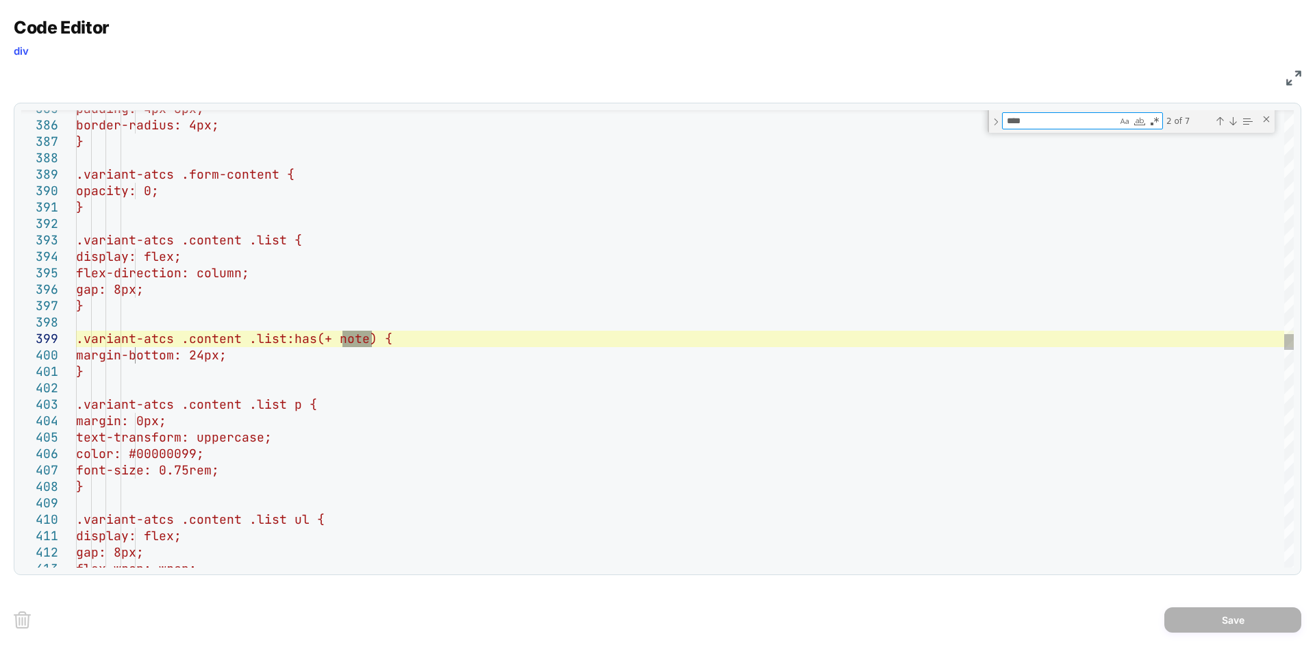
type textarea "****"
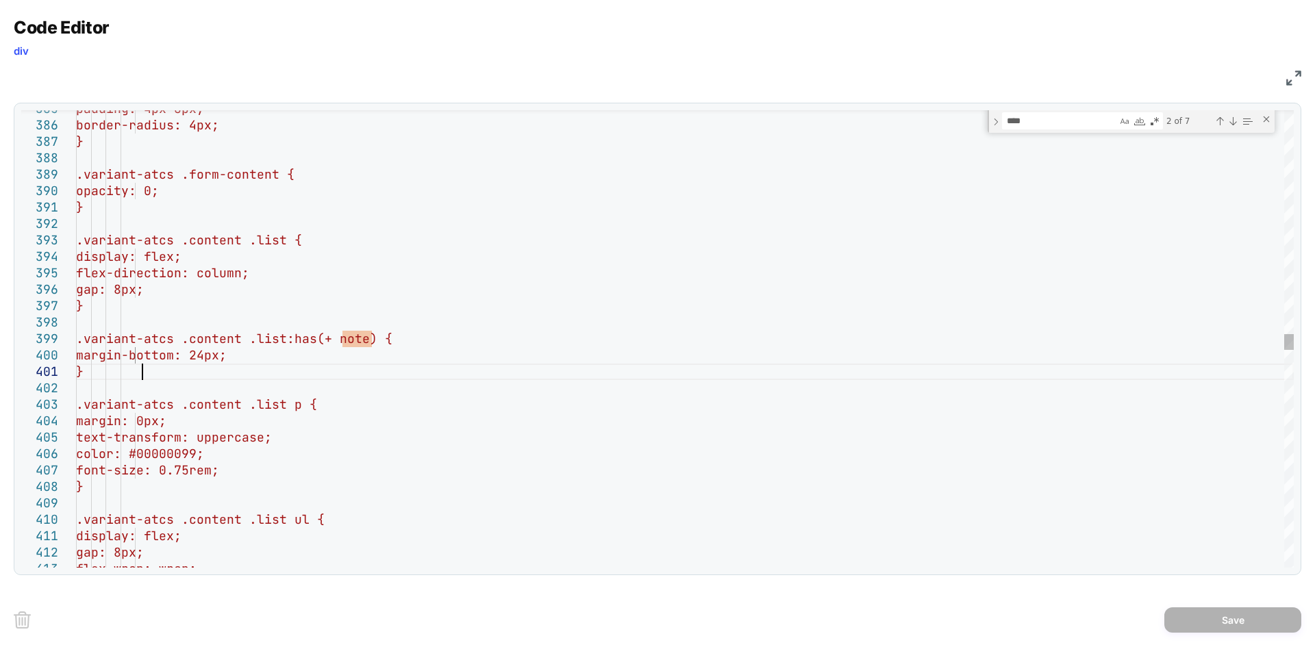
click at [419, 380] on div "padding: 4px 8px; border-radius: 4px; } .variant-atcs .form-content { opacity: …" at bounding box center [685, 244] width 1218 height 12959
drag, startPoint x: 433, startPoint y: 336, endPoint x: 136, endPoint y: 339, distance: 297.3
click at [136, 339] on div "padding: 4px 8px; border-radius: 4px; } .variant-atcs .form-content { opacity: …" at bounding box center [685, 244] width 1218 height 12959
click at [454, 310] on div "padding: 4px 8px; border-radius: 4px; } .variant-atcs .form-content { opacity: …" at bounding box center [685, 244] width 1218 height 12959
click at [379, 335] on div "padding: 4px 8px; border-radius: 4px; } .variant-atcs .form-content { opacity: …" at bounding box center [685, 244] width 1218 height 12959
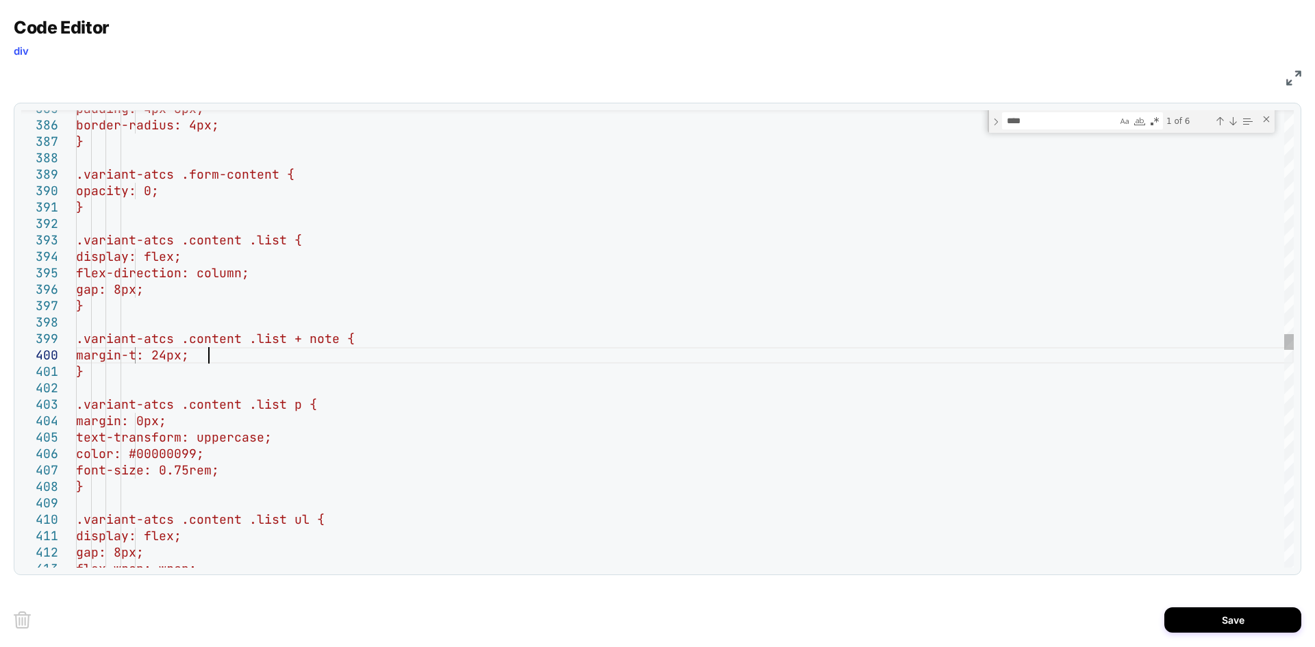
scroll to position [148, 148]
type textarea "**********"
click at [1243, 626] on button "Save" at bounding box center [1233, 620] width 137 height 25
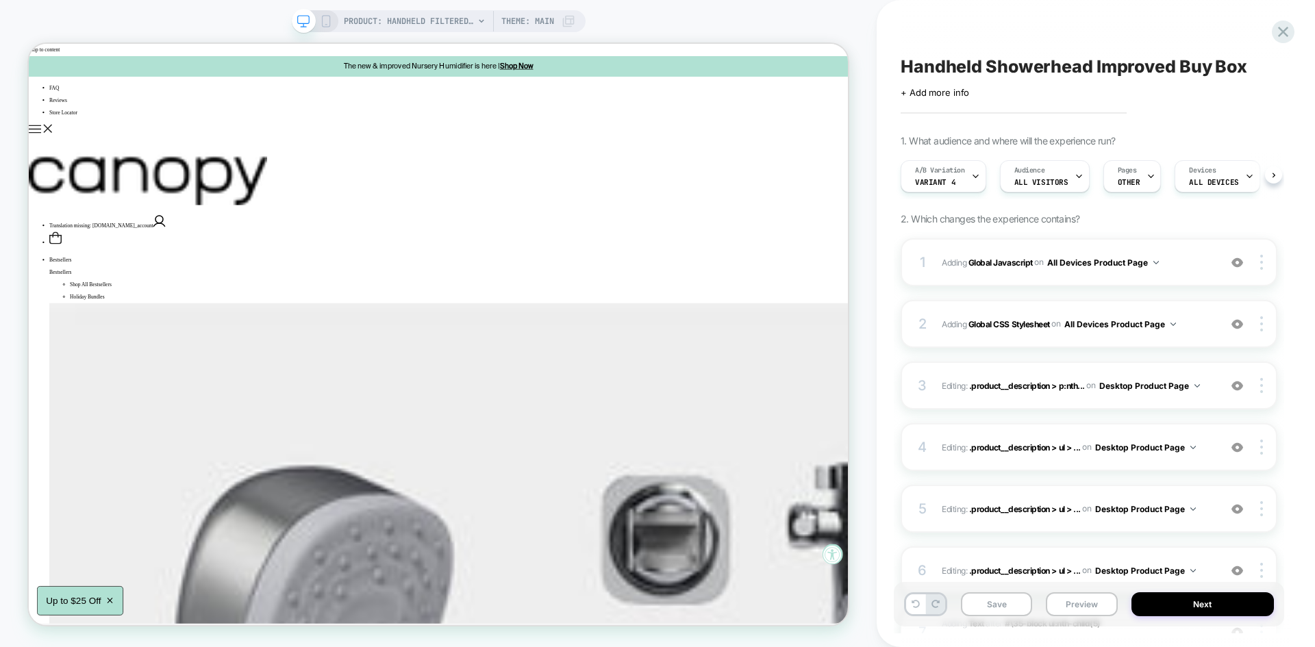
scroll to position [0, 1]
click at [1189, 257] on span "Adding Global Javascript on All Devices Product Page" at bounding box center [1077, 262] width 271 height 17
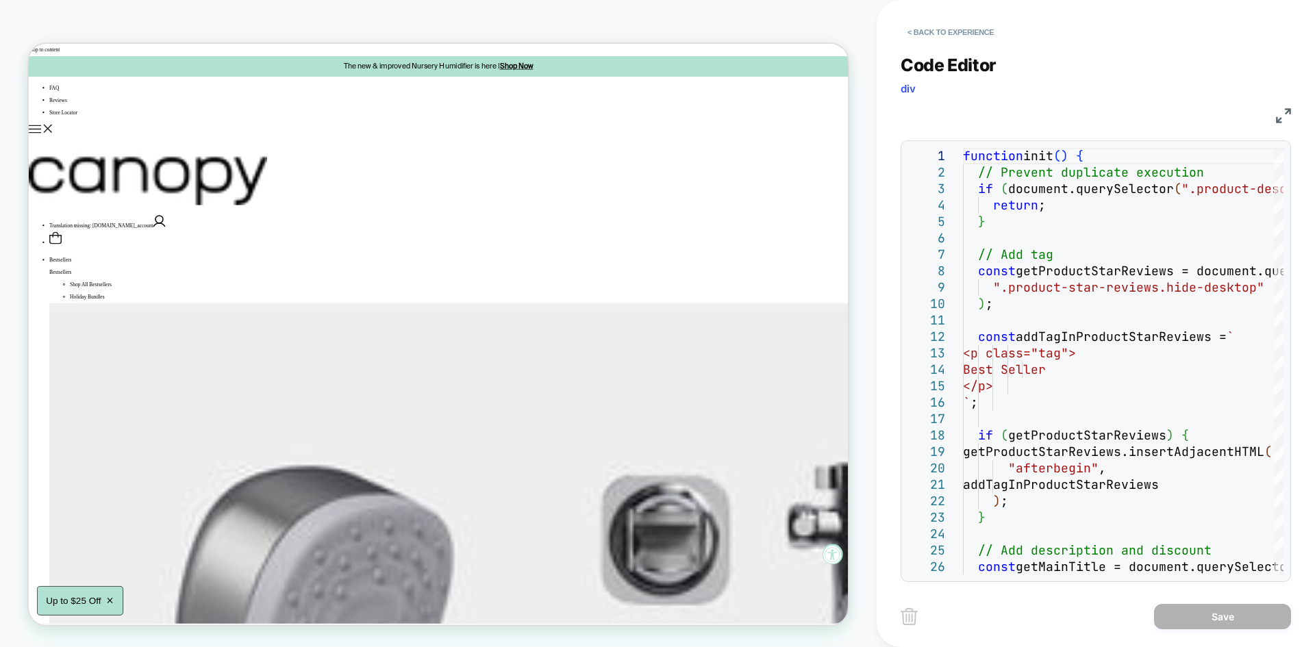
click at [1279, 125] on div "JS" at bounding box center [1096, 113] width 390 height 23
click at [1281, 113] on img at bounding box center [1283, 115] width 15 height 15
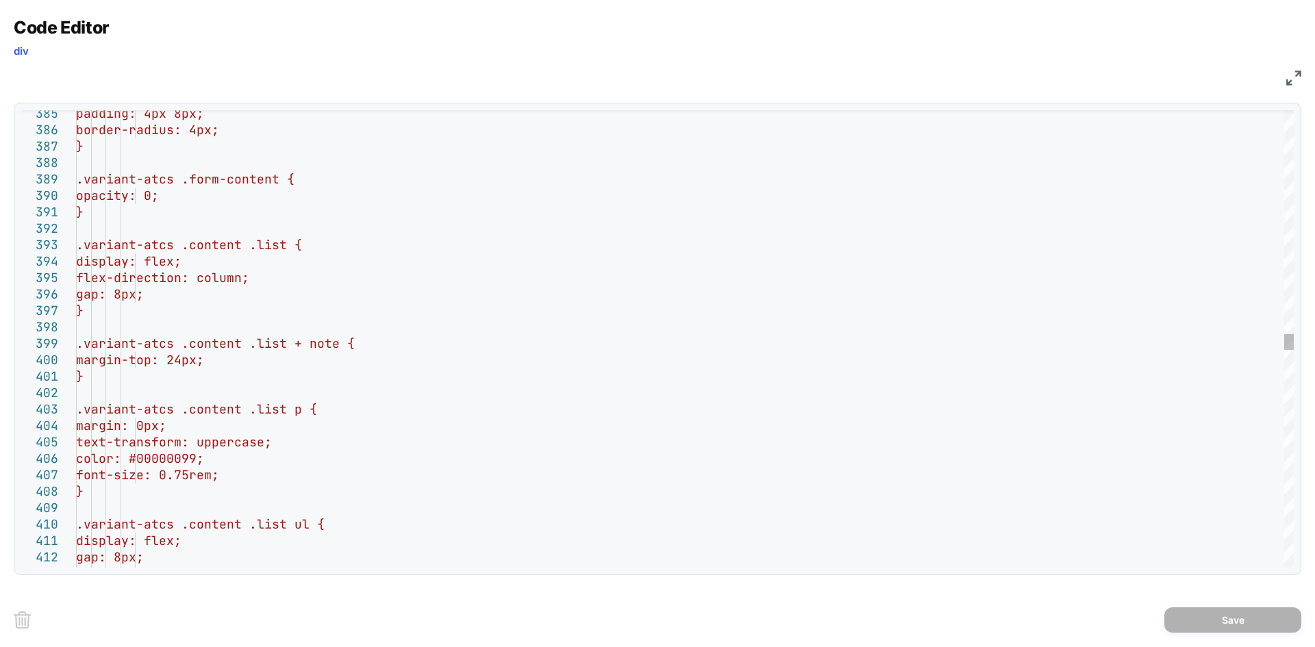
scroll to position [0, 0]
click at [368, 339] on div ".variant-atcs .content .list + note { margin-top: 24px; } .variant-atcs .conten…" at bounding box center [685, 260] width 1218 height 12936
type textarea "**********"
click at [1242, 621] on button "Save" at bounding box center [1233, 620] width 137 height 25
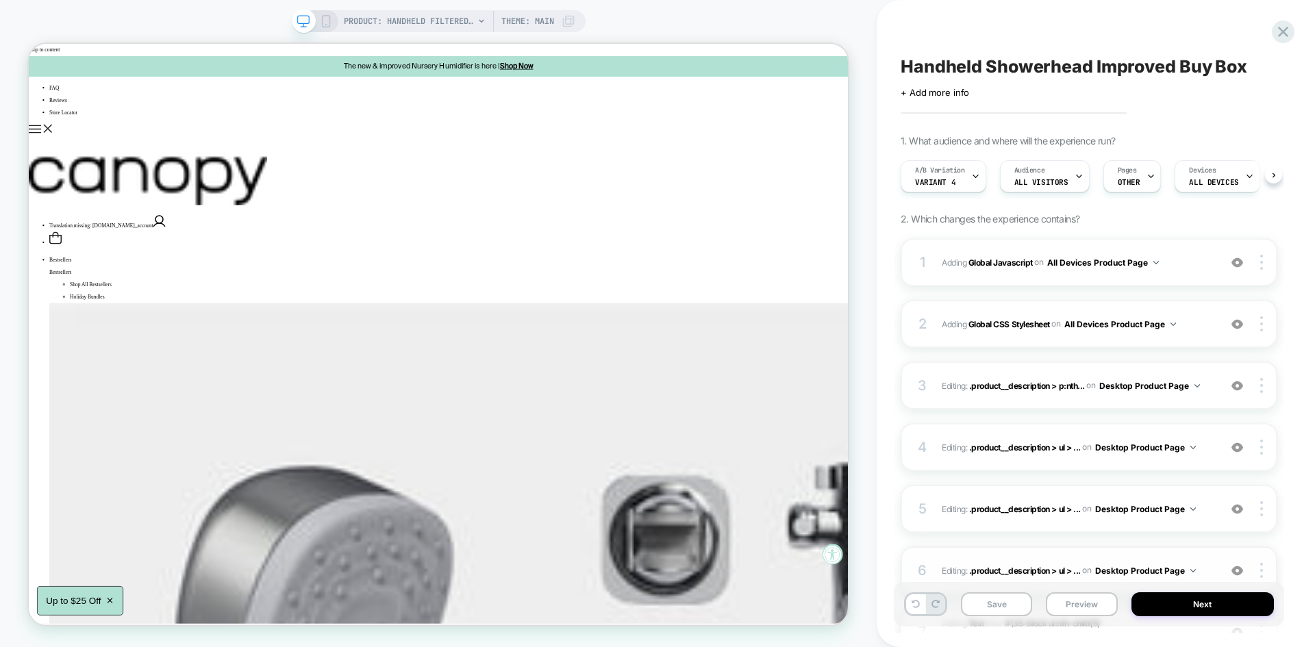
scroll to position [0, 1]
click at [1004, 604] on button "Save" at bounding box center [996, 605] width 71 height 24
click at [1082, 594] on button "Preview" at bounding box center [1081, 605] width 71 height 24
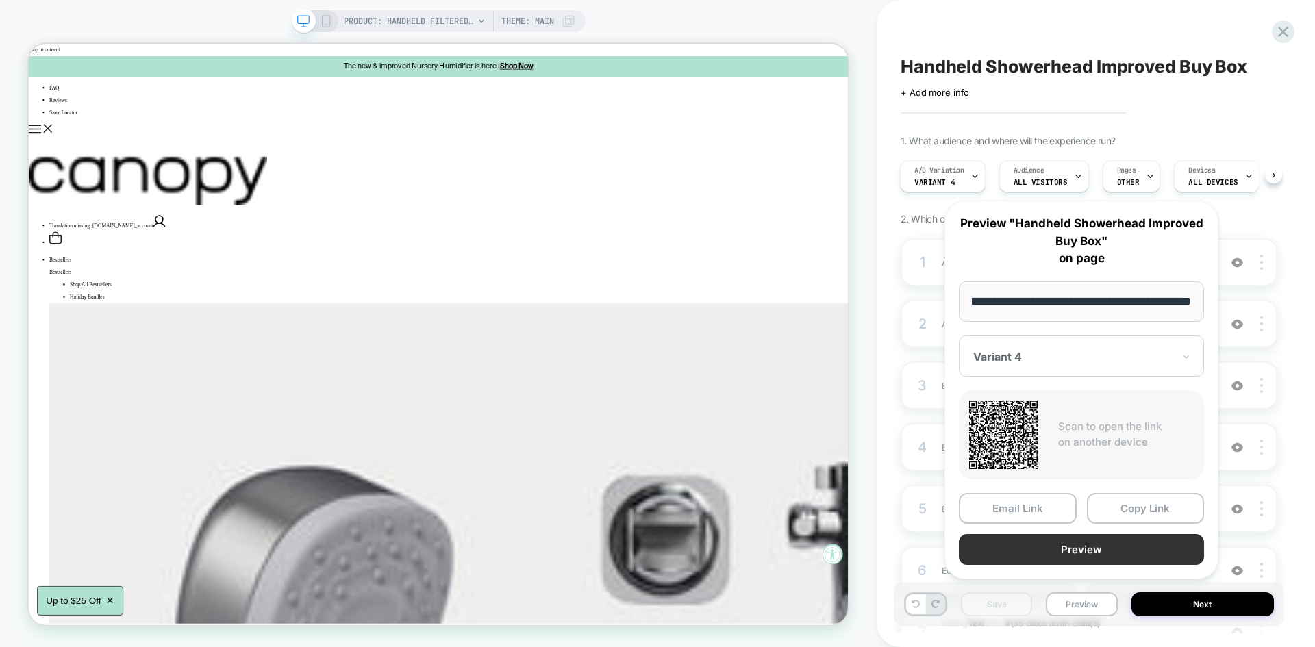
scroll to position [0, 0]
click at [1063, 538] on button "Preview" at bounding box center [1081, 549] width 245 height 31
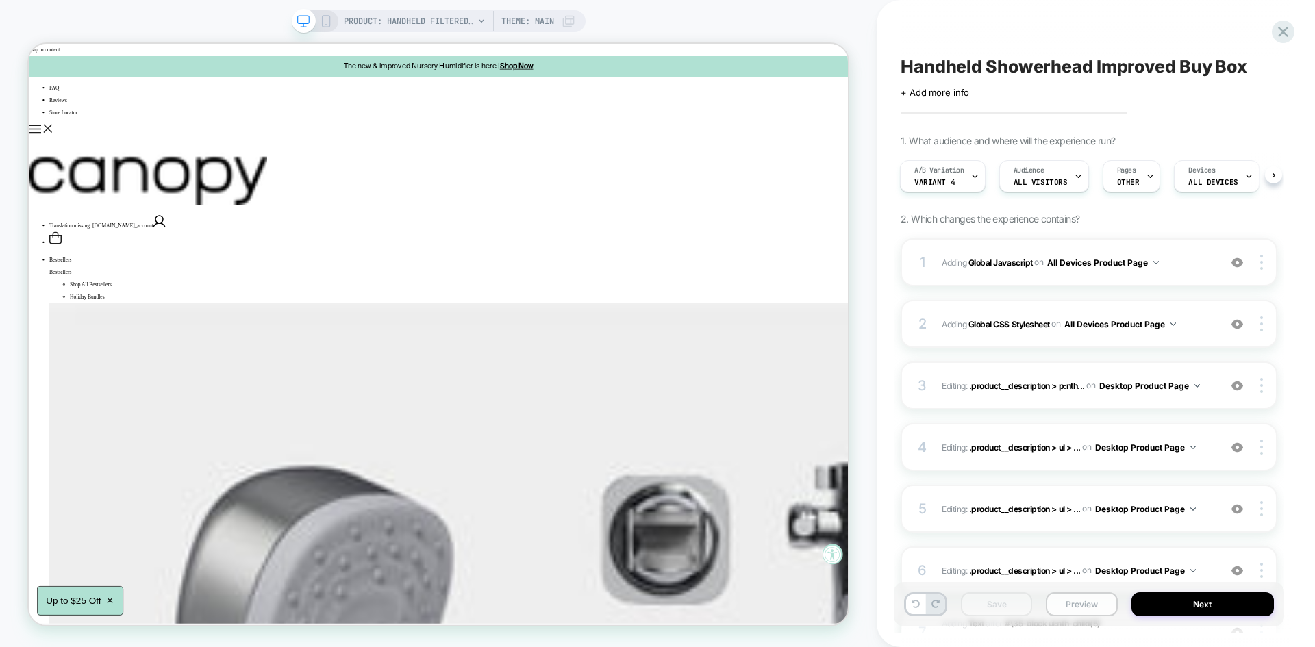
click at [1089, 607] on button "Preview" at bounding box center [1081, 605] width 71 height 24
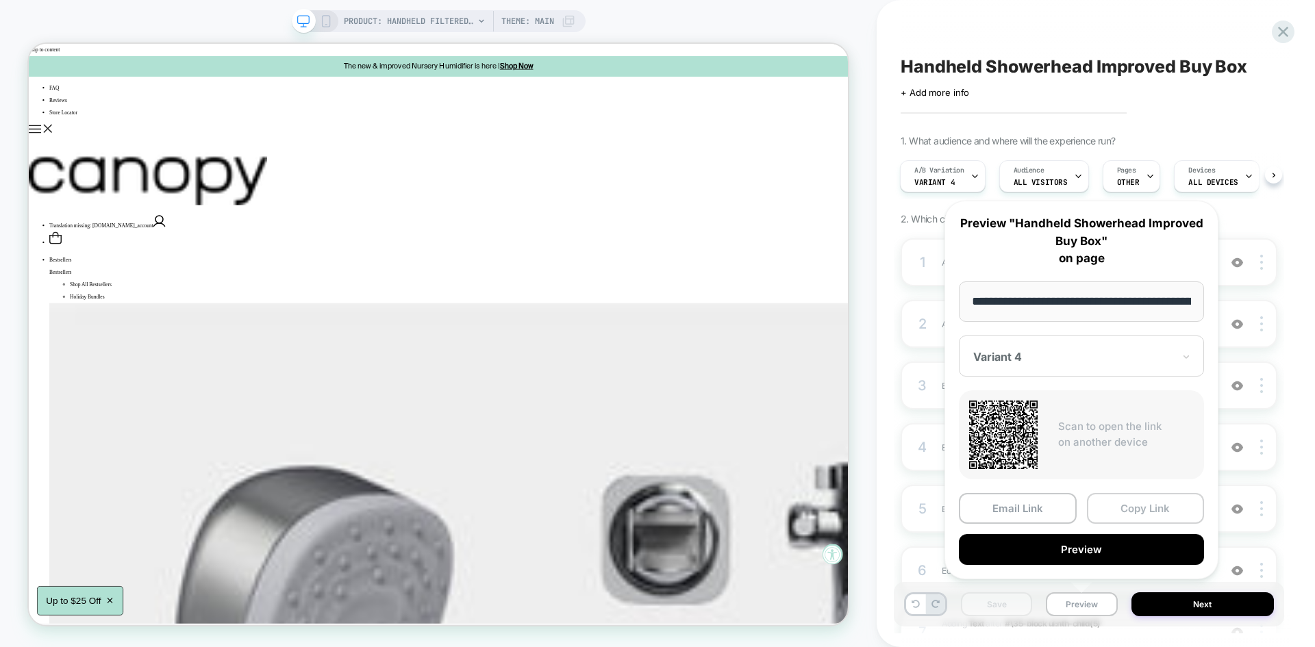
click at [1131, 513] on button "Copy Link" at bounding box center [1146, 508] width 118 height 31
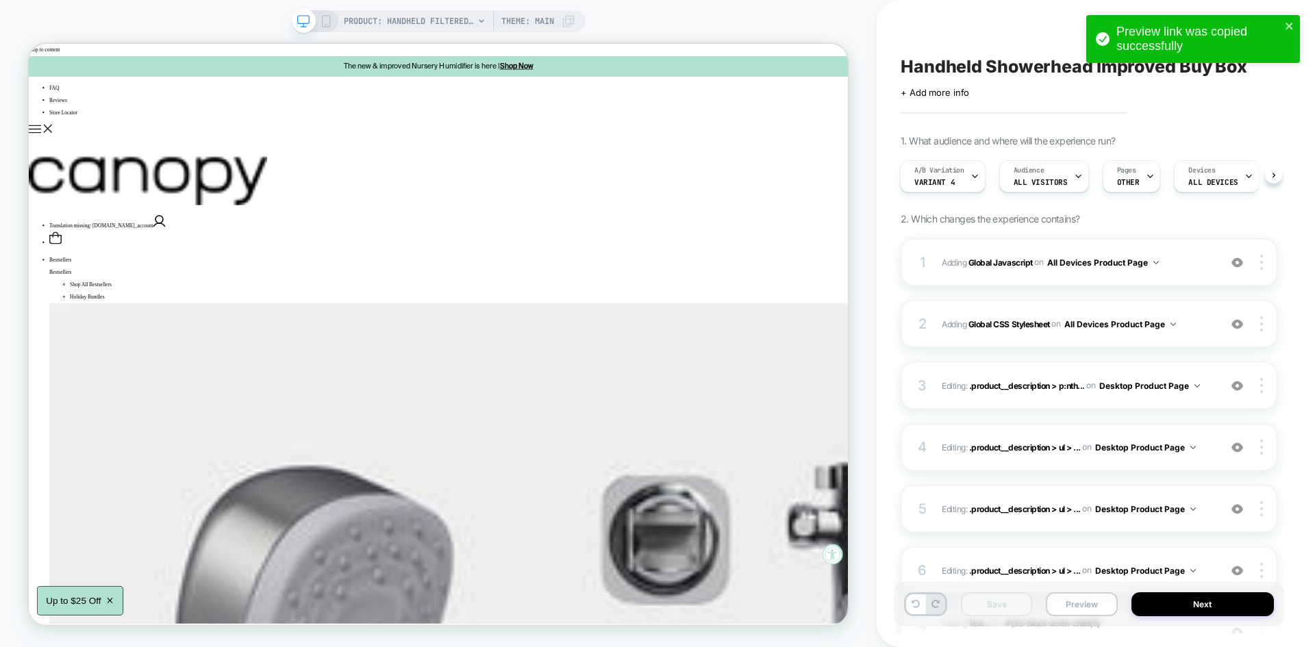
click at [1073, 604] on button "Preview" at bounding box center [1081, 605] width 71 height 24
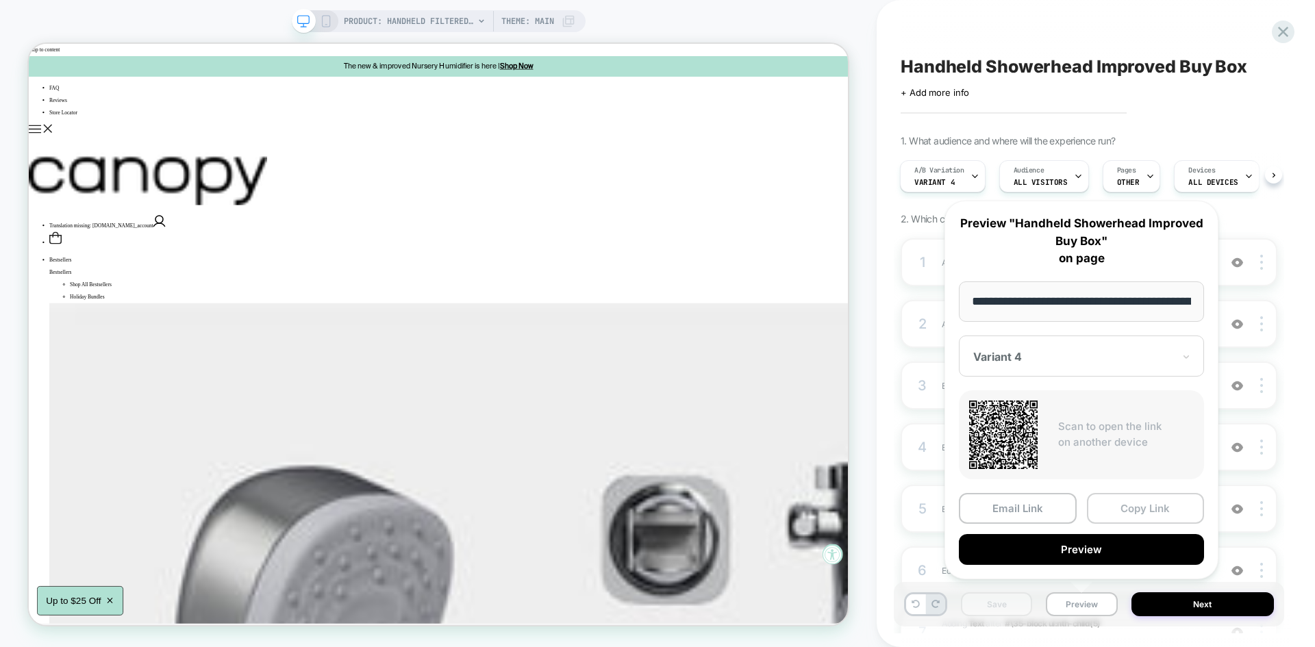
click at [1139, 509] on button "Copy Link" at bounding box center [1146, 508] width 118 height 31
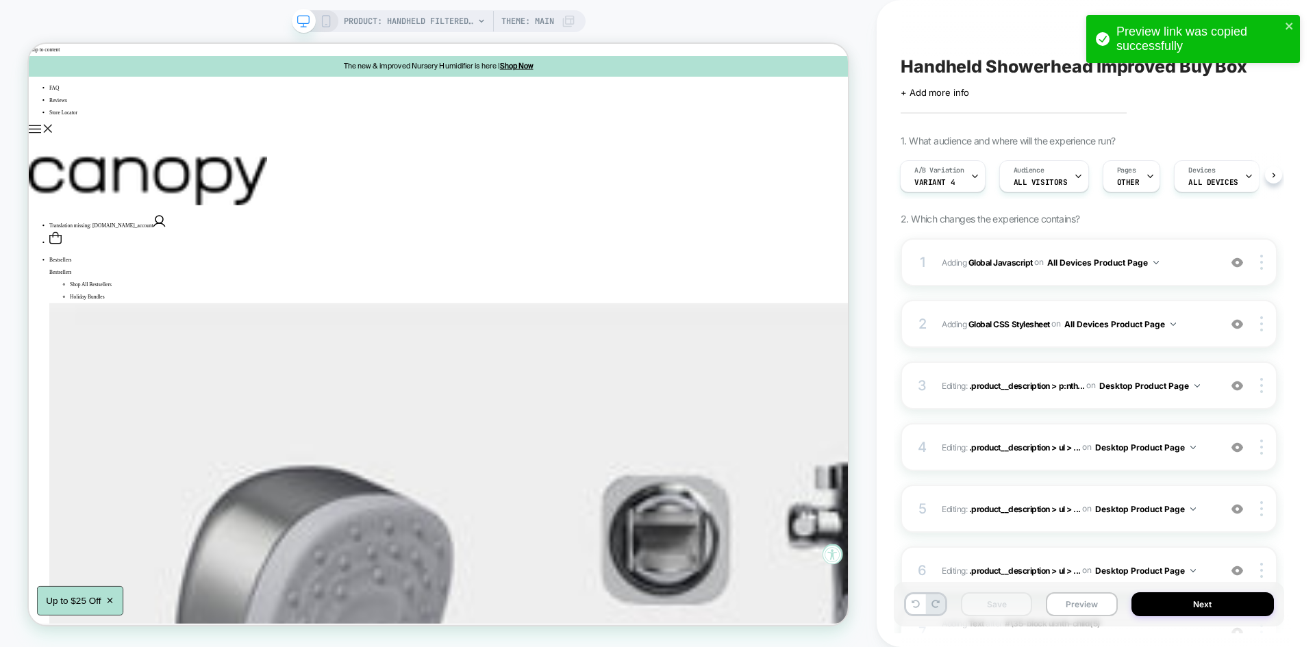
click at [1082, 591] on div "Save Preview Next" at bounding box center [1089, 604] width 390 height 45
click at [1084, 595] on button "Preview" at bounding box center [1081, 605] width 71 height 24
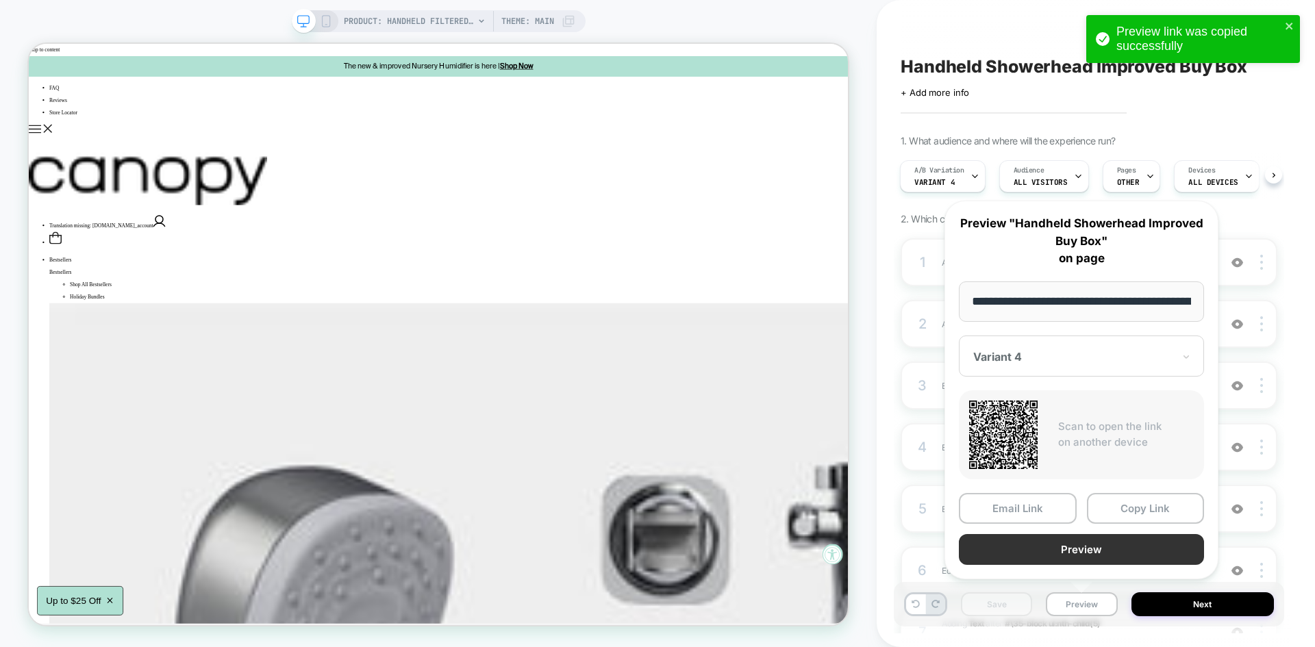
click at [1058, 557] on button "Preview" at bounding box center [1081, 549] width 245 height 31
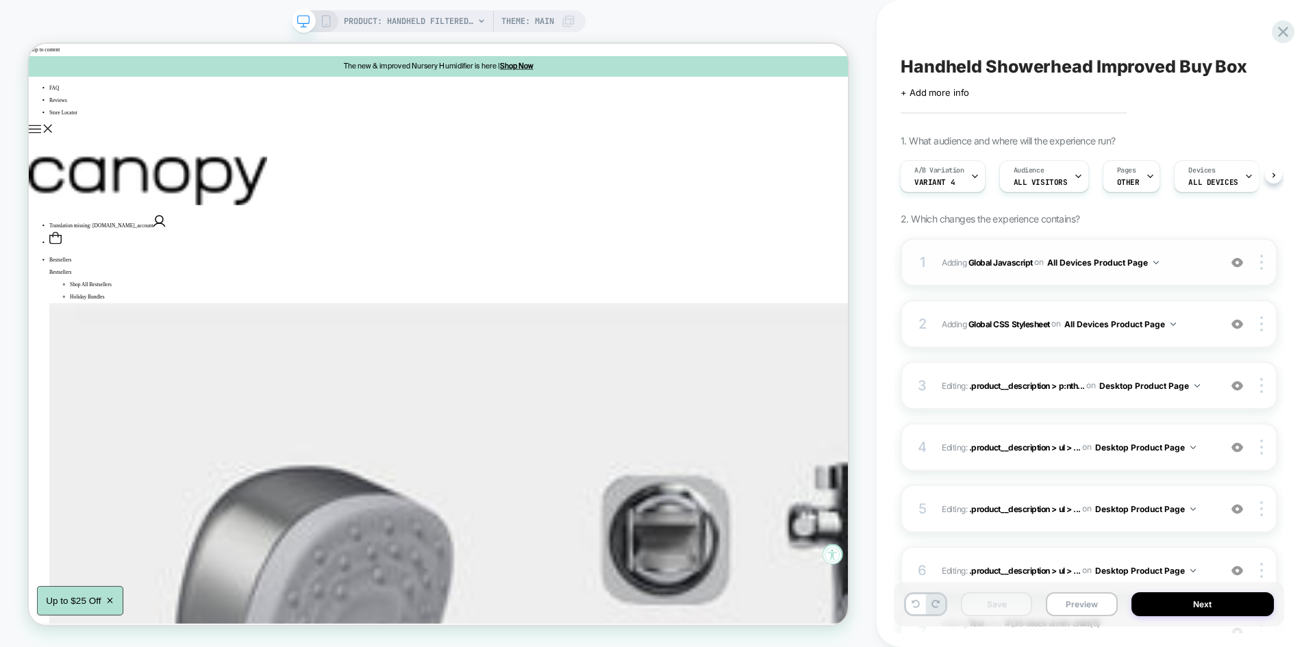
click at [1193, 251] on div "1 Adding Global Javascript on All Devices Product Page Add Before Add After Tar…" at bounding box center [1089, 262] width 377 height 48
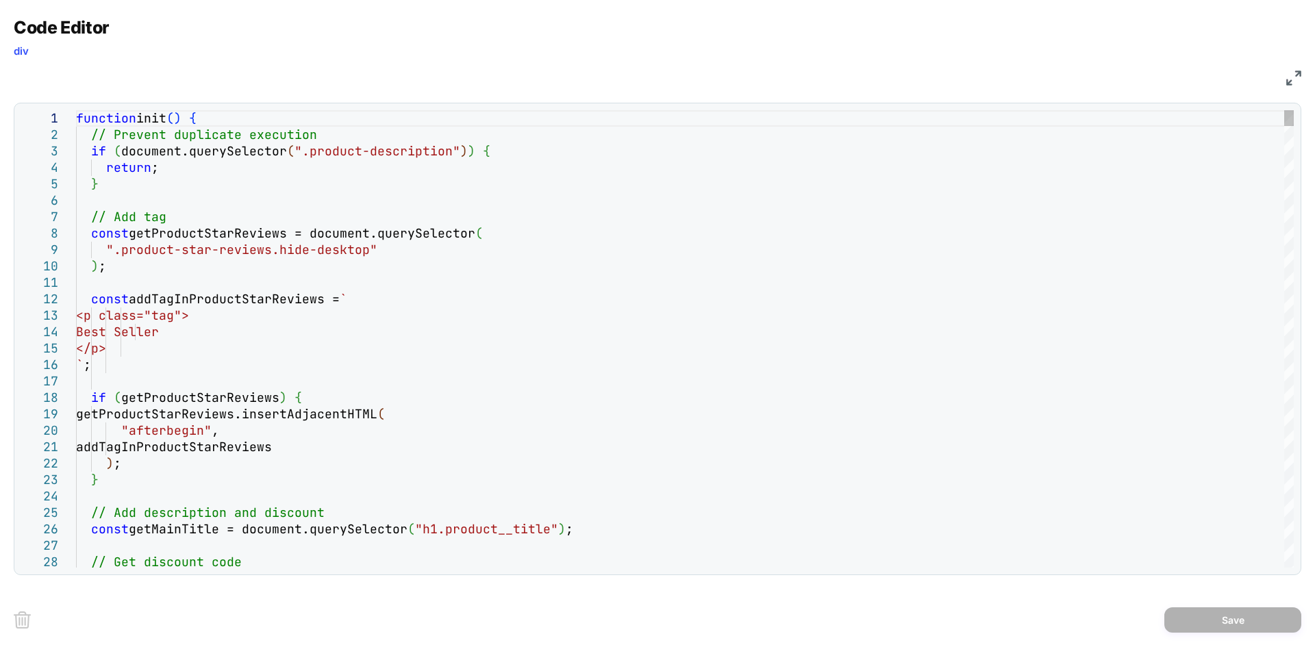
type textarea "**********"
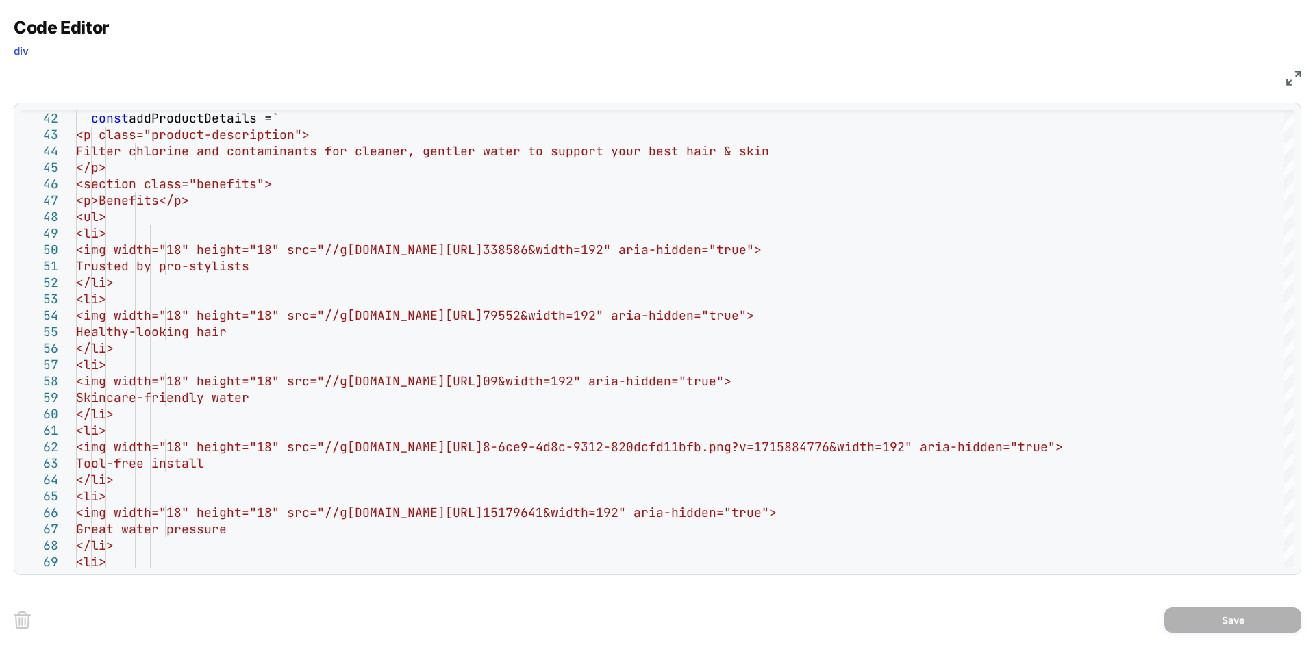
click at [1304, 84] on div "Code Editor div JS 42 43 44 45 46 47 48 49 50 51 52 53 54 55 56 57 58 59 60 61 …" at bounding box center [657, 323] width 1315 height 647
click at [1294, 81] on img at bounding box center [1294, 78] width 15 height 15
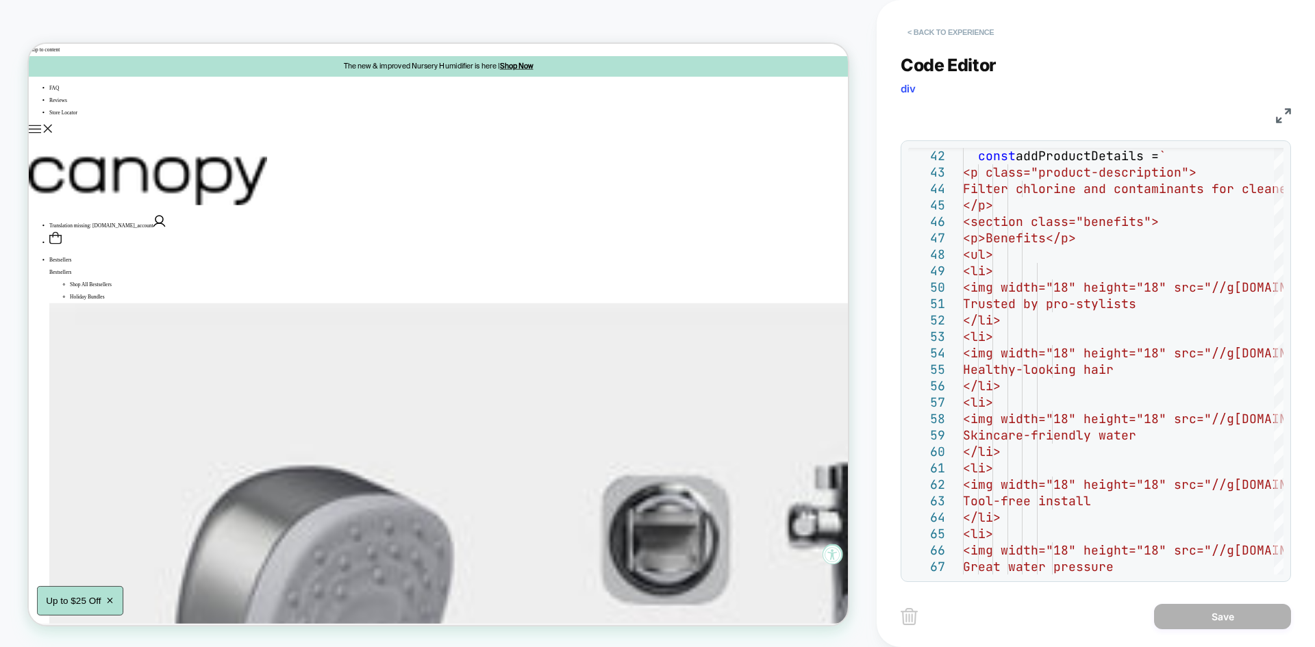
click at [968, 28] on button "< Back to experience" at bounding box center [951, 32] width 100 height 22
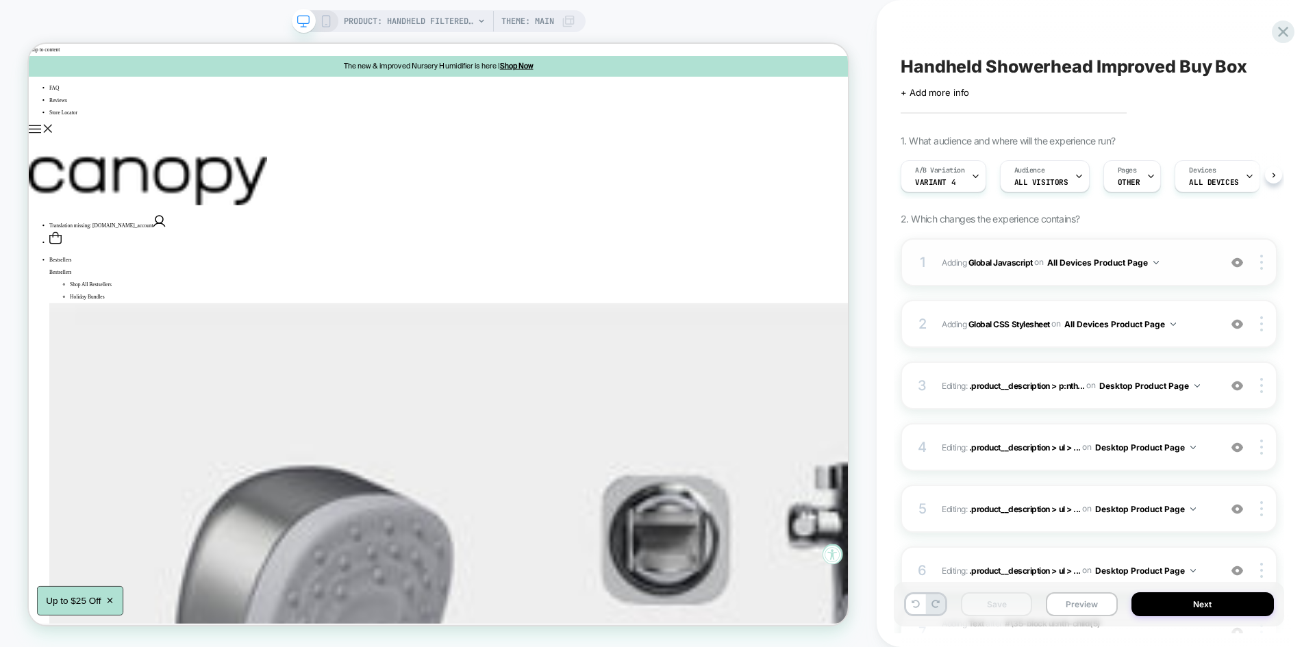
scroll to position [0, 1]
click at [1078, 600] on button "Preview" at bounding box center [1081, 605] width 71 height 24
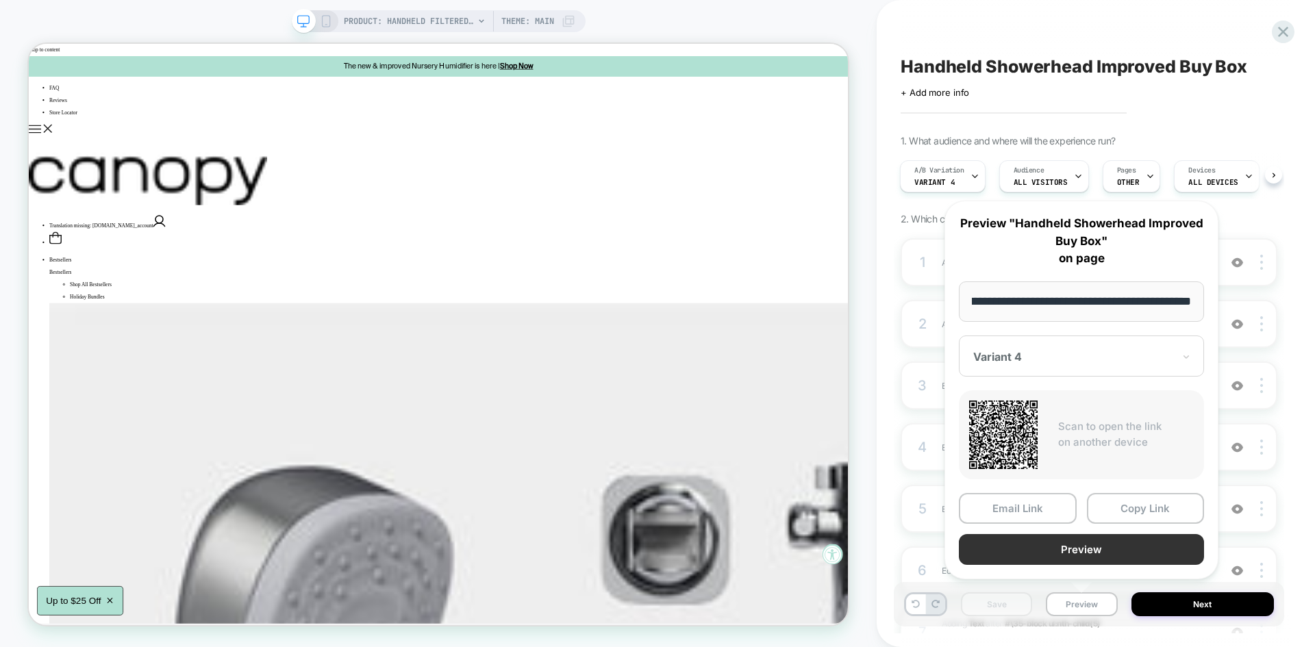
scroll to position [0, 0]
click at [1064, 557] on button "Preview" at bounding box center [1081, 549] width 245 height 31
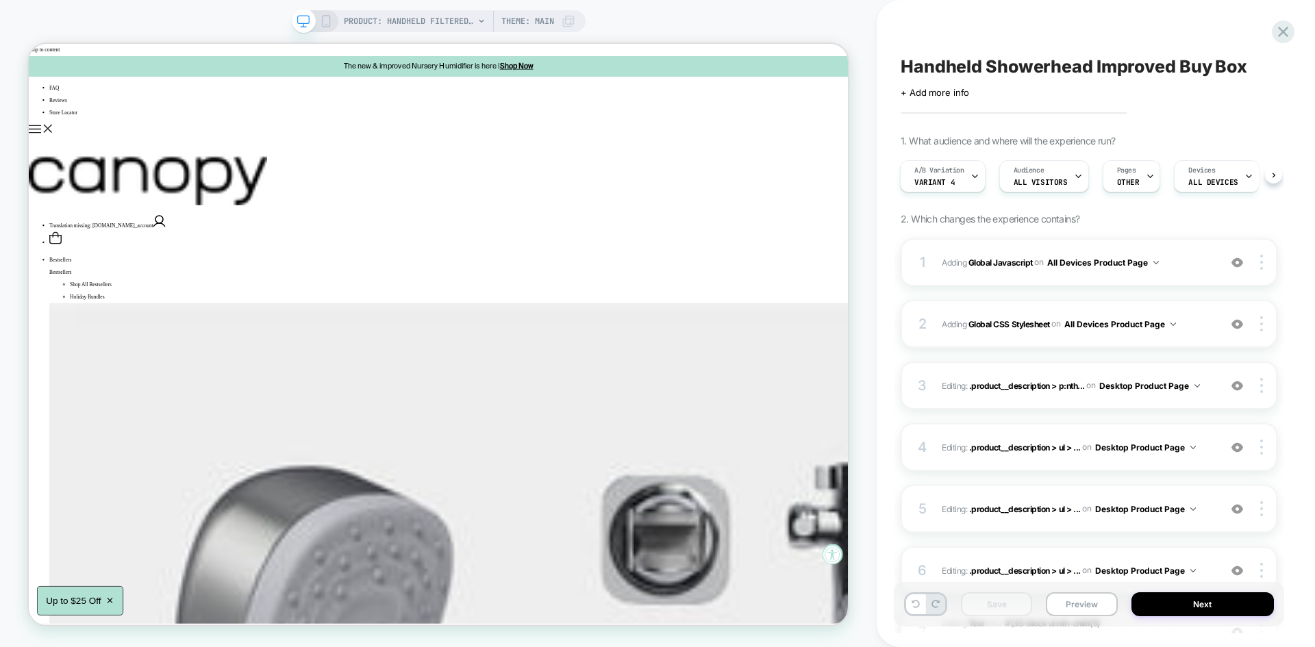
click at [1032, 609] on div "Save Preview Next" at bounding box center [1089, 604] width 390 height 45
click at [1071, 604] on button "Preview" at bounding box center [1081, 605] width 71 height 24
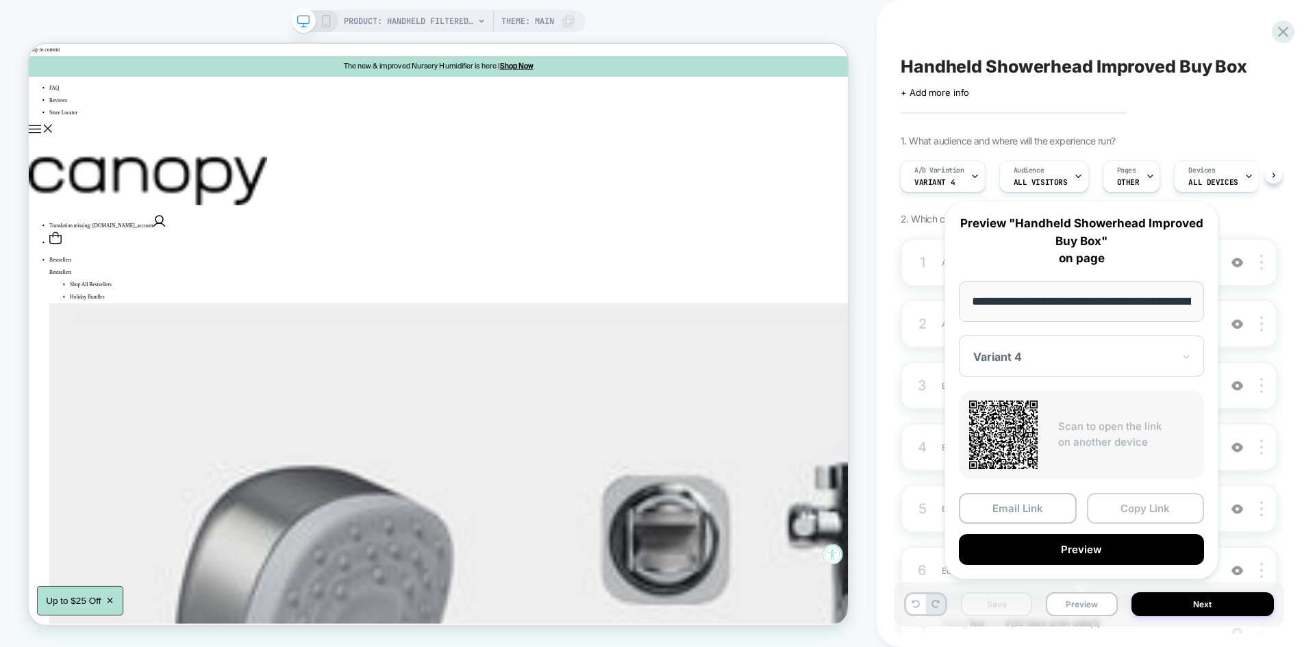
click at [1126, 501] on button "Copy Link" at bounding box center [1146, 508] width 118 height 31
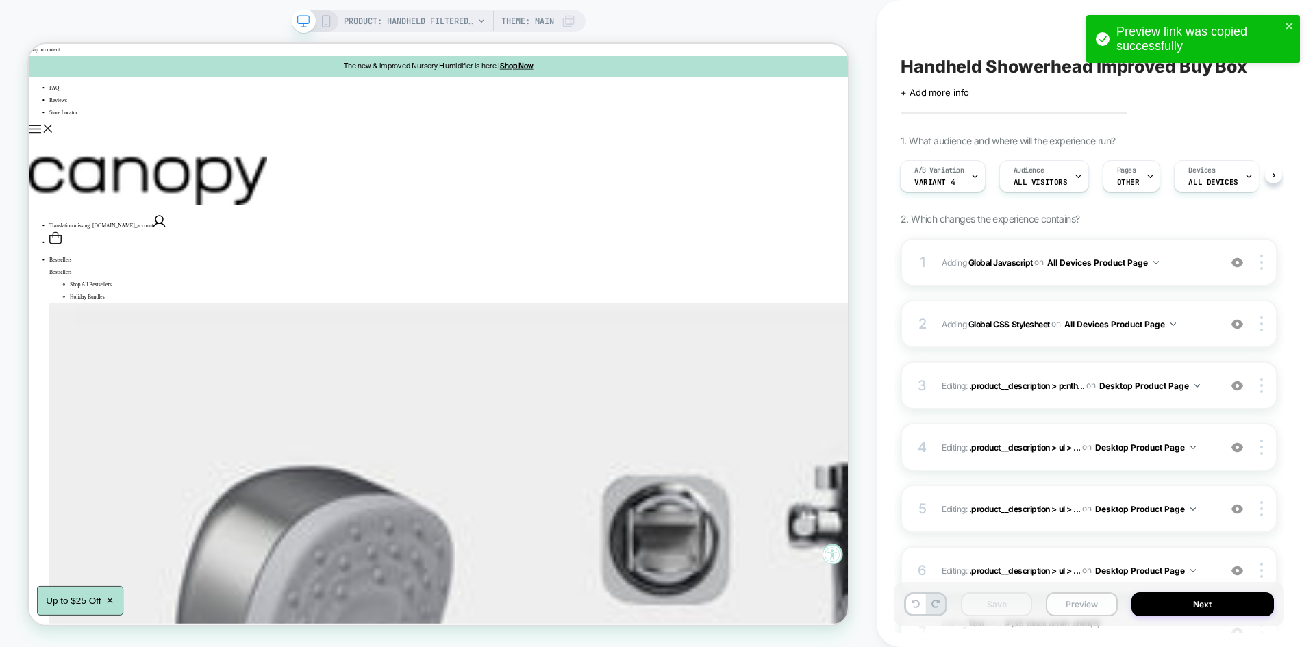
click at [1093, 609] on button "Preview" at bounding box center [1081, 605] width 71 height 24
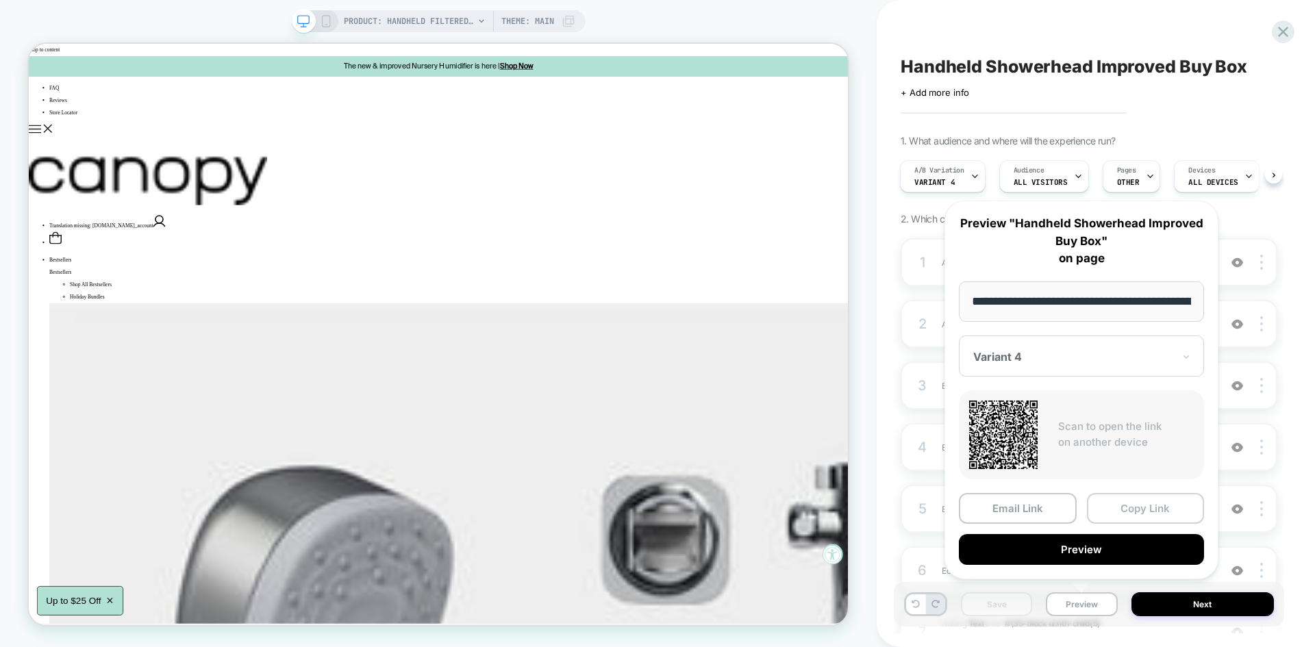
click at [1130, 507] on button "Copy Link" at bounding box center [1146, 508] width 118 height 31
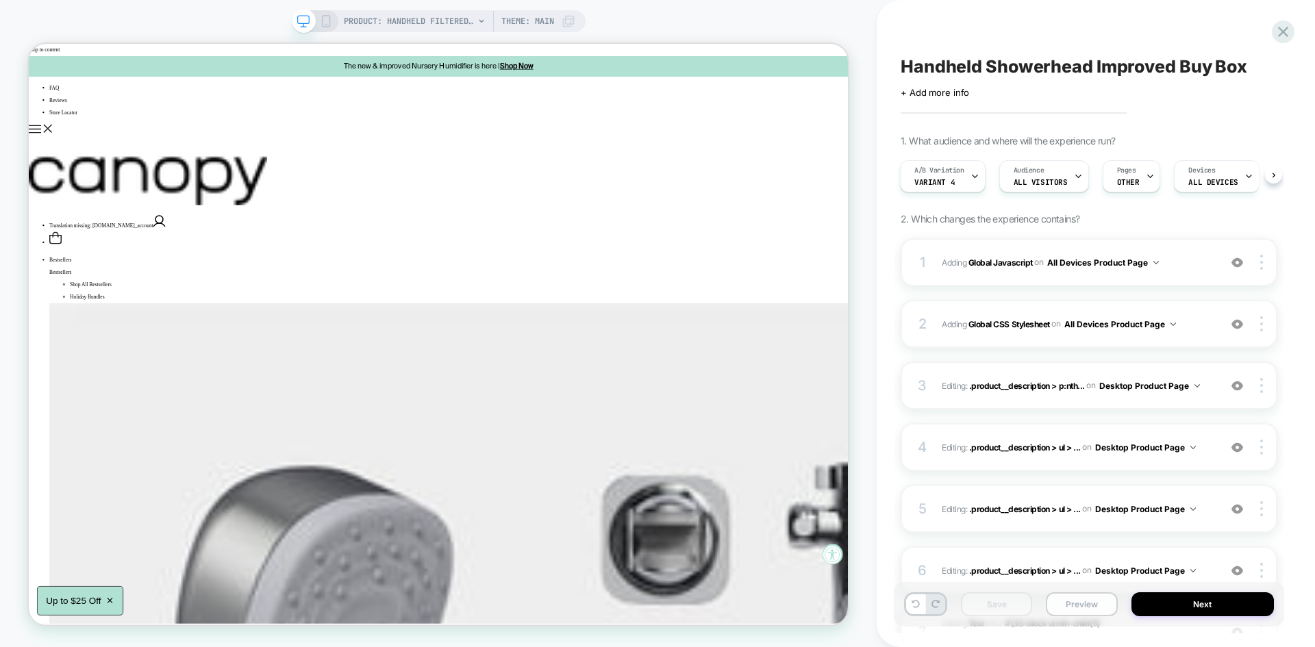
click at [1086, 611] on button "Preview" at bounding box center [1081, 605] width 71 height 24
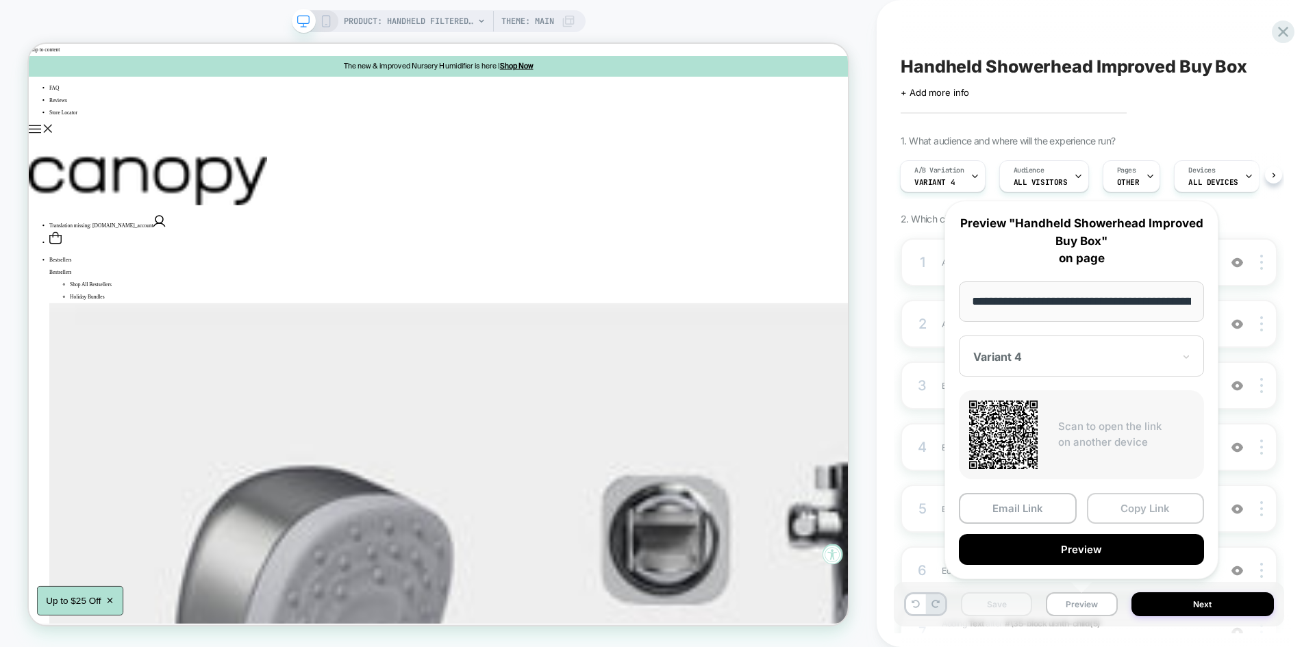
click at [1128, 503] on button "Copy Link" at bounding box center [1146, 508] width 118 height 31
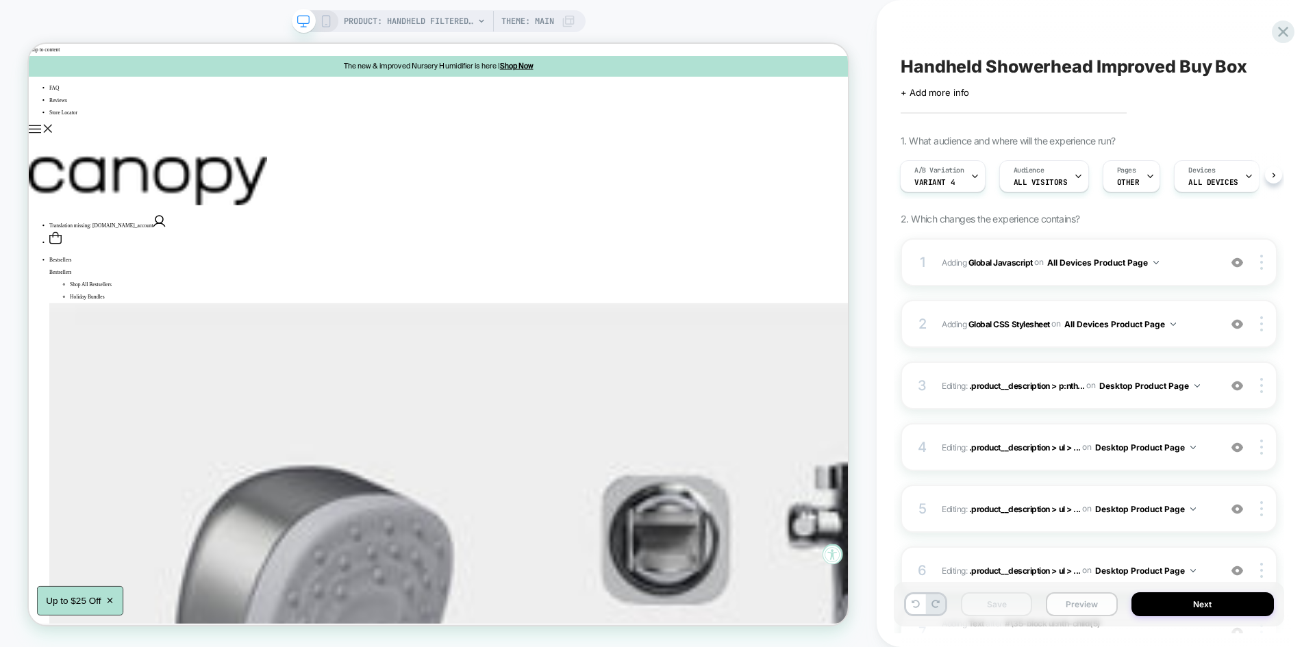
click at [1080, 603] on button "Preview" at bounding box center [1081, 605] width 71 height 24
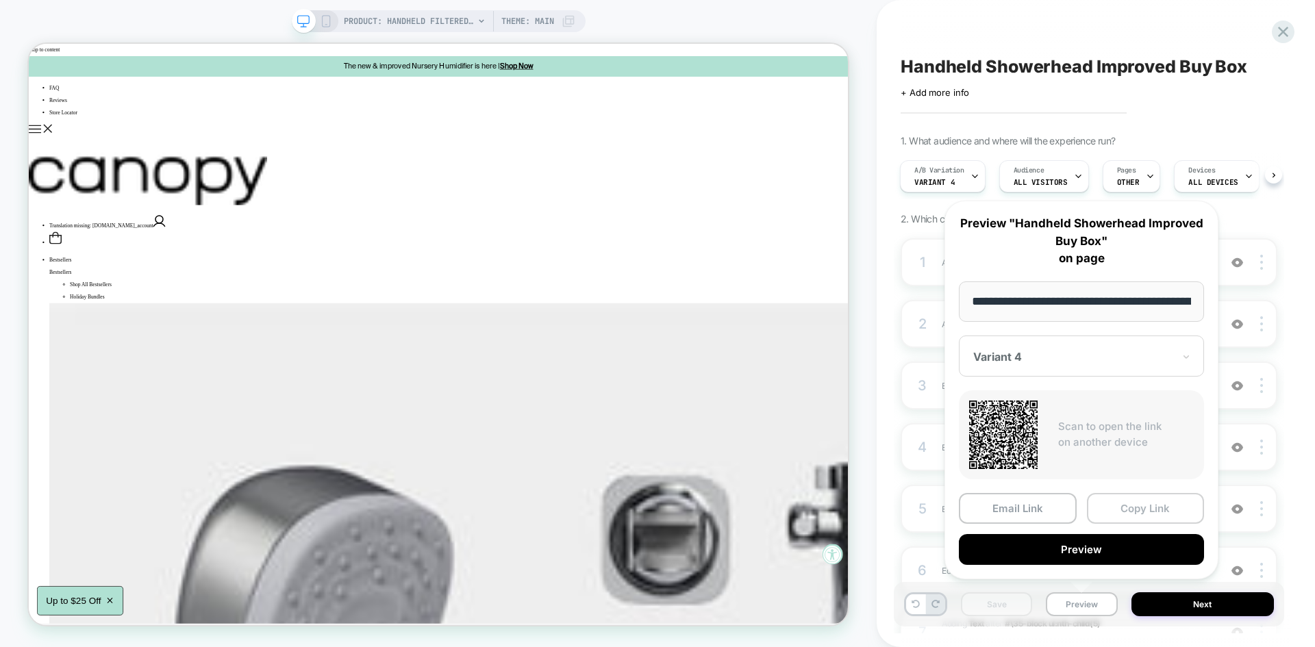
click at [1108, 513] on button "Copy Link" at bounding box center [1146, 508] width 118 height 31
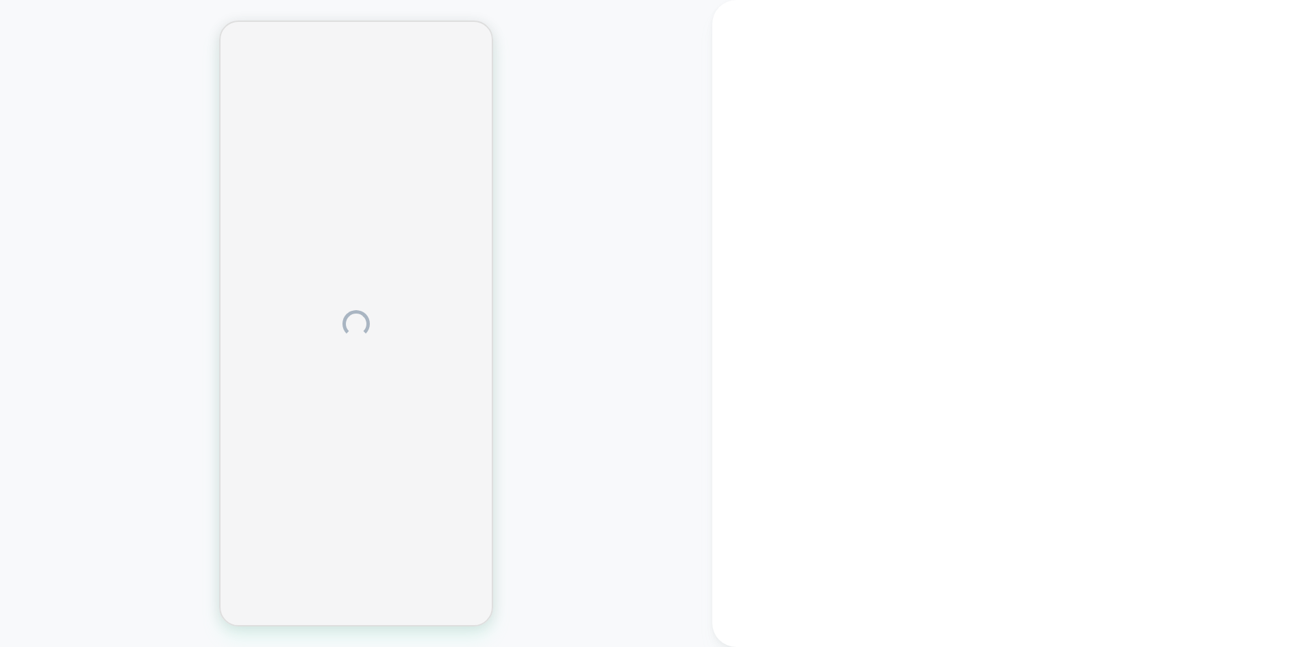
click at [293, 95] on div at bounding box center [356, 324] width 274 height 606
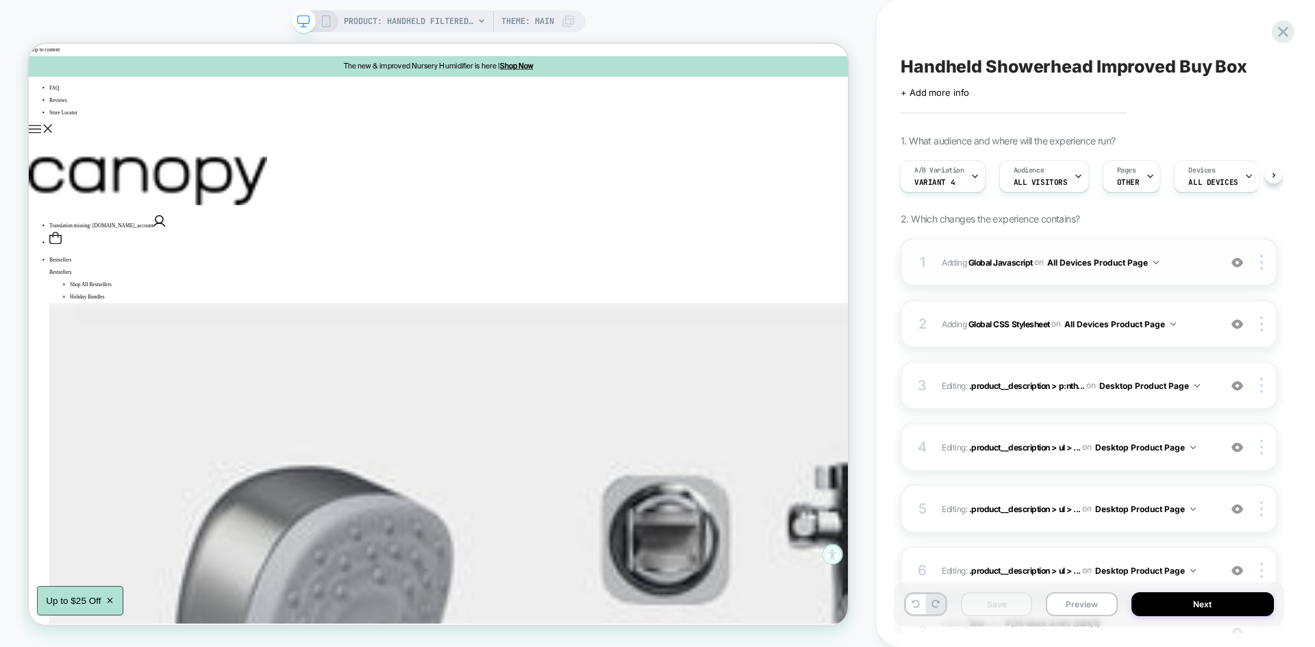
click at [1191, 269] on span "Adding Global Javascript on All Devices Product Page" at bounding box center [1077, 262] width 271 height 17
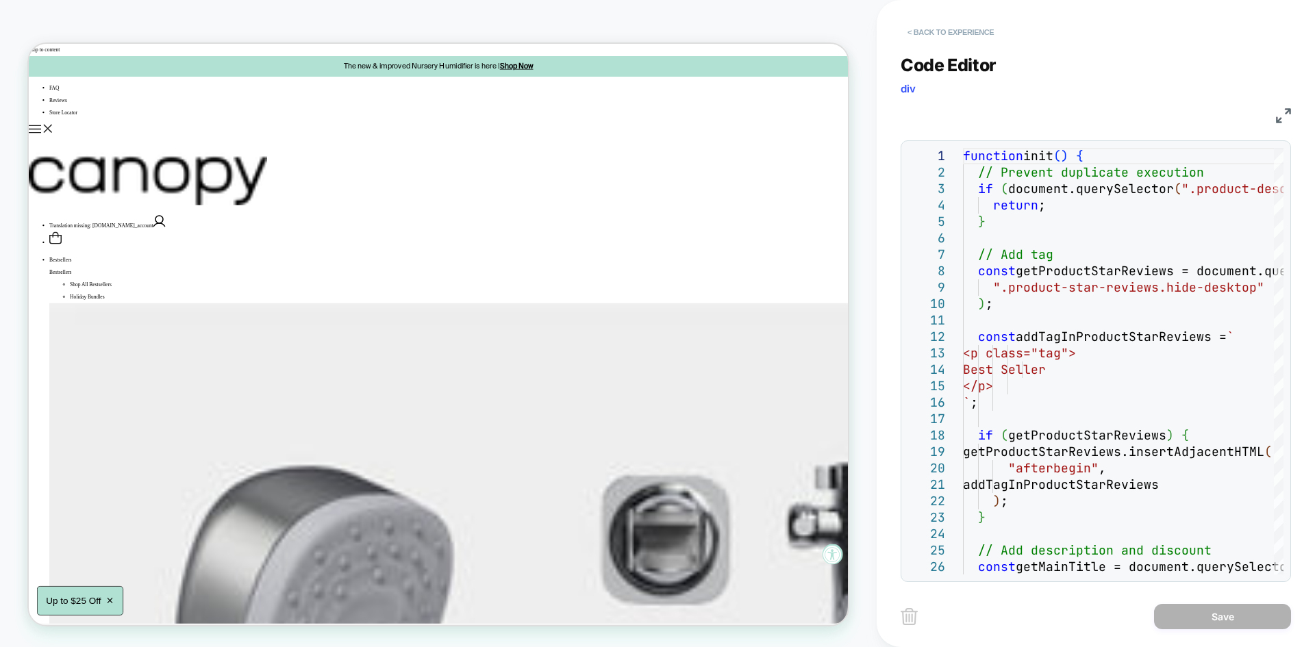
click at [949, 36] on button "< Back to experience" at bounding box center [951, 32] width 100 height 22
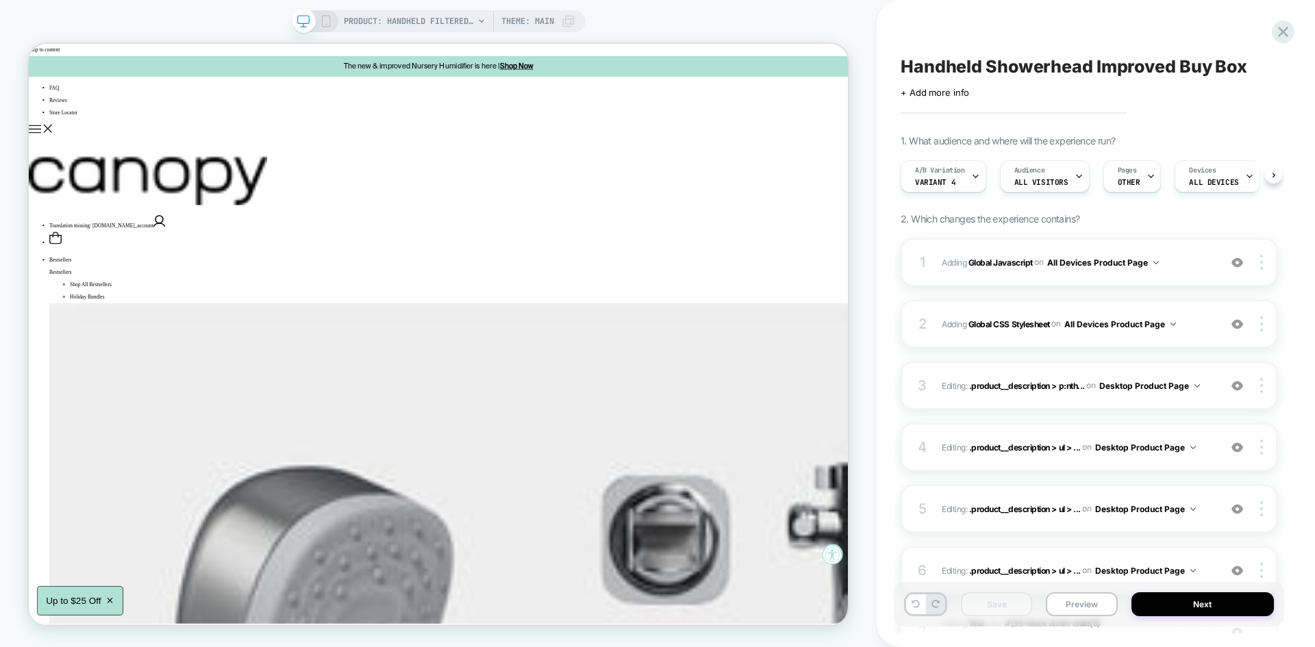
scroll to position [0, 1]
click at [1202, 267] on span "Adding Global Javascript on All Devices Product Page" at bounding box center [1077, 262] width 271 height 17
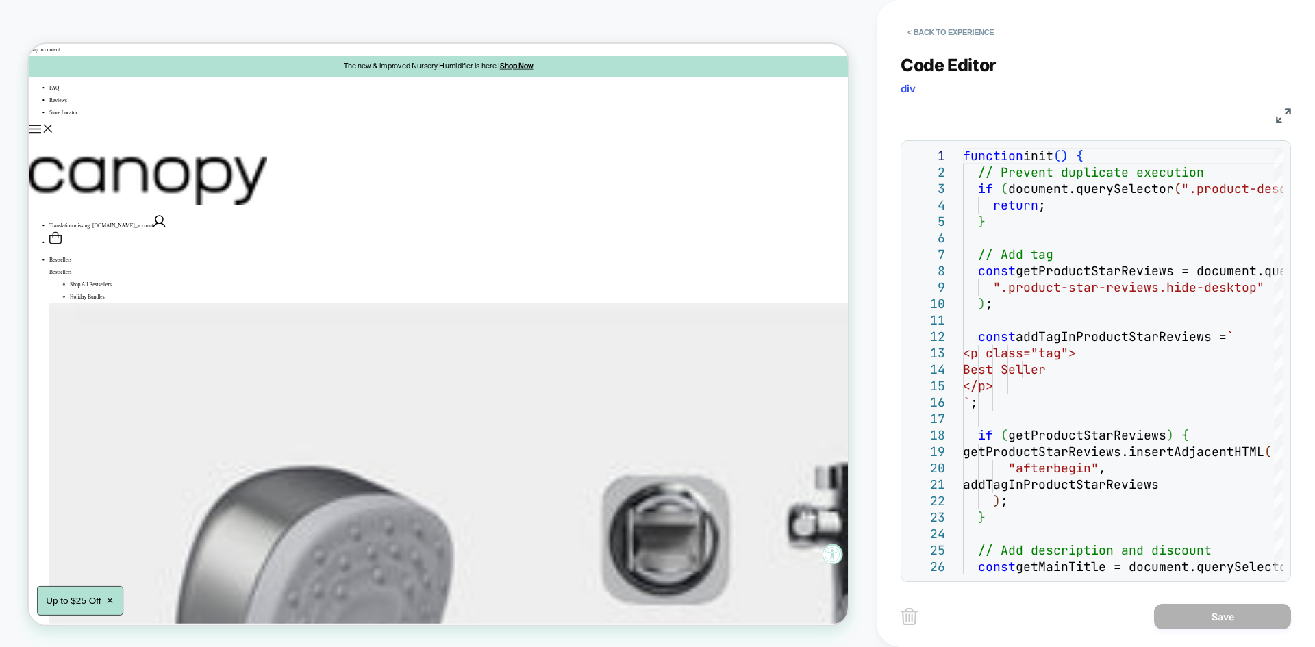
click at [1277, 114] on img at bounding box center [1283, 115] width 15 height 15
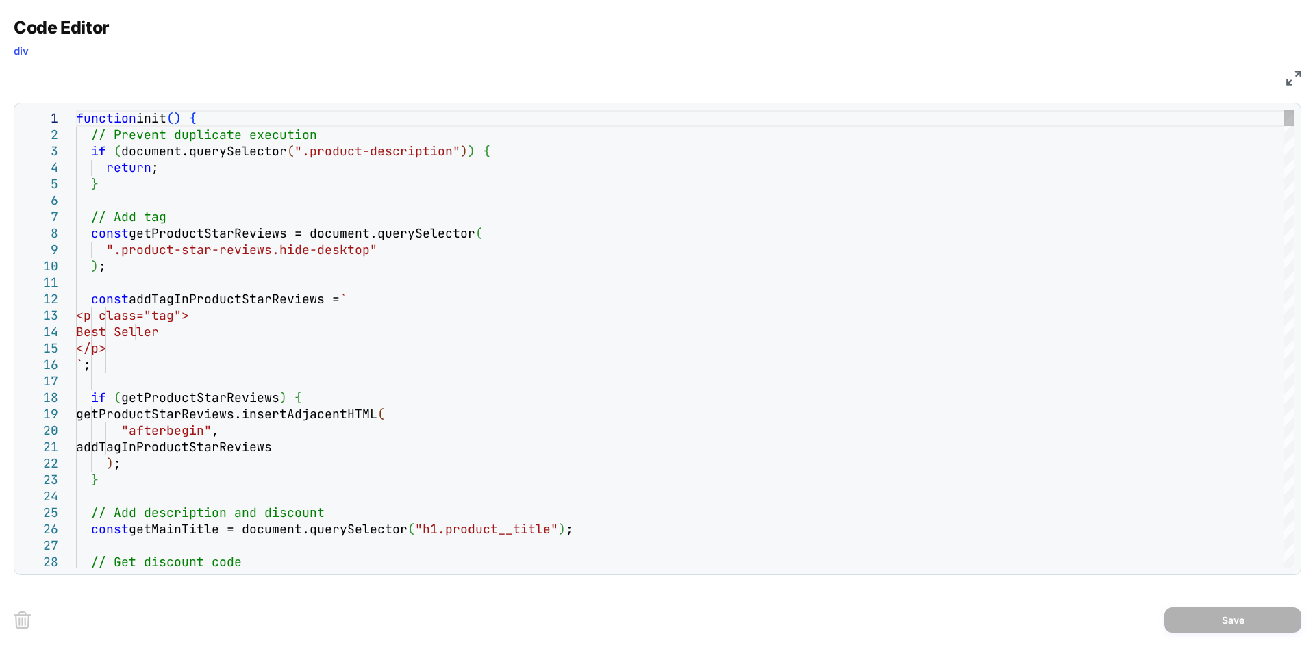
scroll to position [0, 0]
type textarea "**********"
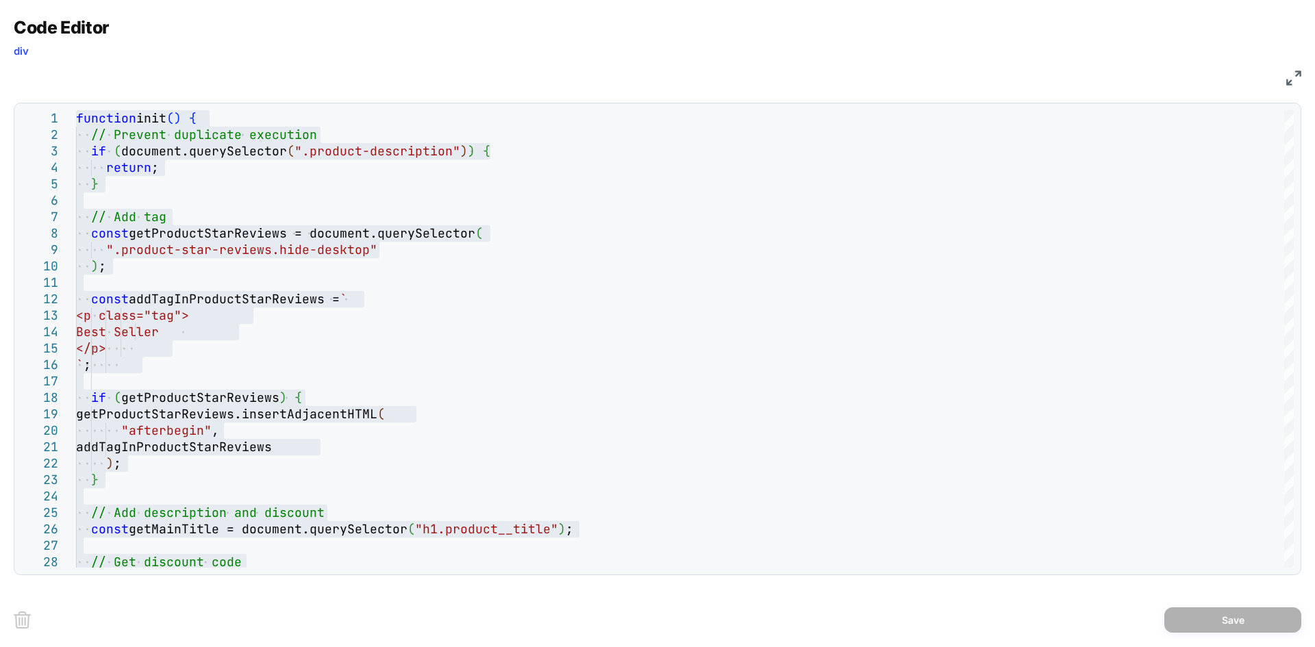
click at [1287, 74] on img at bounding box center [1294, 78] width 15 height 15
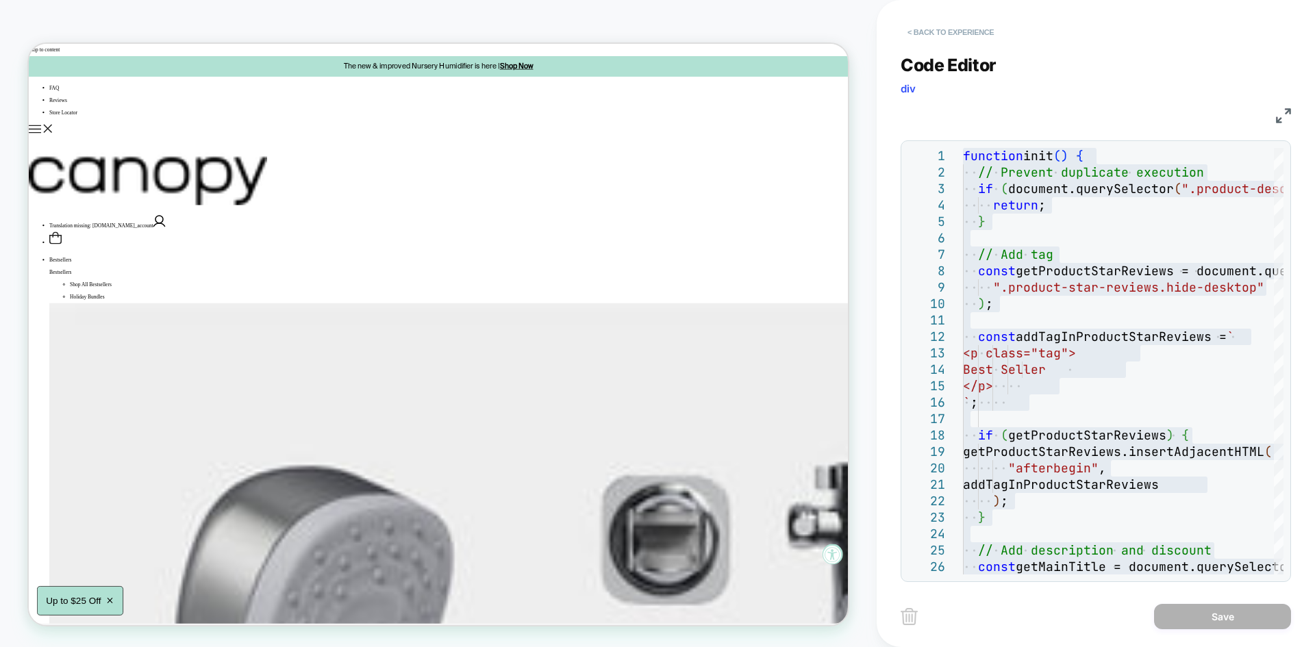
click at [960, 33] on button "< Back to experience" at bounding box center [951, 32] width 100 height 22
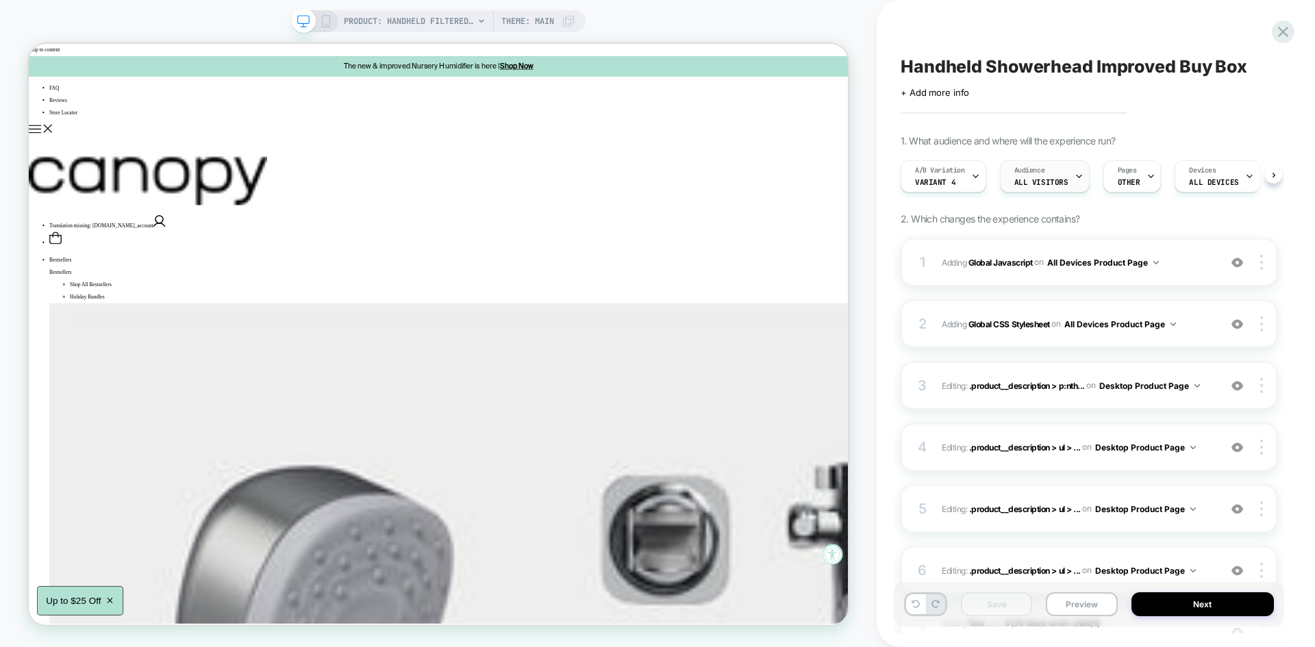
scroll to position [0, 1]
click at [866, 232] on div "PRODUCT: Handheld Filtered Showerhead PRODUCT: Handheld Filtered Showerhead The…" at bounding box center [438, 324] width 877 height 620
click at [858, 420] on div "PRODUCT: Handheld Filtered Showerhead PRODUCT: Handheld Filtered Showerhead The…" at bounding box center [438, 324] width 877 height 620
click at [867, 267] on div "PRODUCT: Handheld Filtered Showerhead PRODUCT: Handheld Filtered Showerhead The…" at bounding box center [438, 324] width 877 height 620
click at [1070, 605] on button "Preview" at bounding box center [1081, 605] width 71 height 24
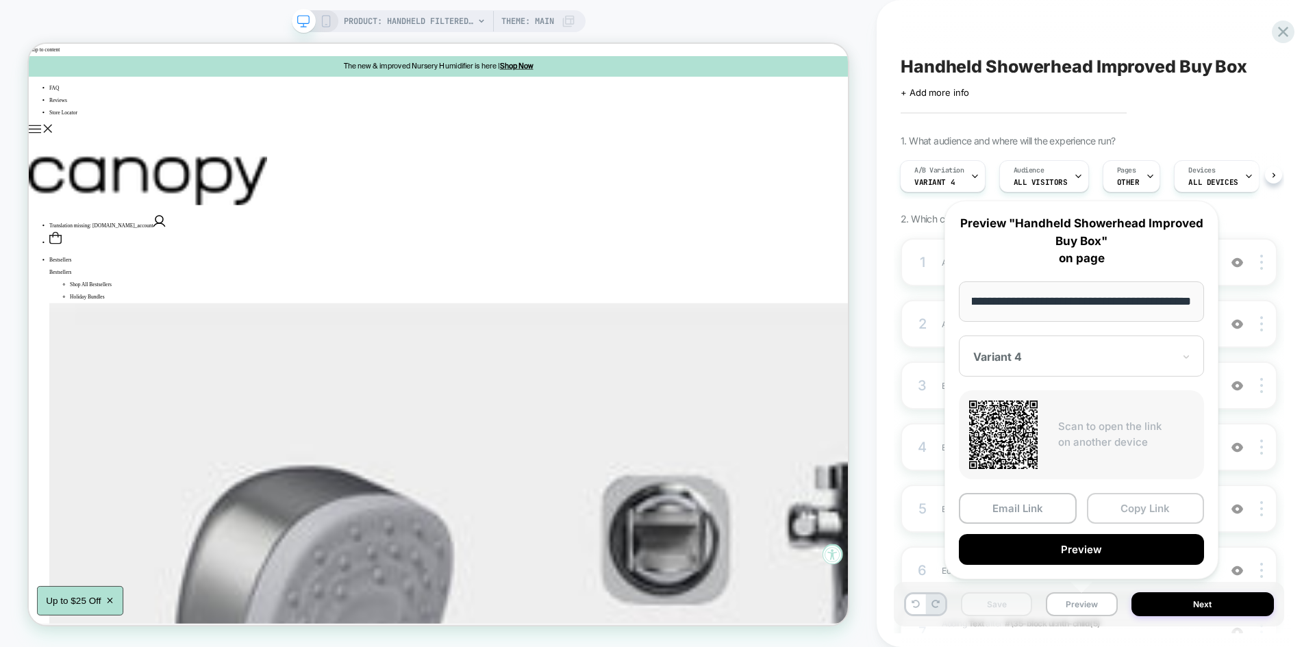
scroll to position [0, 0]
click at [1128, 502] on button "Copy Link" at bounding box center [1146, 508] width 118 height 31
